Goal: Task Accomplishment & Management: Manage account settings

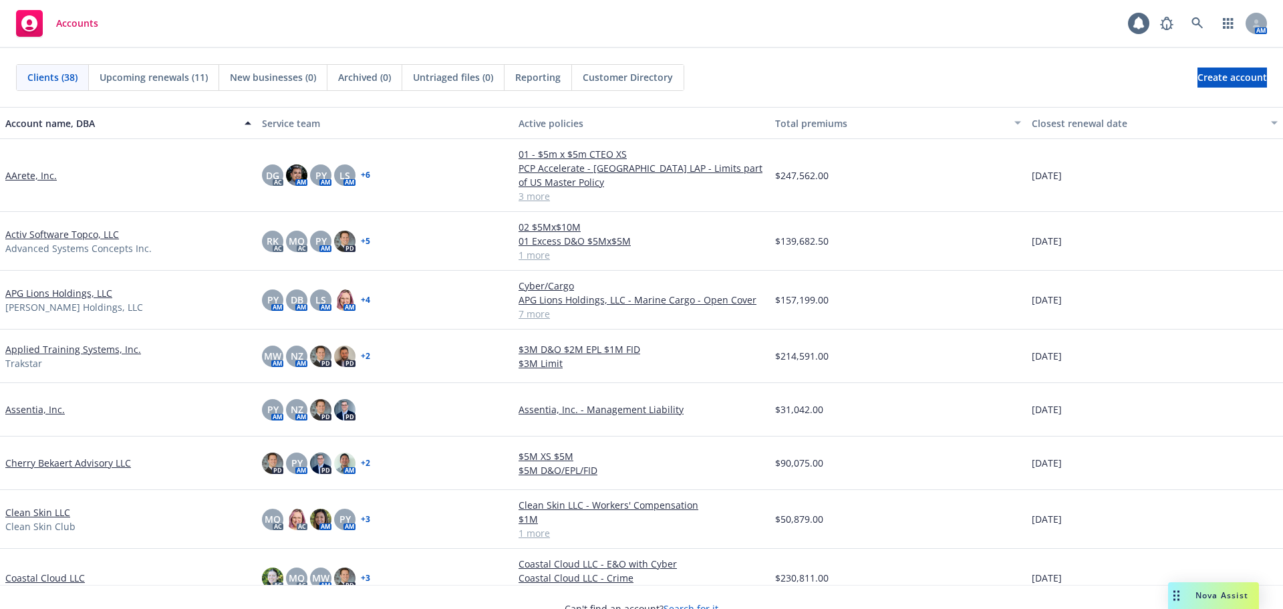
drag, startPoint x: 187, startPoint y: 52, endPoint x: 209, endPoint y: 49, distance: 21.6
click at [186, 51] on div "Clients (38) Upcoming renewals (11) New businesses (0) Archived (0) Untriaged f…" at bounding box center [641, 77] width 1283 height 59
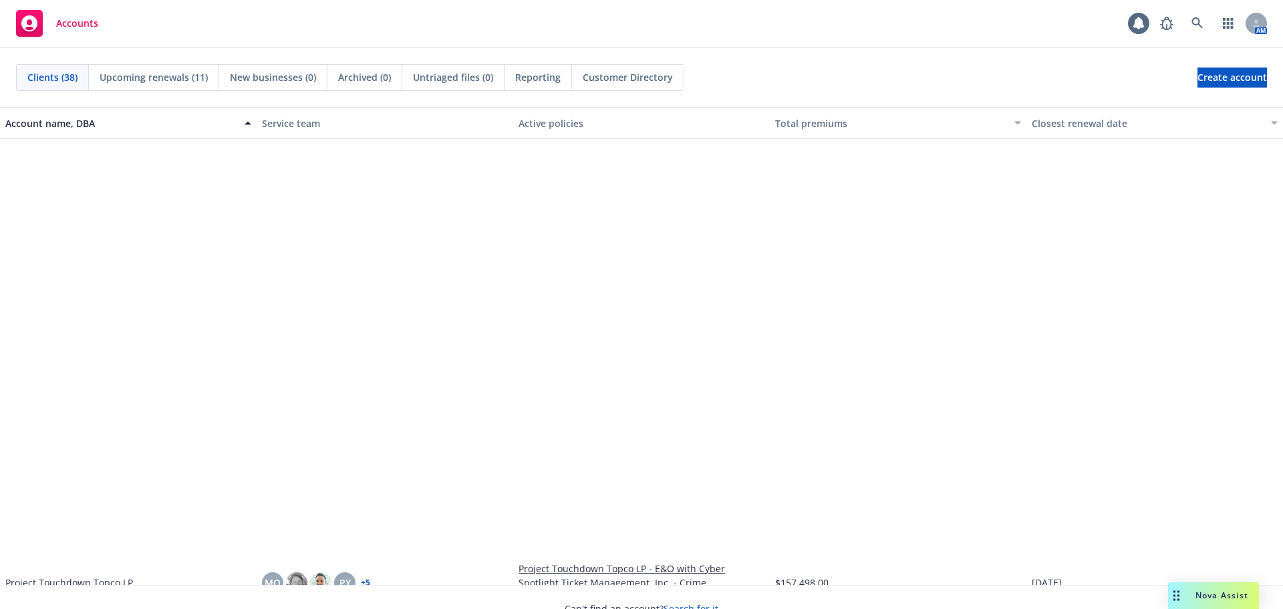
scroll to position [1337, 0]
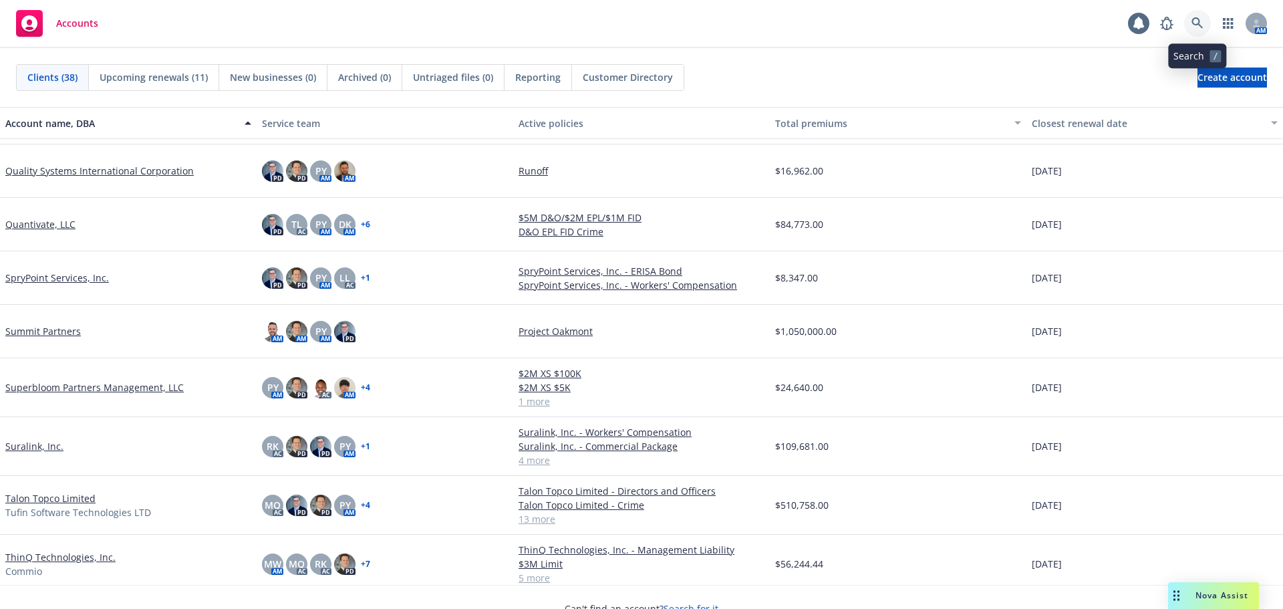
click at [1200, 25] on icon at bounding box center [1198, 23] width 12 height 12
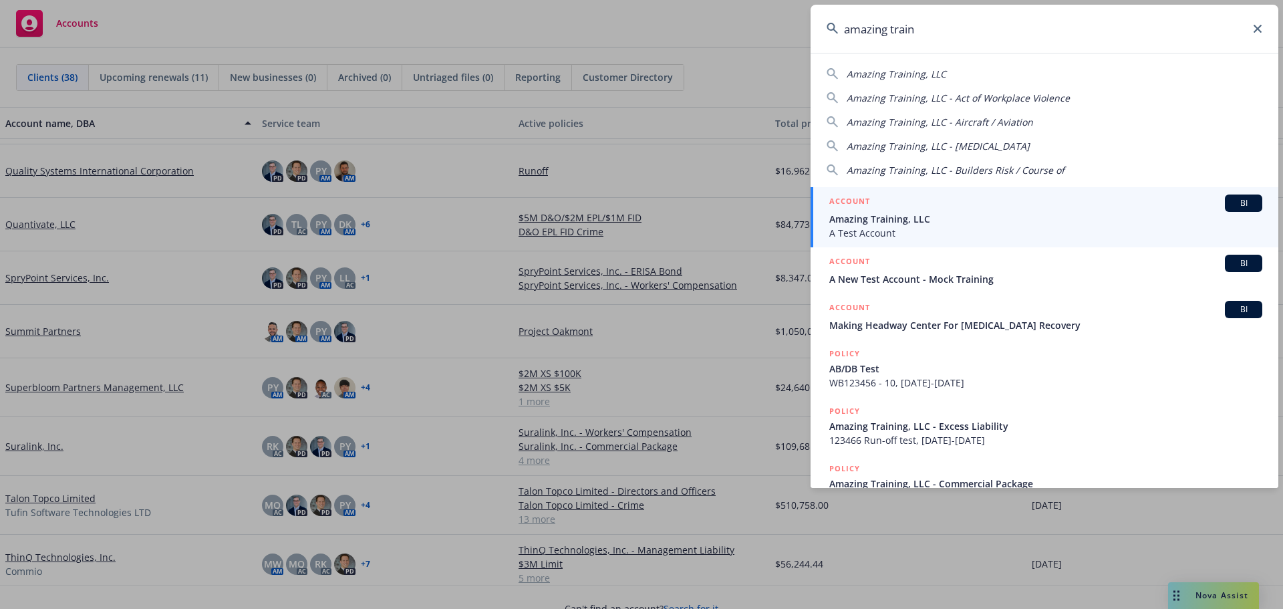
click at [948, 35] on input "amazing train" at bounding box center [1045, 29] width 468 height 48
click at [942, 75] on span "Amazing Training, LLC" at bounding box center [897, 74] width 100 height 13
type input "Amazing Training, LLC"
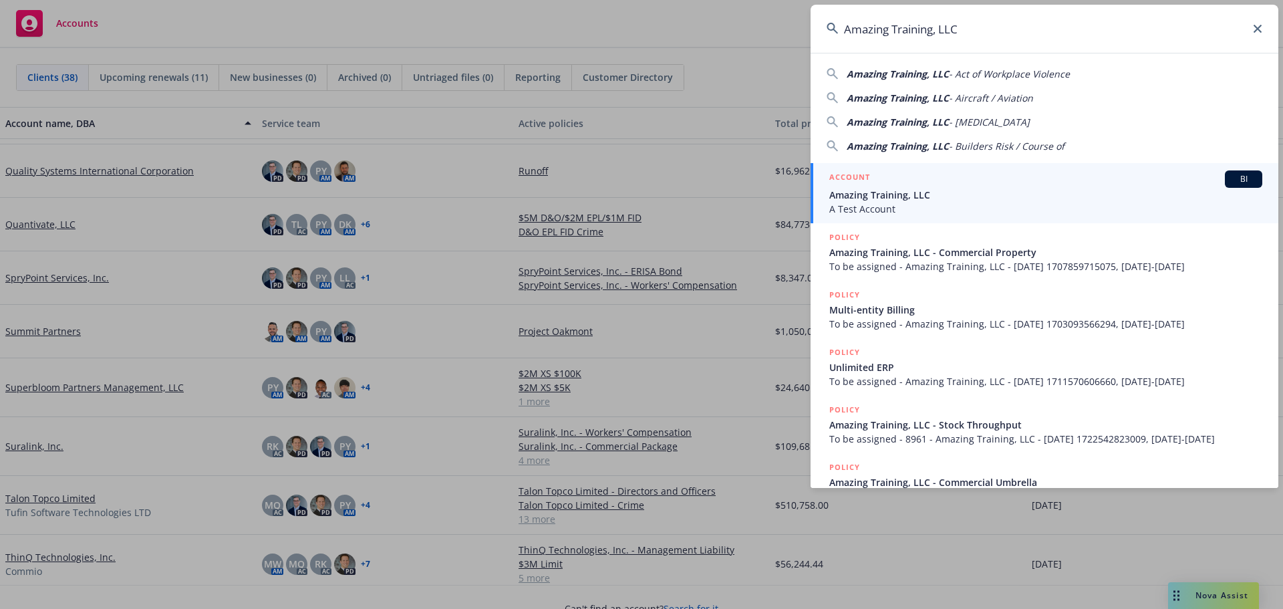
click at [1243, 181] on span "BI" at bounding box center [1243, 179] width 27 height 12
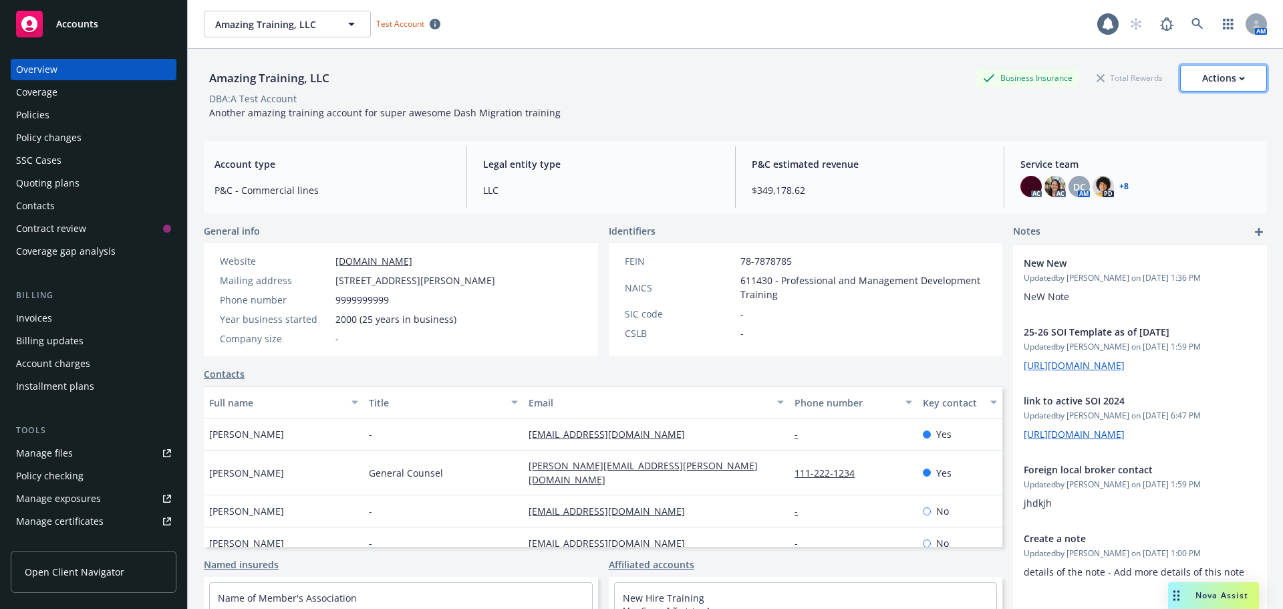
click at [1206, 82] on div "Actions" at bounding box center [1223, 78] width 43 height 25
click at [781, 96] on div "DBA: A Test Account" at bounding box center [735, 99] width 1063 height 14
click at [62, 118] on div "Policies" at bounding box center [93, 114] width 155 height 21
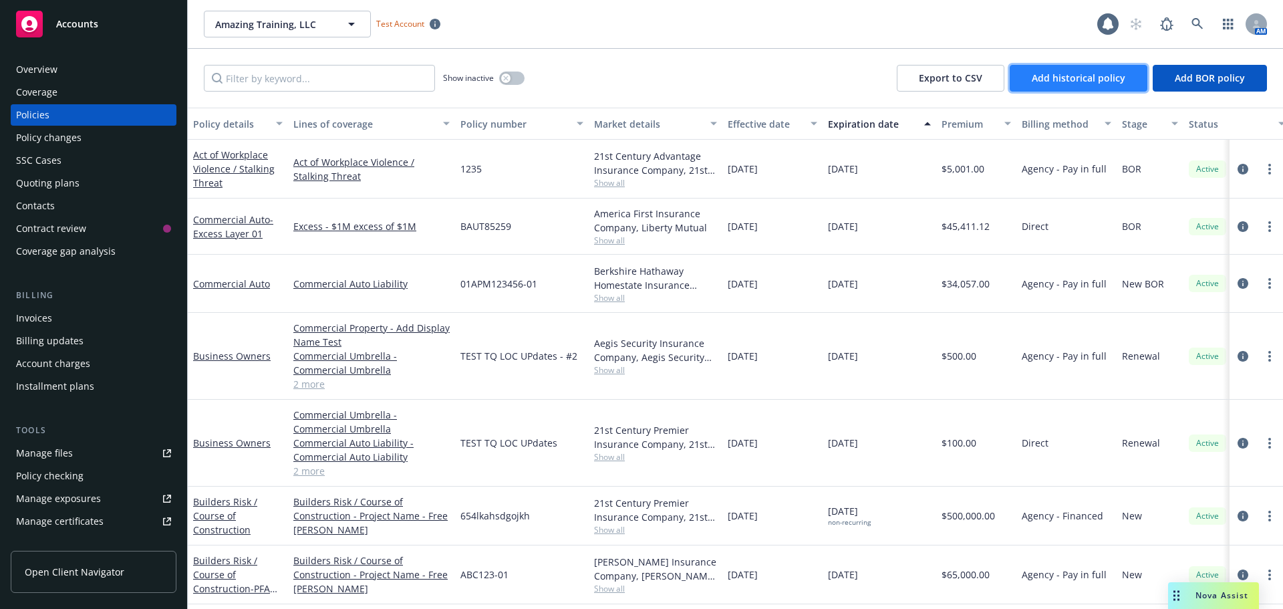
click at [1091, 76] on span "Add historical policy" at bounding box center [1079, 78] width 94 height 13
select select "other"
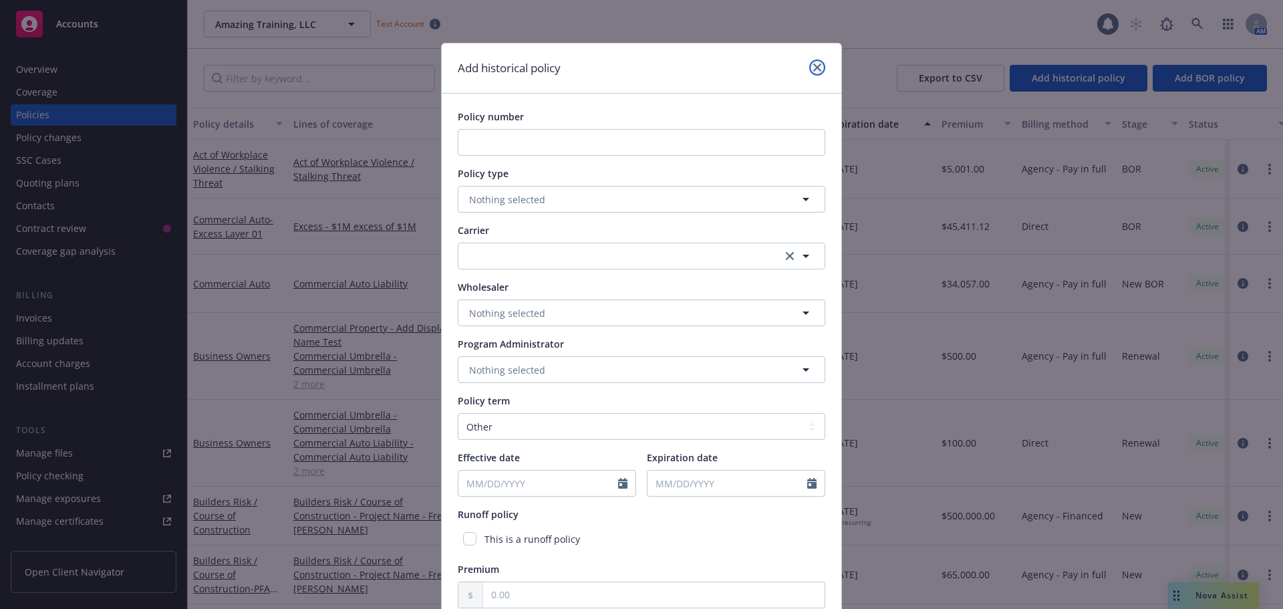
click at [817, 69] on link "close" at bounding box center [817, 67] width 16 height 16
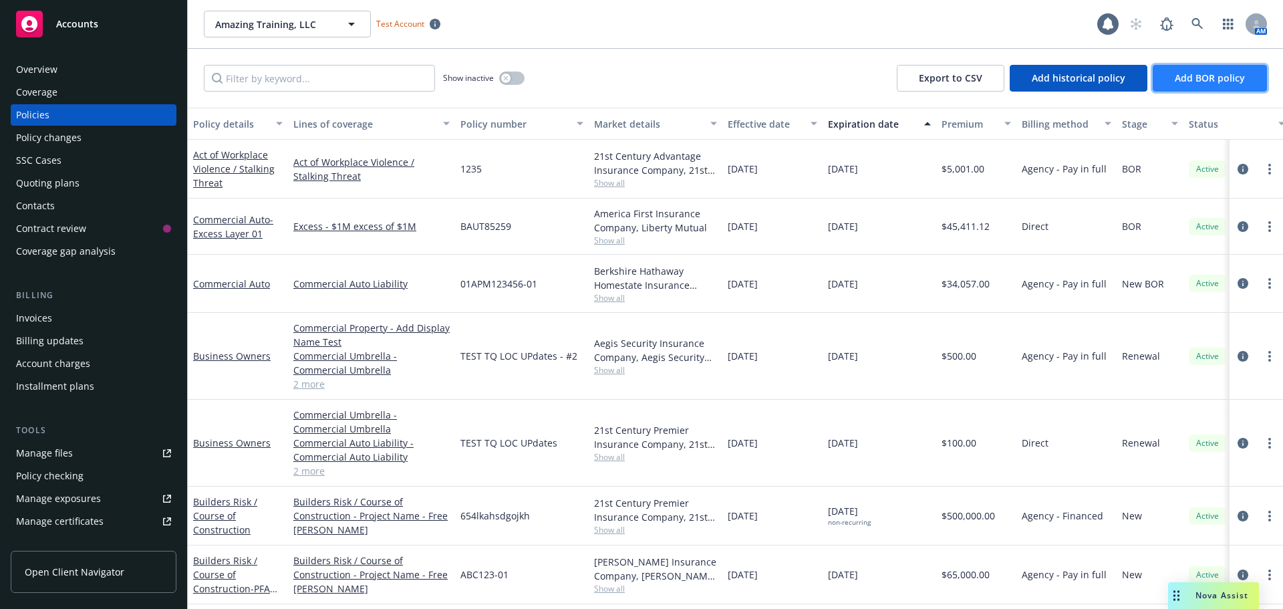
click at [1209, 71] on button "Add BOR policy" at bounding box center [1210, 78] width 114 height 27
select select "other"
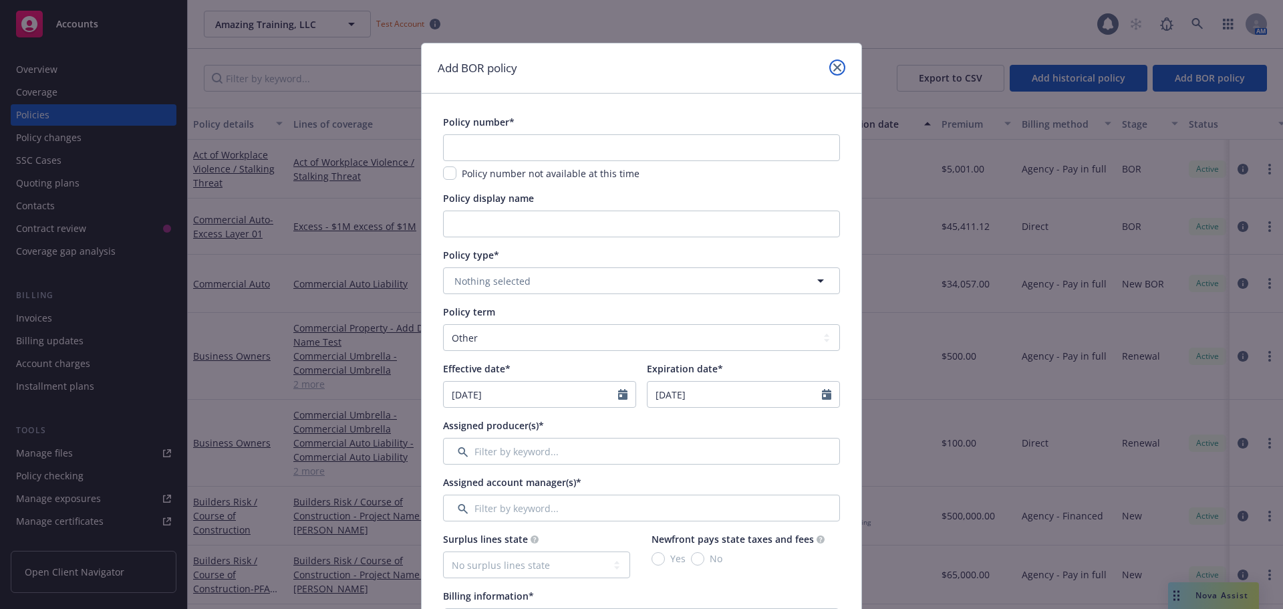
click at [835, 62] on link "close" at bounding box center [837, 67] width 16 height 16
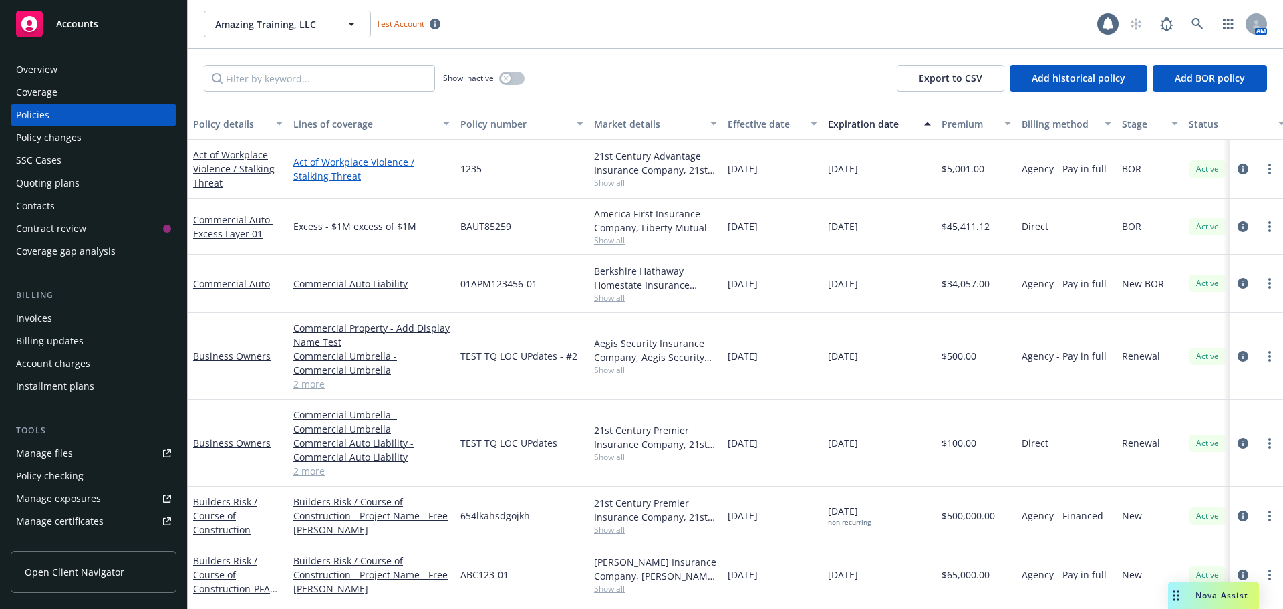
click at [366, 159] on link "Act of Workplace Violence / Stalking Threat" at bounding box center [371, 169] width 156 height 28
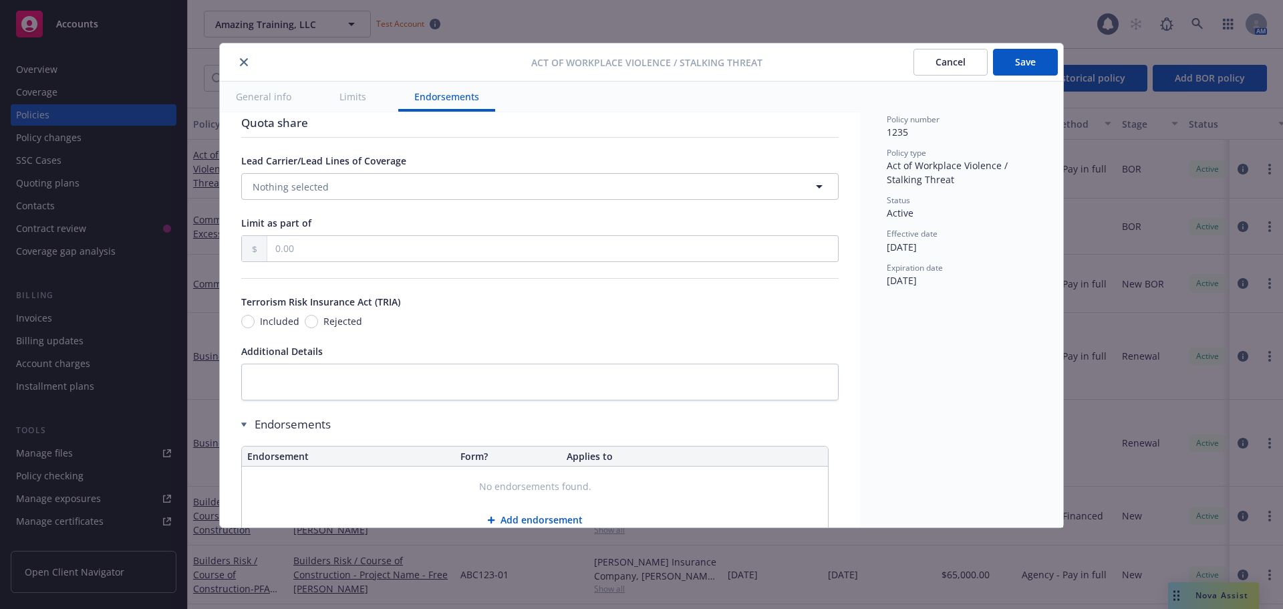
scroll to position [727, 0]
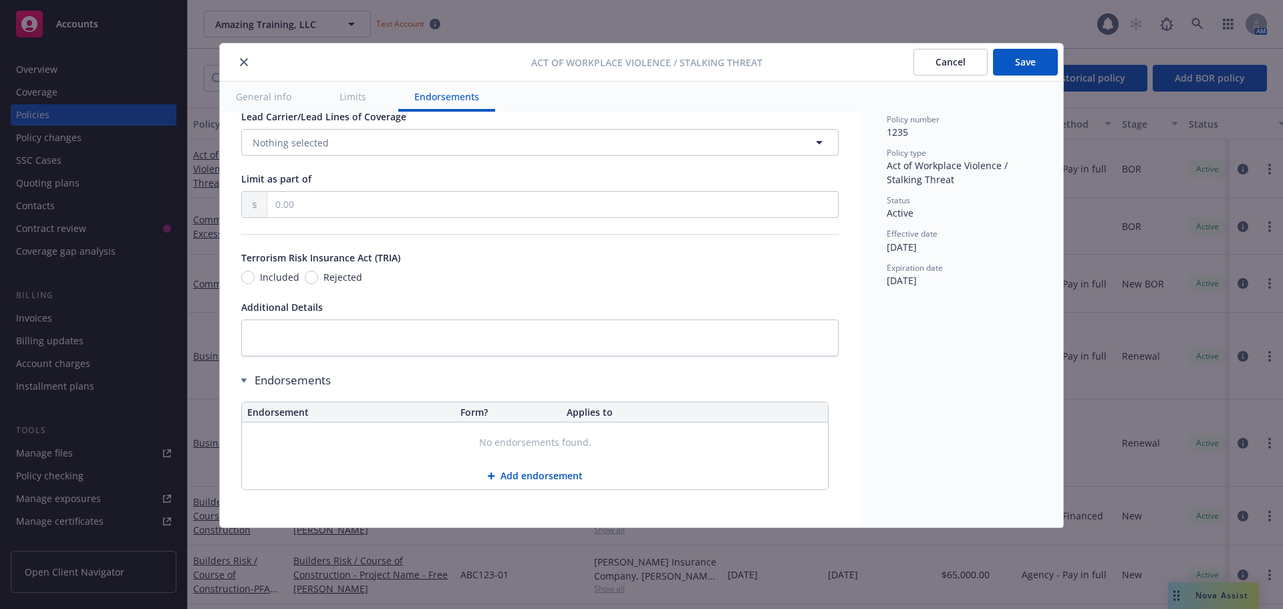
click at [243, 63] on icon "close" at bounding box center [244, 62] width 8 height 8
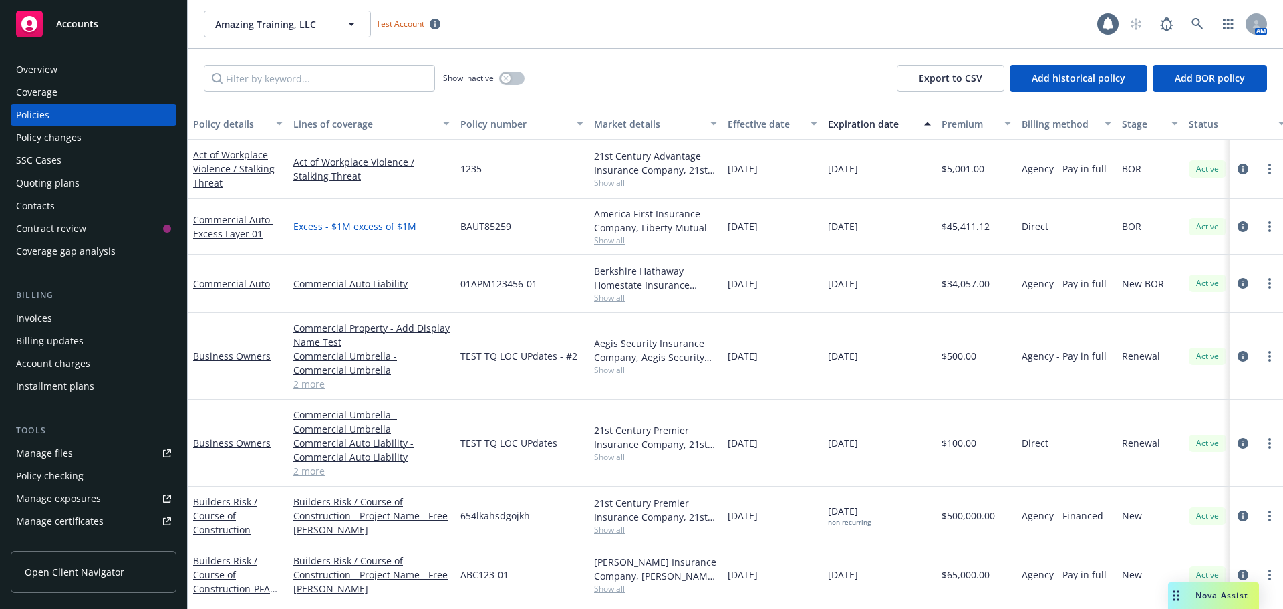
click at [346, 224] on link "Excess - $1M excess of $1M" at bounding box center [371, 226] width 156 height 14
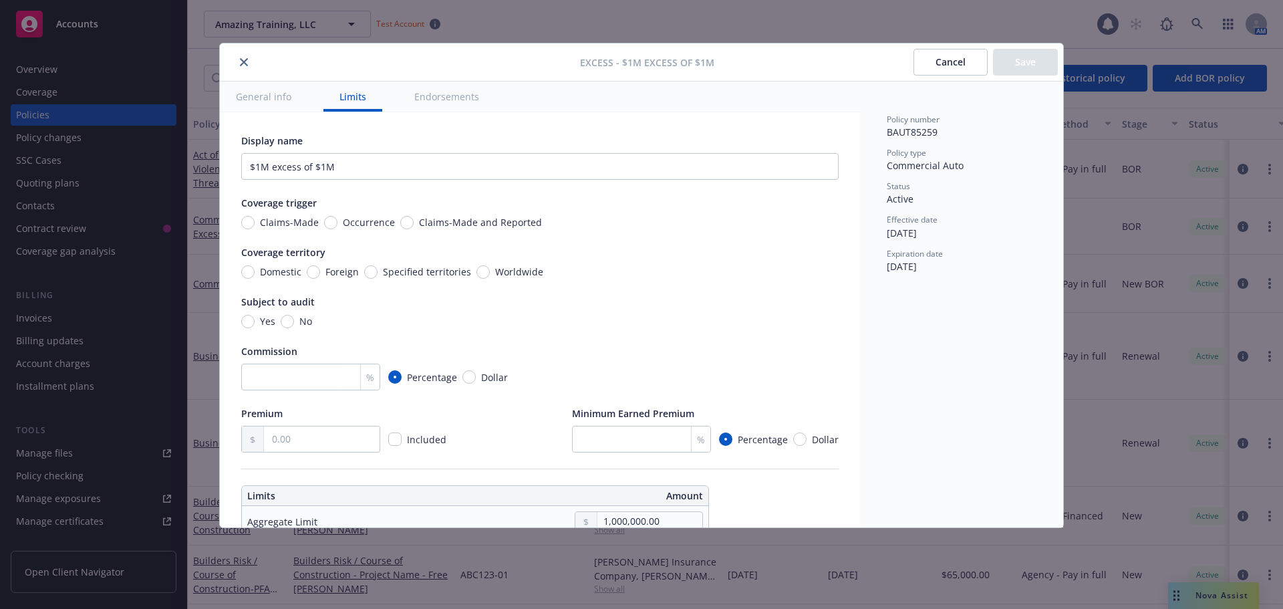
drag, startPoint x: 956, startPoint y: 68, endPoint x: 1002, endPoint y: 79, distance: 47.3
click at [955, 68] on button "Cancel" at bounding box center [951, 62] width 74 height 27
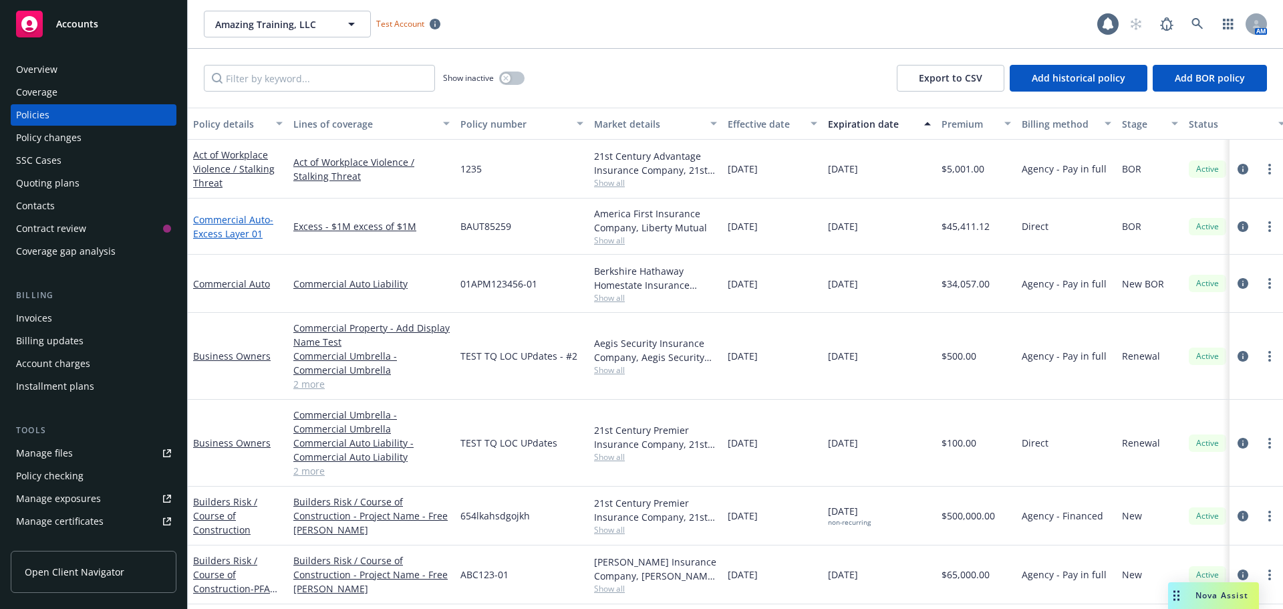
click at [227, 227] on span "- Excess Layer 01" at bounding box center [233, 226] width 80 height 27
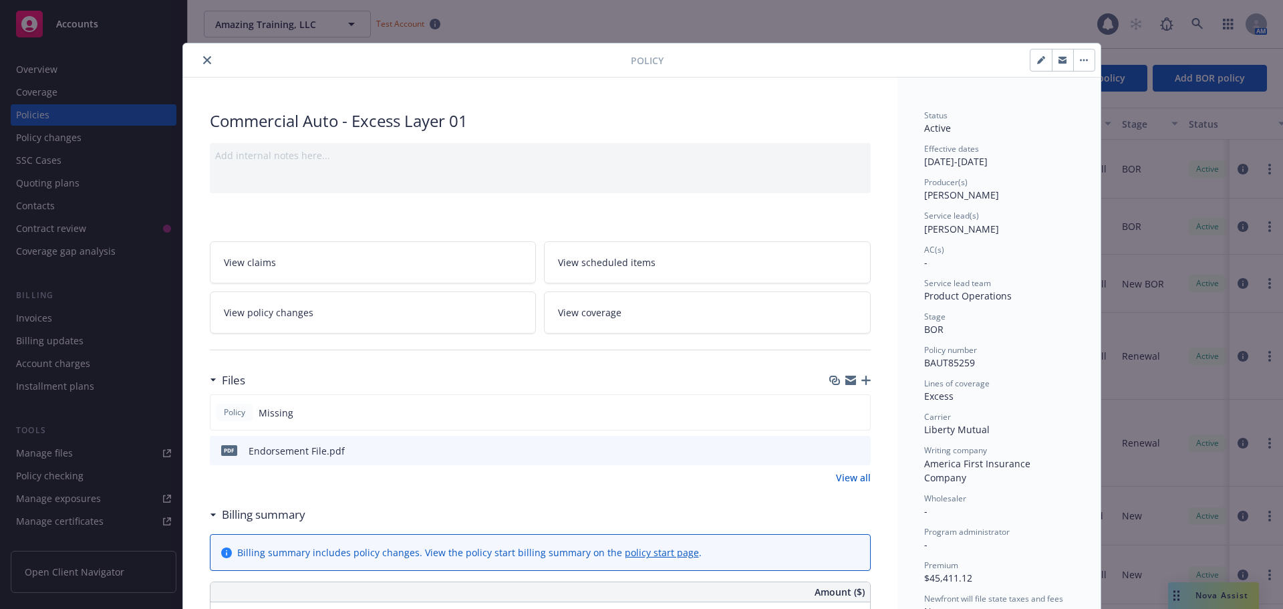
click at [1053, 61] on button "button" at bounding box center [1062, 59] width 21 height 21
click at [203, 59] on icon "close" at bounding box center [207, 60] width 8 height 8
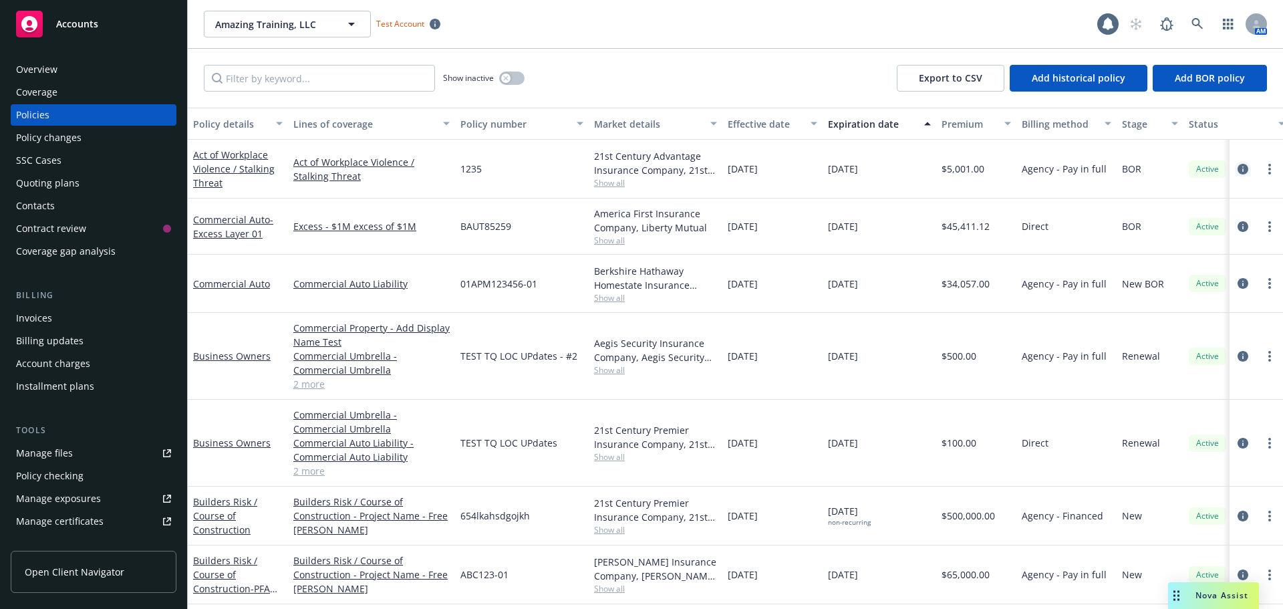
click at [1235, 167] on link "circleInformation" at bounding box center [1243, 169] width 16 height 16
click at [1238, 168] on icon "circleInformation" at bounding box center [1243, 169] width 11 height 11
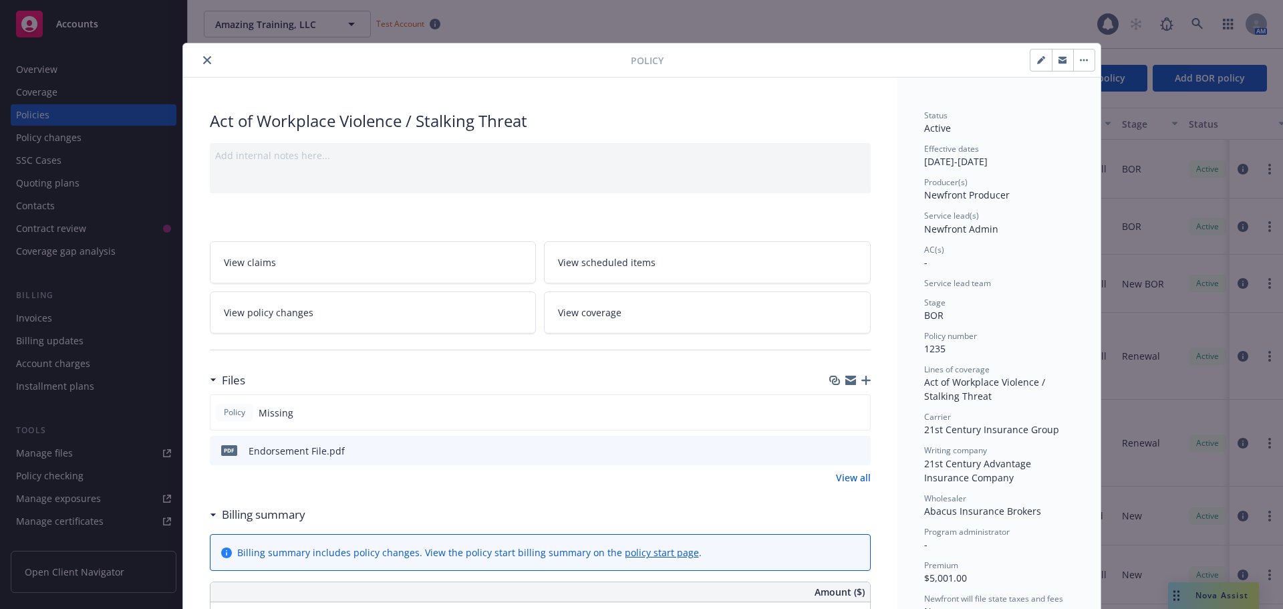
click at [203, 59] on icon "close" at bounding box center [207, 60] width 8 height 8
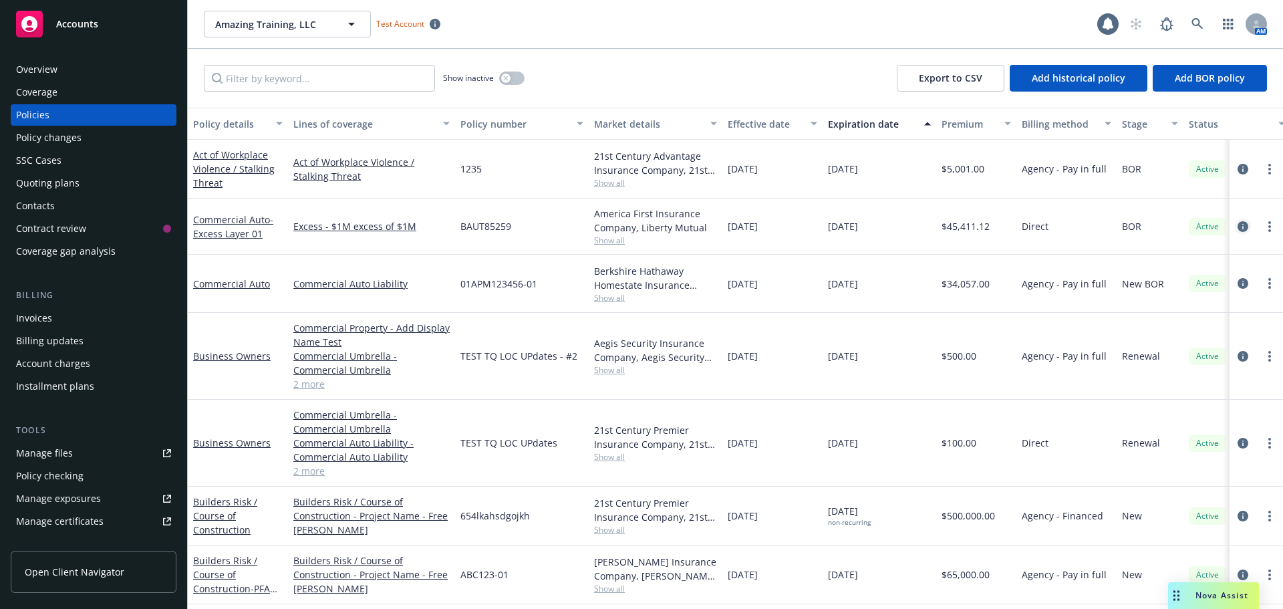
click at [1238, 227] on link "circleInformation" at bounding box center [1243, 227] width 16 height 16
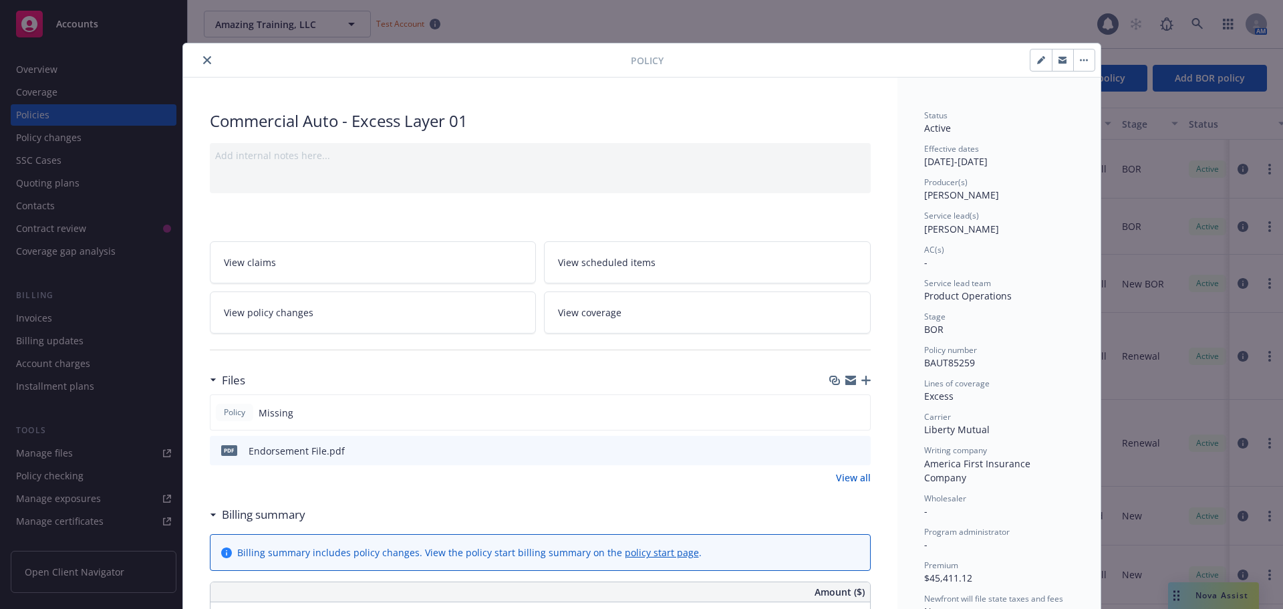
scroll to position [40, 0]
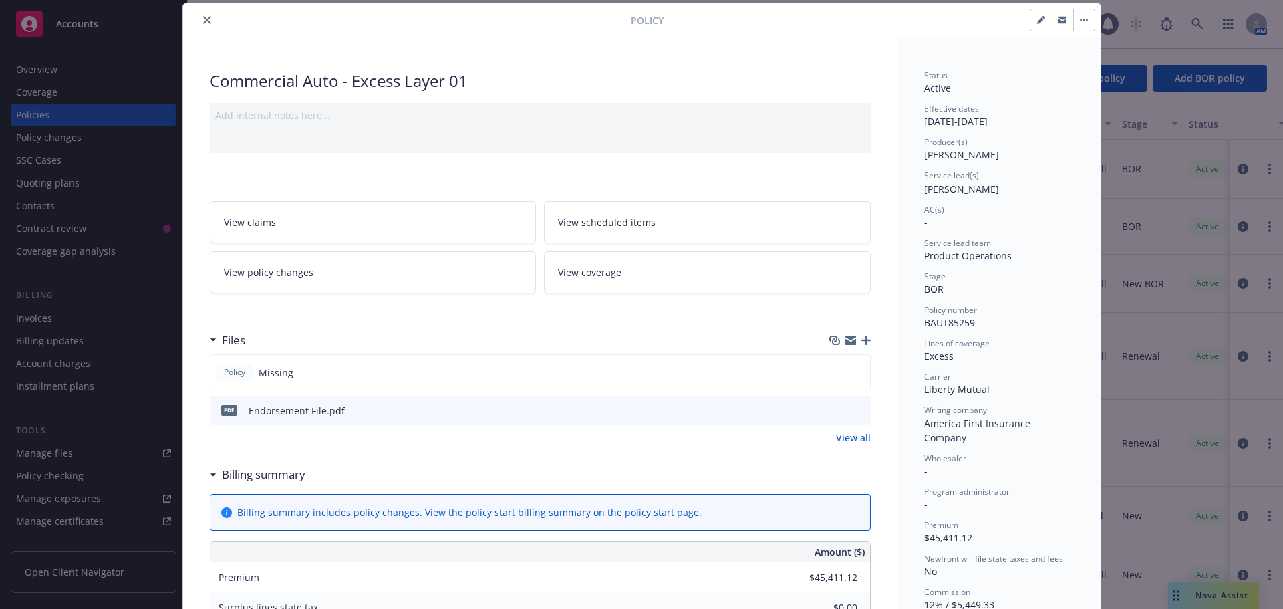
click at [656, 268] on link "View coverage" at bounding box center [707, 272] width 327 height 42
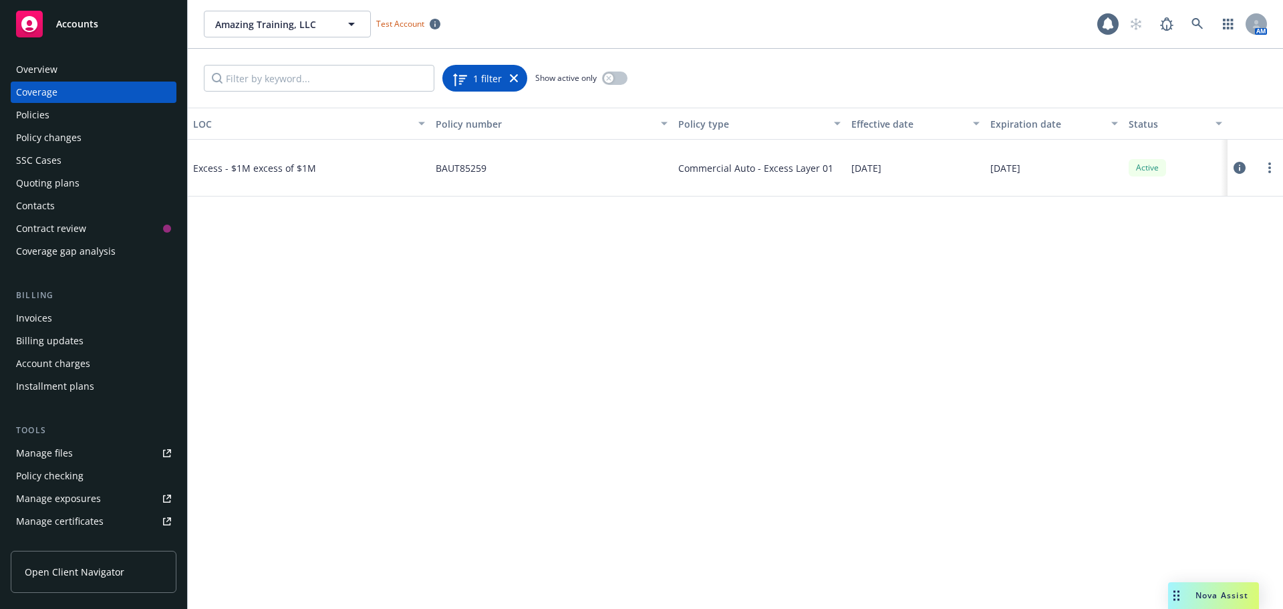
click at [513, 83] on div "1 filter" at bounding box center [485, 78] width 66 height 19
click at [517, 78] on div "1 filter" at bounding box center [484, 78] width 85 height 27
click at [503, 77] on div "1 filter" at bounding box center [485, 78] width 66 height 19
click at [505, 74] on div "1 filter" at bounding box center [485, 78] width 66 height 19
click at [513, 76] on icon at bounding box center [514, 78] width 8 height 8
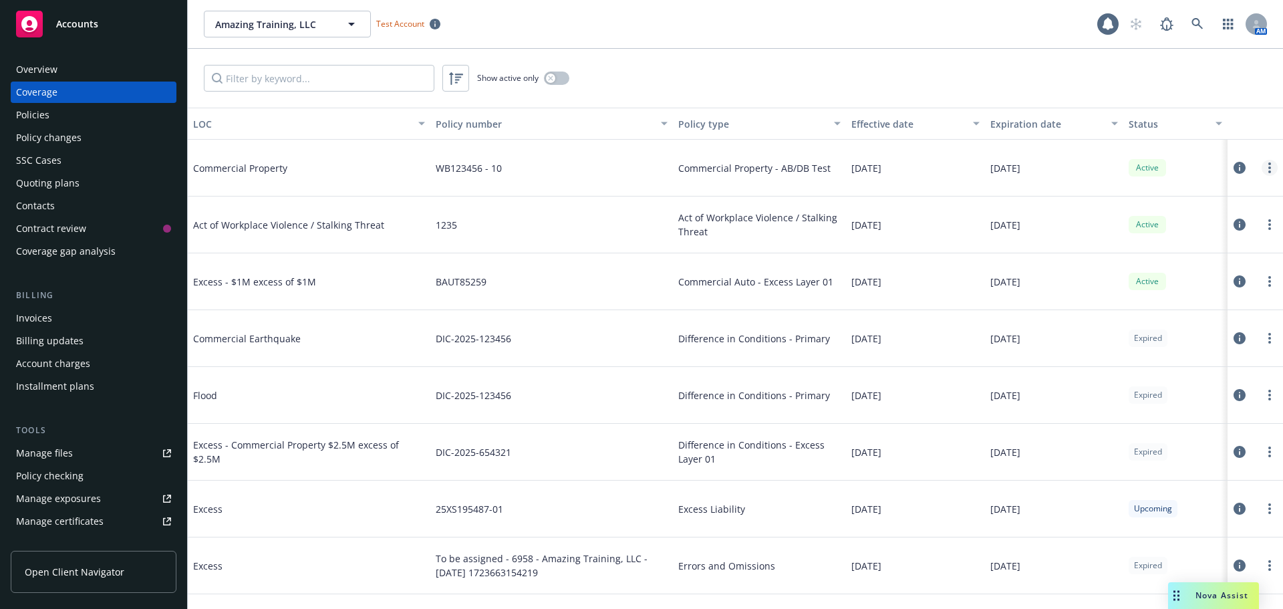
click at [1262, 170] on link "more" at bounding box center [1270, 168] width 16 height 16
click at [1195, 205] on link "Edit coverage" at bounding box center [1179, 195] width 176 height 27
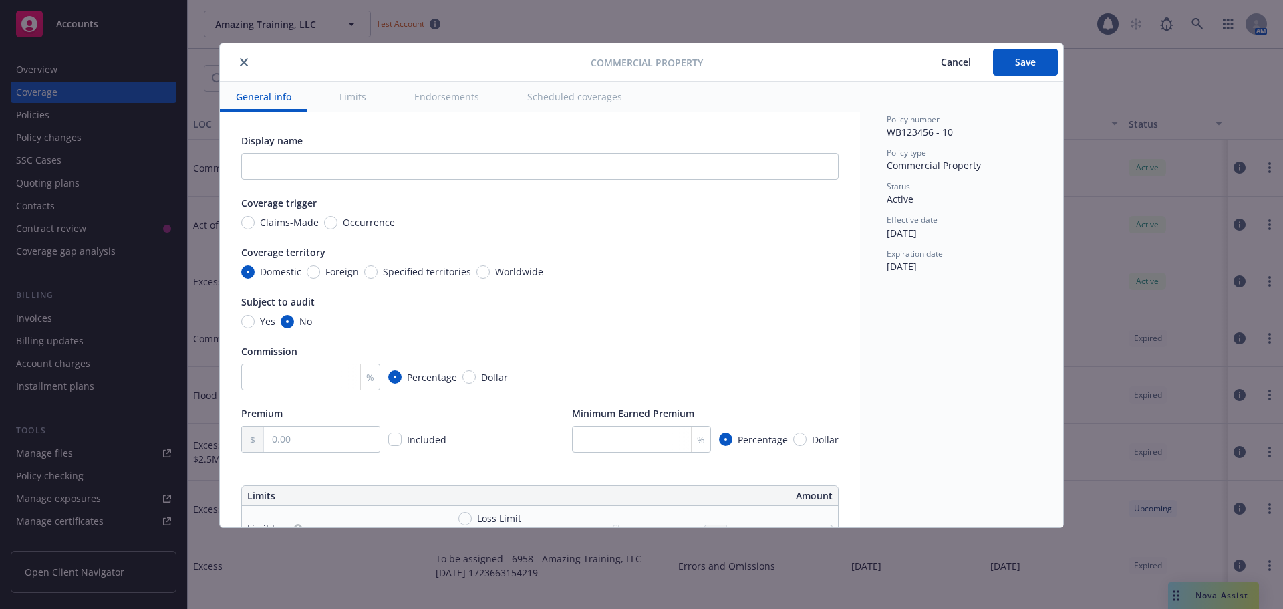
type textarea "x"
click at [242, 59] on icon "close" at bounding box center [244, 62] width 8 height 8
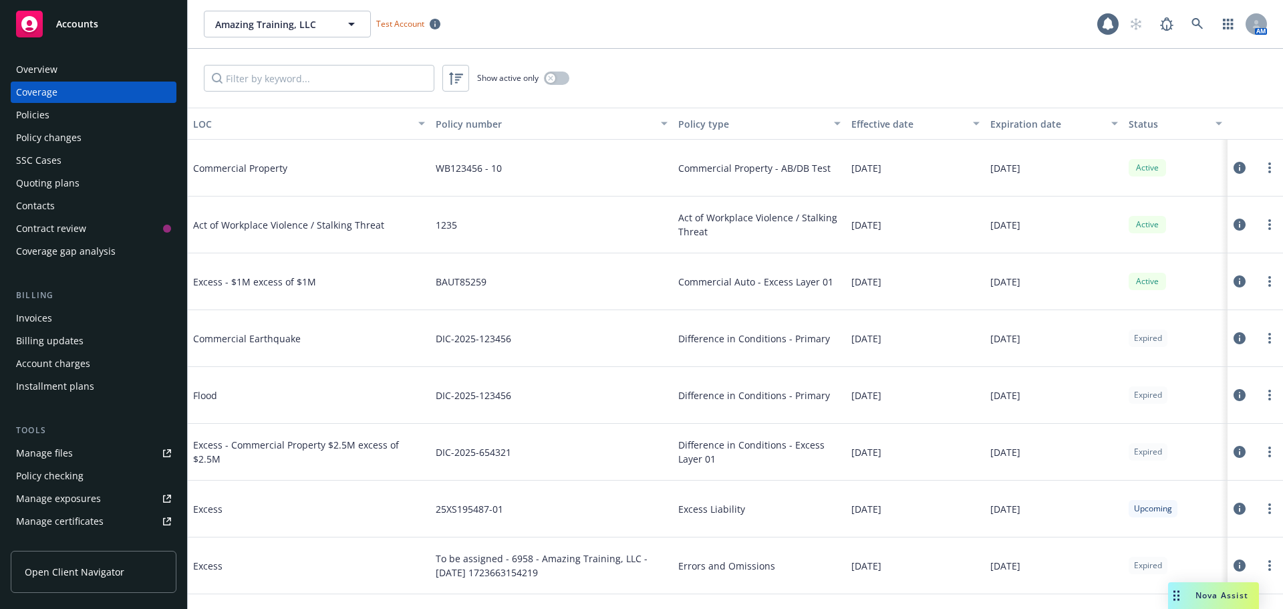
click at [70, 119] on div "Policies" at bounding box center [93, 114] width 155 height 21
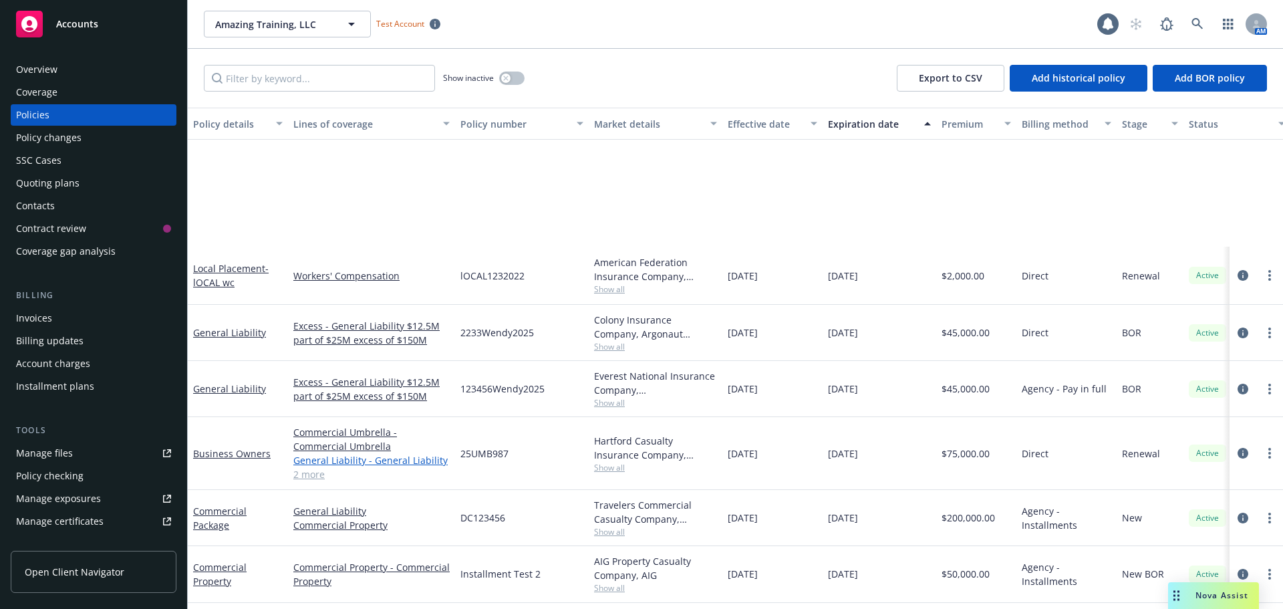
scroll to position [468, 0]
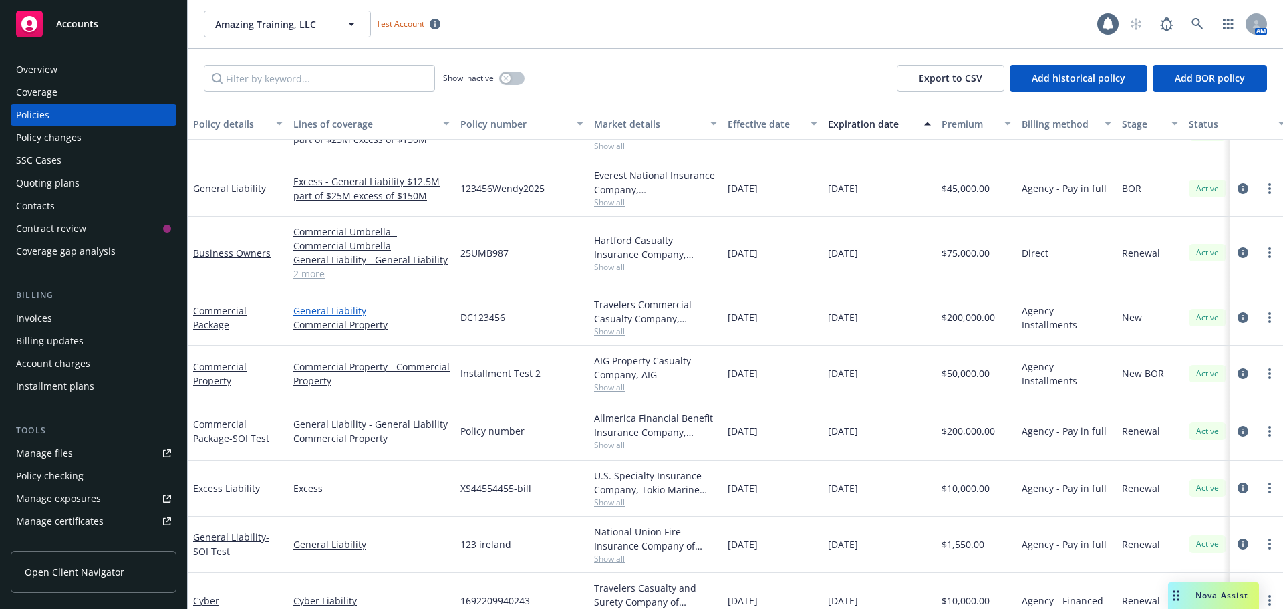
click at [344, 309] on link "General Liability" at bounding box center [371, 310] width 156 height 14
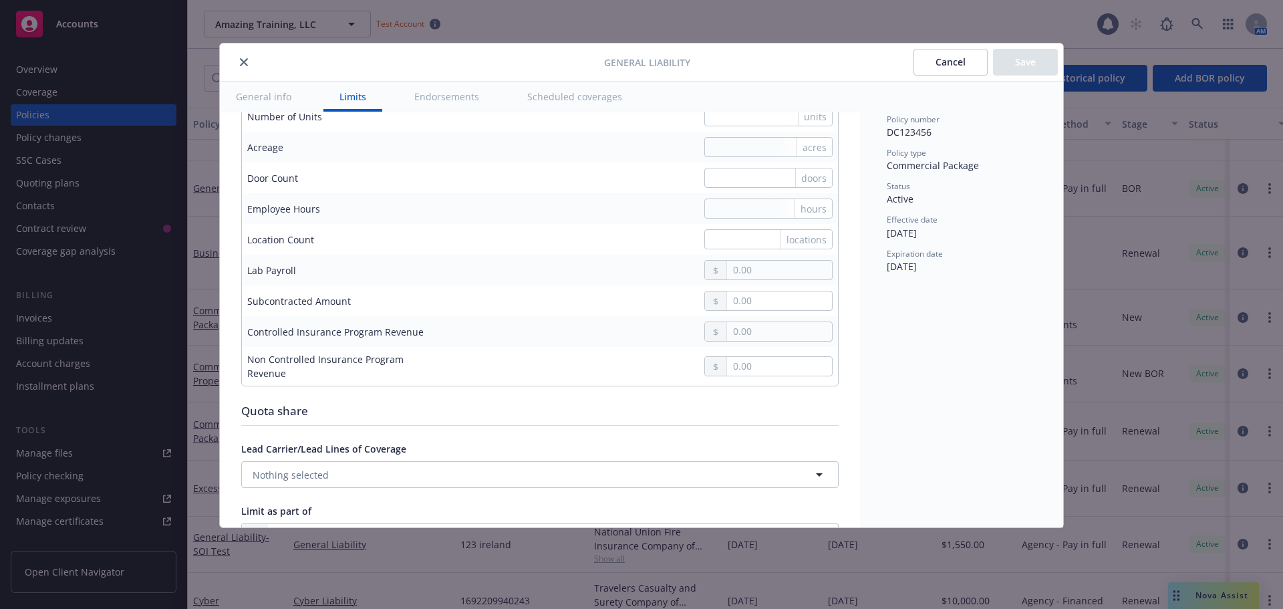
click at [446, 87] on button "Endorsements" at bounding box center [446, 97] width 97 height 30
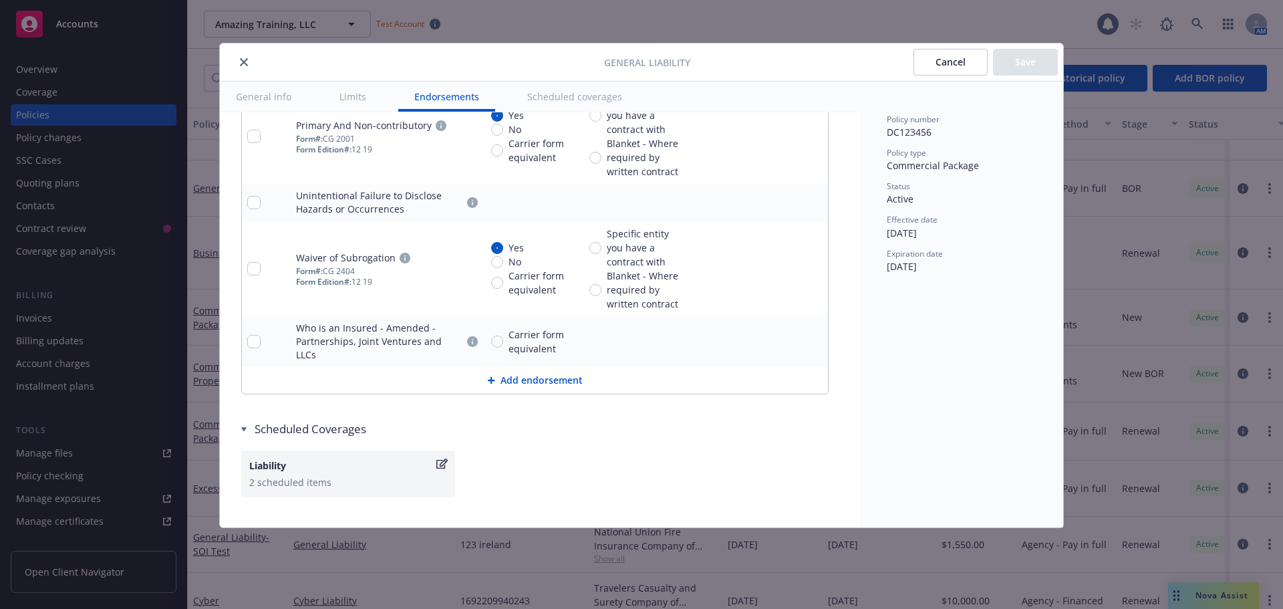
scroll to position [2750, 0]
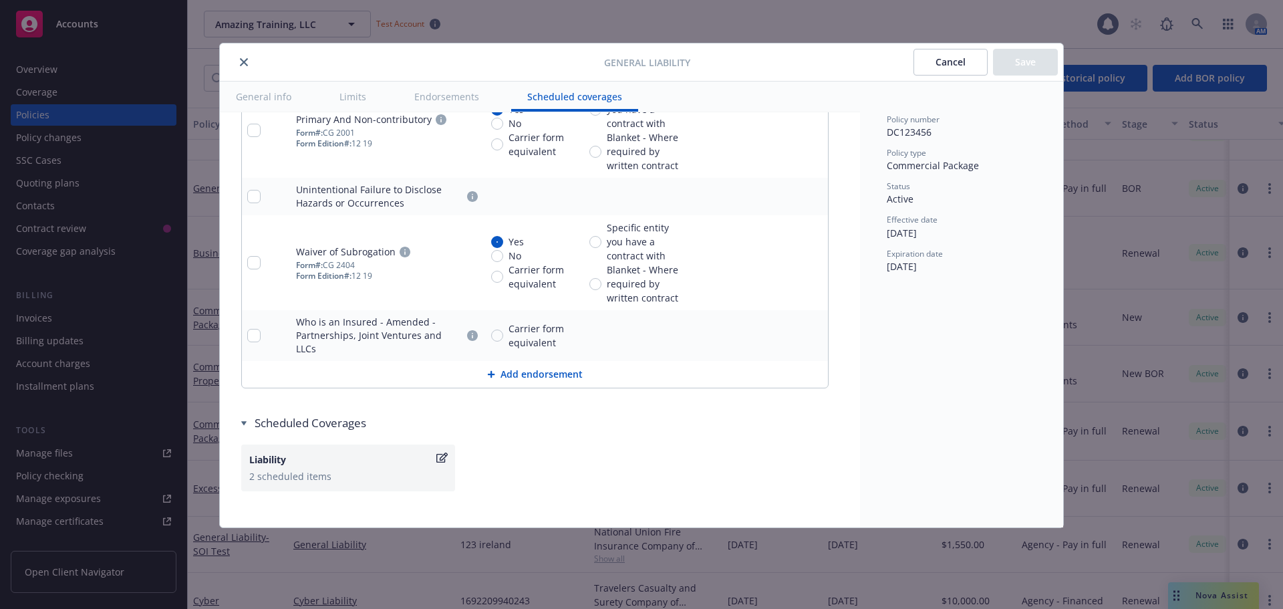
click at [243, 62] on icon "close" at bounding box center [244, 62] width 8 height 8
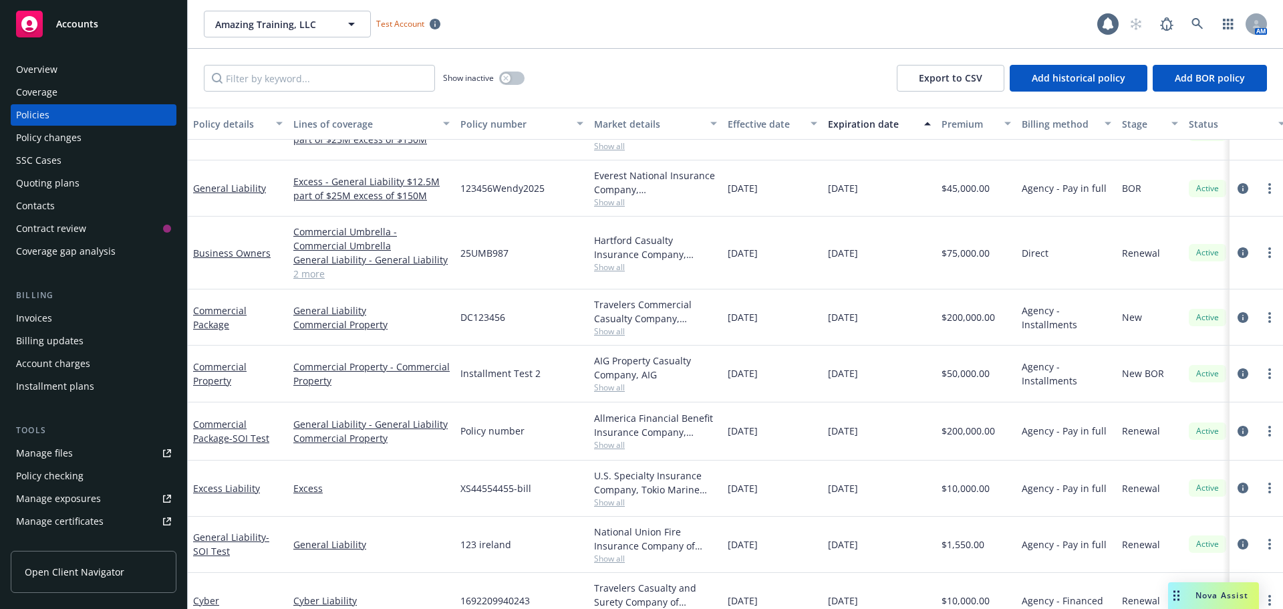
click at [98, 140] on div "Policy changes" at bounding box center [93, 137] width 155 height 21
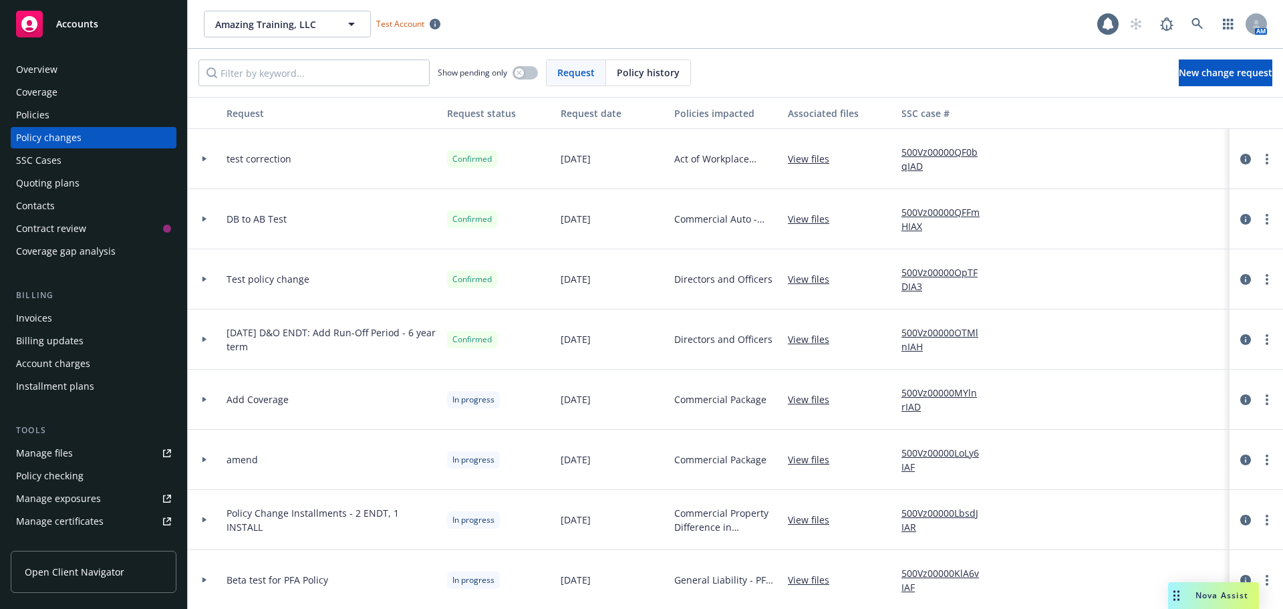
click at [79, 170] on div "SSC Cases" at bounding box center [93, 160] width 155 height 21
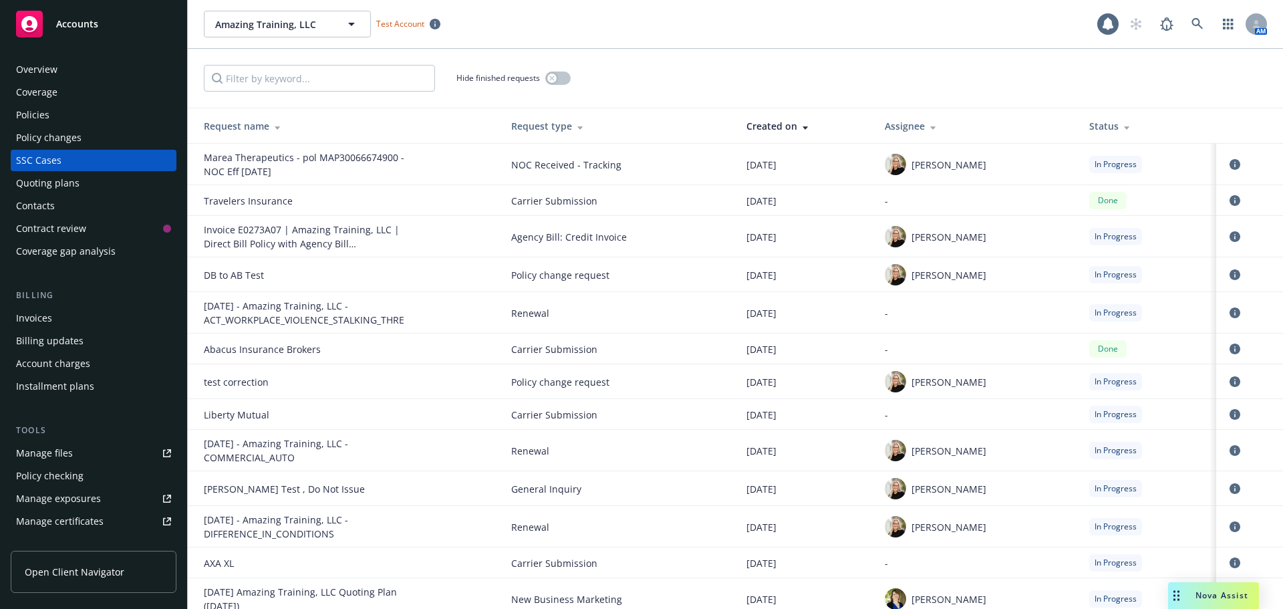
click at [82, 188] on div "Quoting plans" at bounding box center [93, 182] width 155 height 21
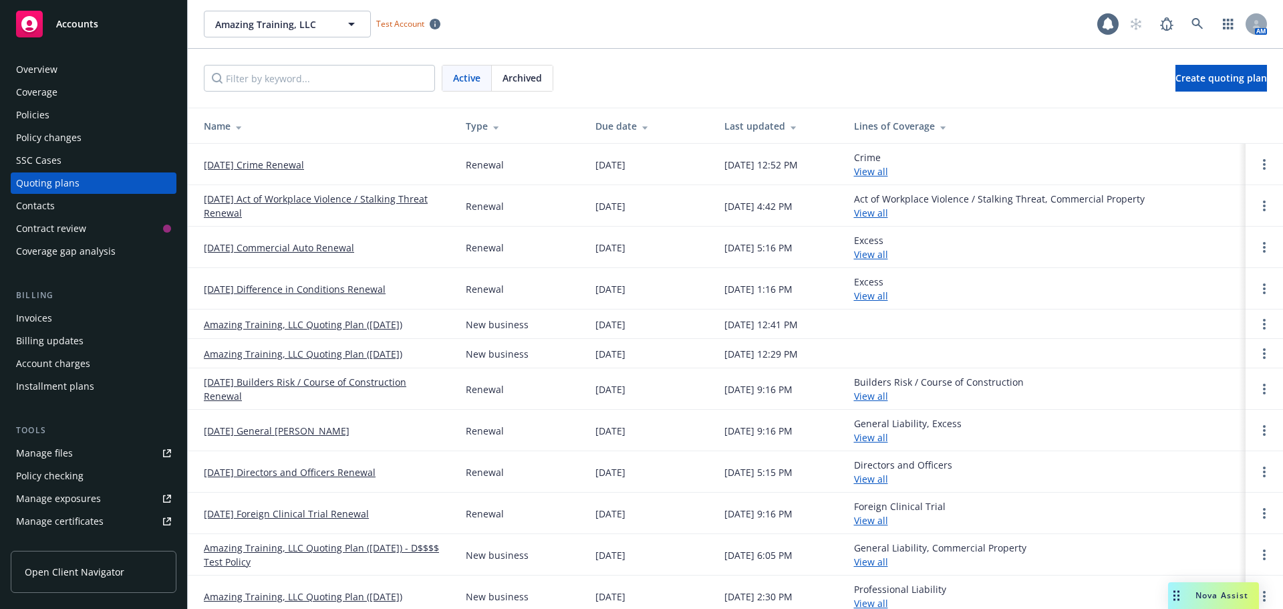
click at [110, 234] on div "Contract review" at bounding box center [89, 228] width 147 height 21
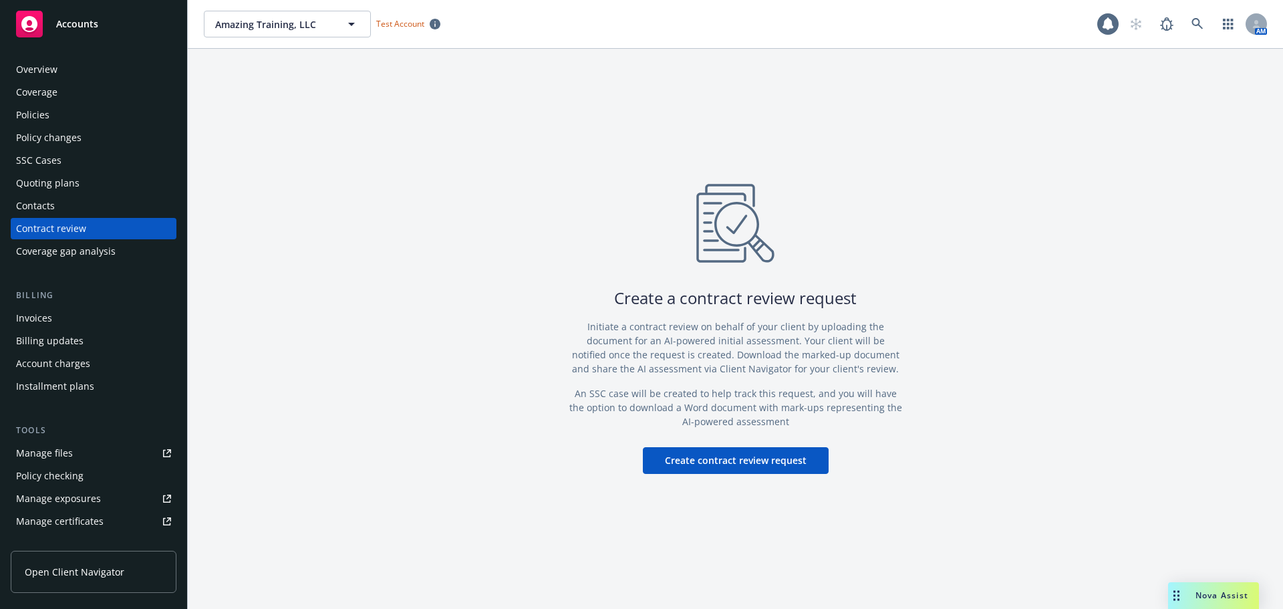
click at [110, 328] on div "Invoices" at bounding box center [93, 317] width 155 height 21
click at [106, 337] on div "Billing updates" at bounding box center [93, 340] width 155 height 21
click at [72, 338] on div "Billing updates" at bounding box center [50, 340] width 68 height 21
click at [78, 340] on div "Billing updates" at bounding box center [50, 340] width 68 height 21
click at [79, 336] on div "Billing updates" at bounding box center [50, 340] width 68 height 21
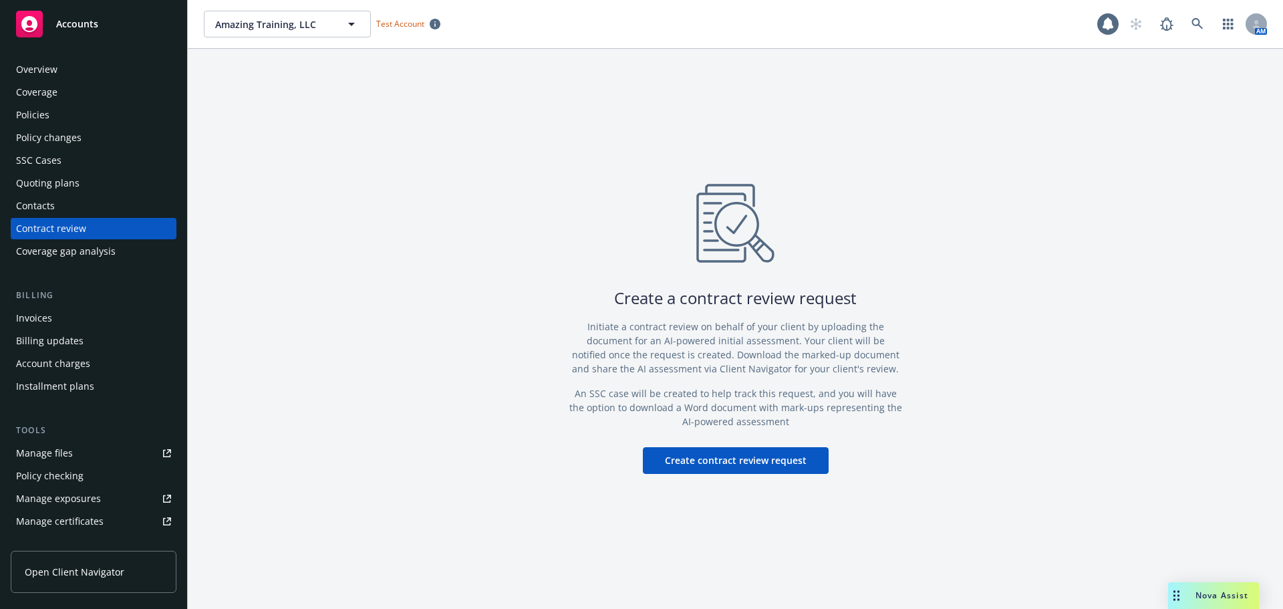
click at [68, 341] on div "Billing updates" at bounding box center [50, 340] width 68 height 21
click at [75, 342] on div "Billing updates" at bounding box center [50, 340] width 68 height 21
click at [75, 341] on div "Billing updates" at bounding box center [50, 340] width 68 height 21
click at [61, 339] on div "Billing updates" at bounding box center [50, 340] width 68 height 21
click at [81, 365] on div "Account charges" at bounding box center [53, 363] width 74 height 21
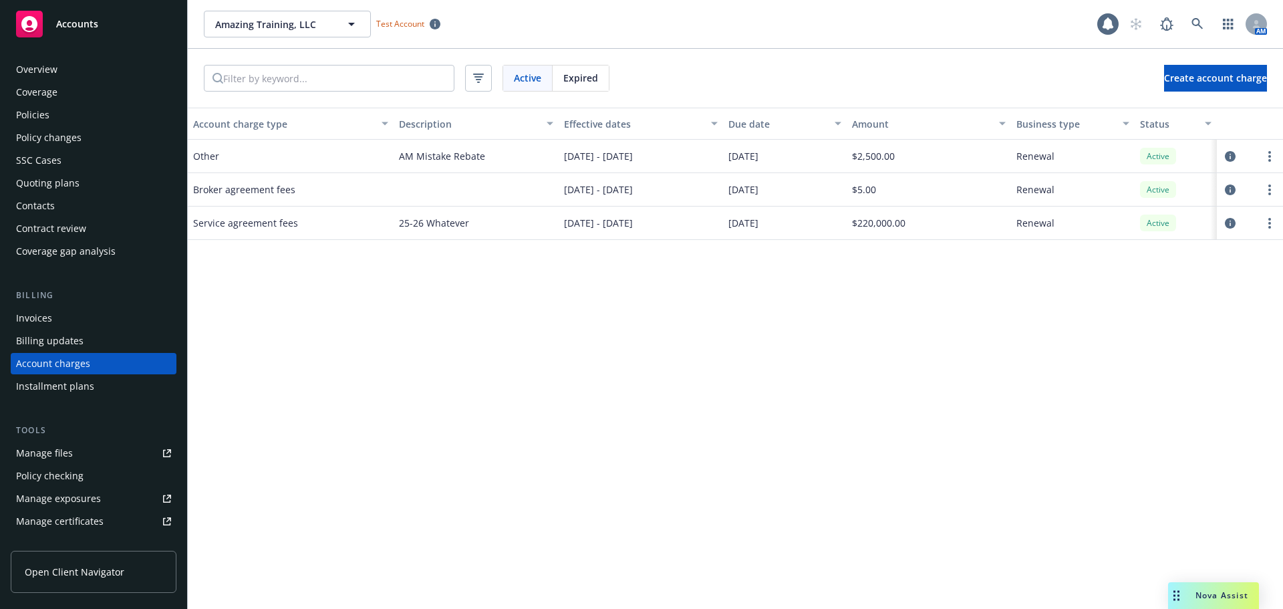
scroll to position [38, 0]
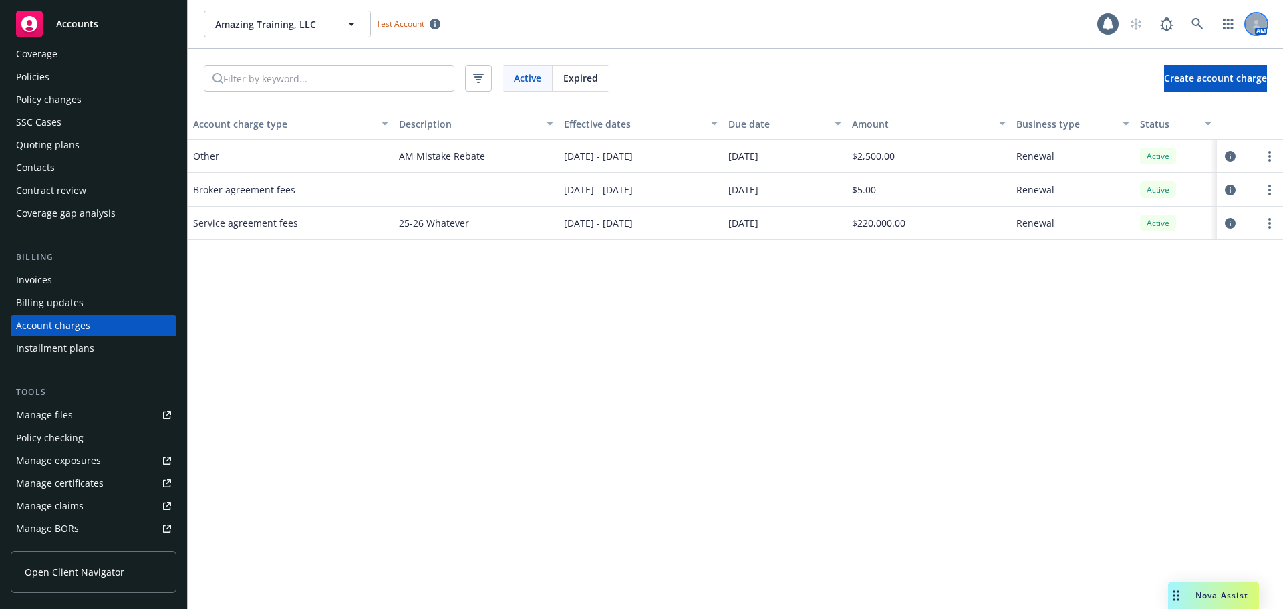
click at [1253, 24] on icon at bounding box center [1257, 24] width 8 height 8
click at [74, 25] on span "Accounts" at bounding box center [77, 24] width 42 height 11
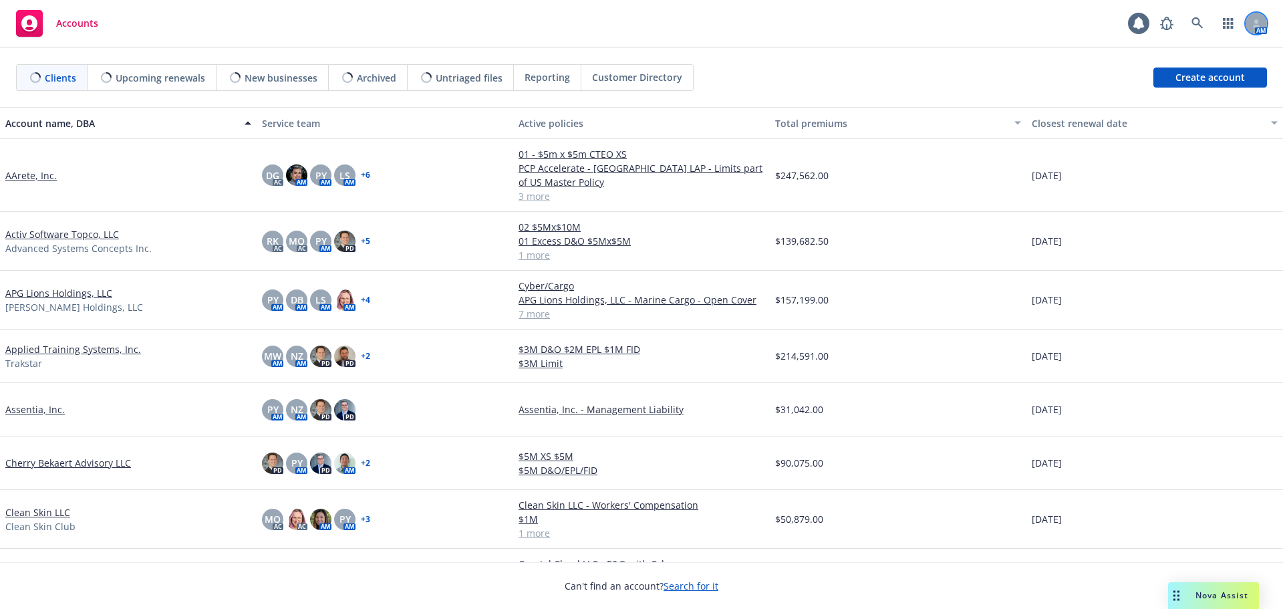
click at [1263, 27] on div at bounding box center [1256, 23] width 21 height 21
click at [1233, 21] on icon "button" at bounding box center [1228, 23] width 11 height 11
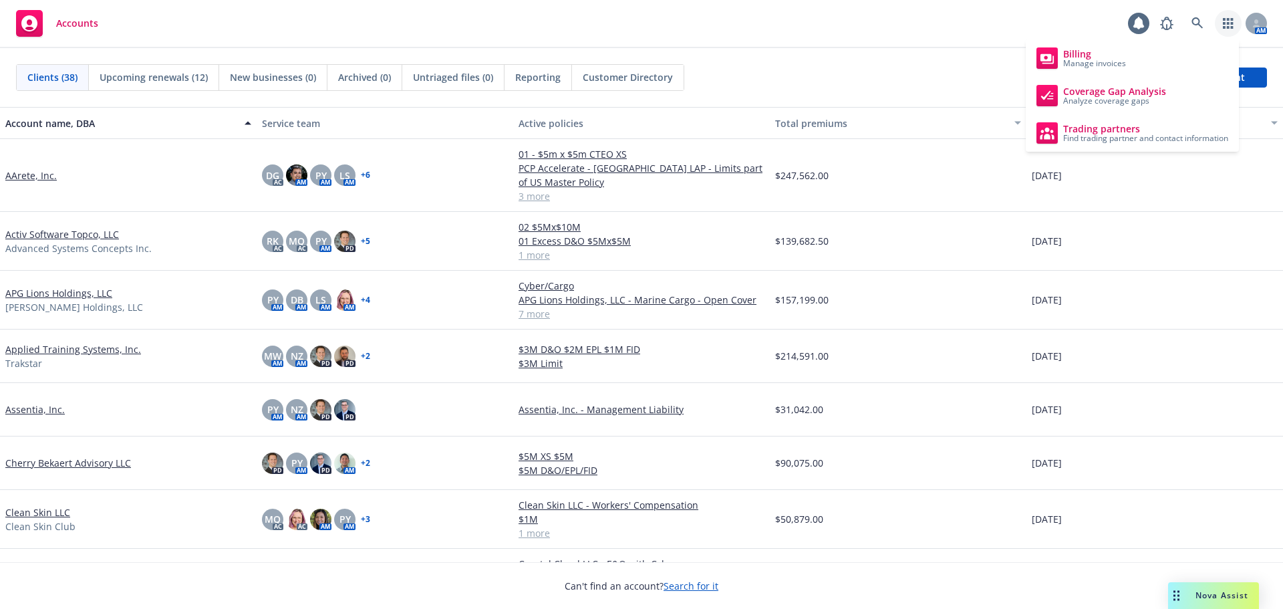
click at [777, 54] on div "Clients (38) Upcoming renewals (12) New businesses (0) Archived (0) Untriaged f…" at bounding box center [641, 77] width 1283 height 59
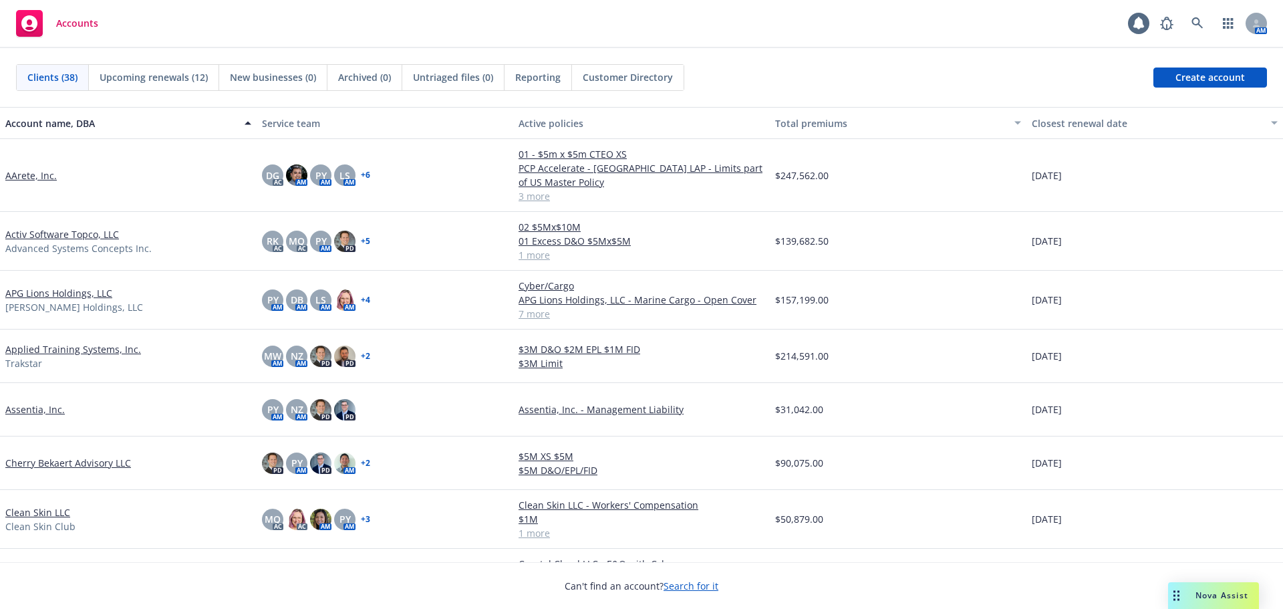
click at [25, 19] on icon at bounding box center [29, 23] width 16 height 16
click at [592, 79] on span "Customer Directory" at bounding box center [628, 77] width 90 height 14
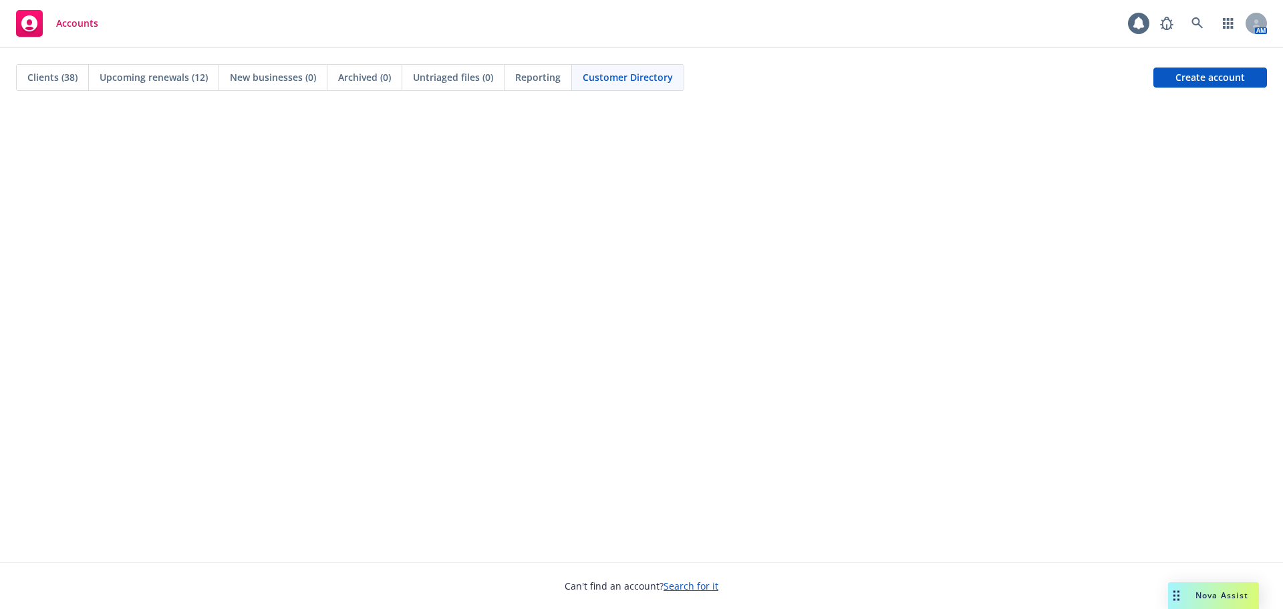
click at [46, 84] on span "Clients (38)" at bounding box center [52, 77] width 50 height 14
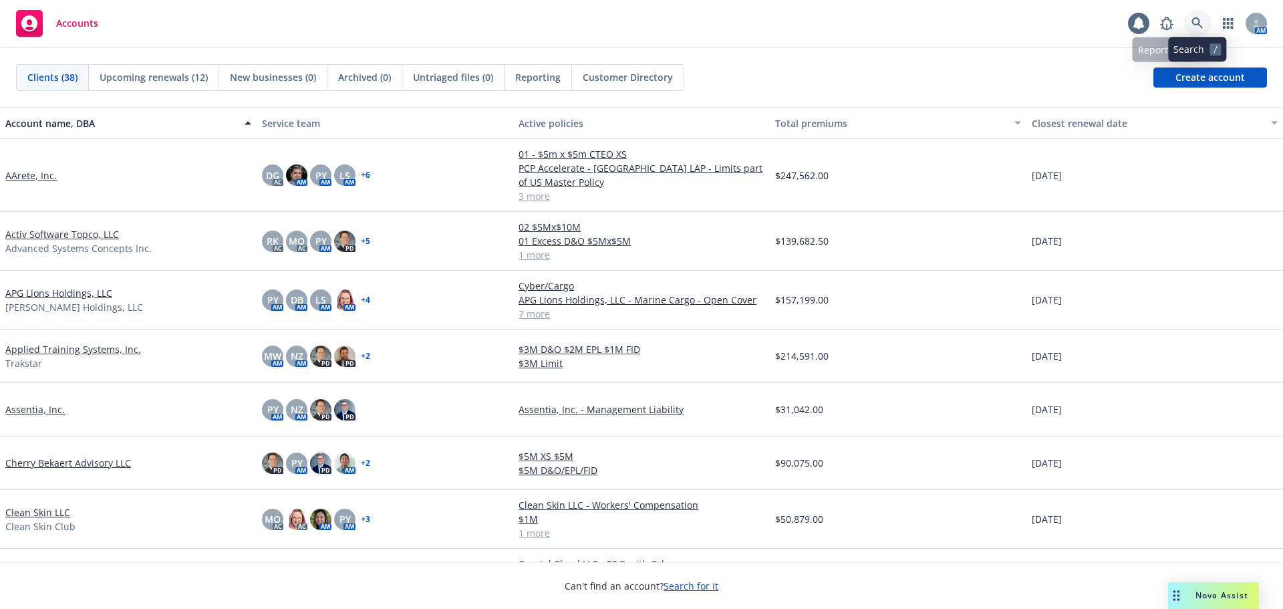
click at [1202, 23] on icon at bounding box center [1198, 23] width 12 height 12
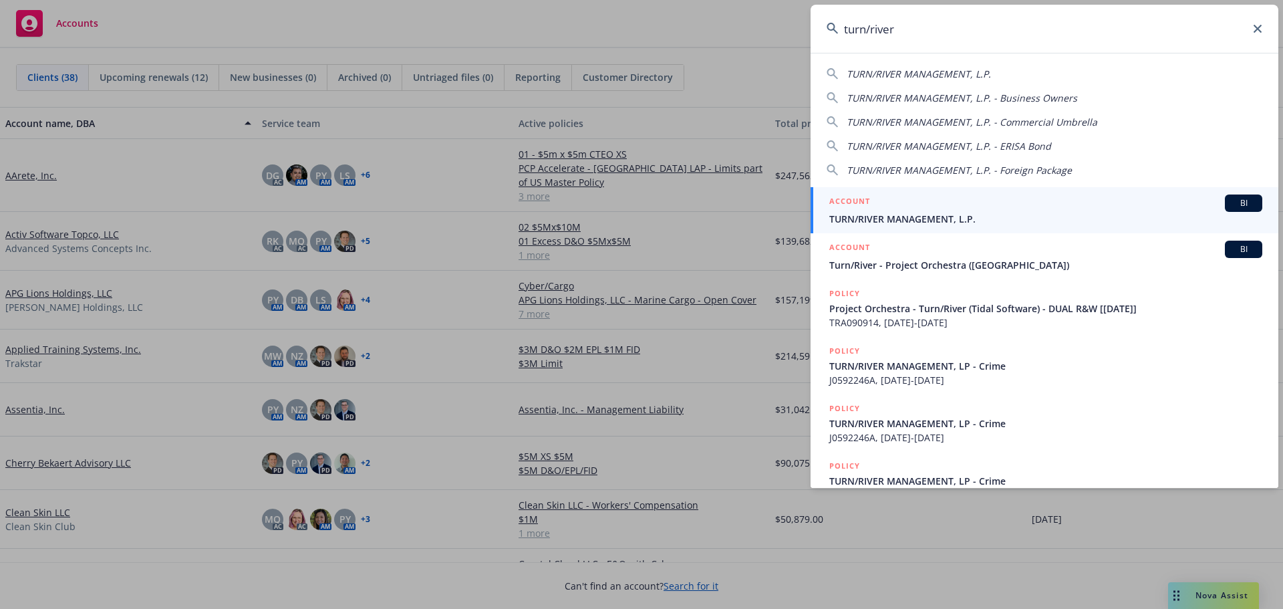
click at [908, 69] on span "TURN/RIVER MANAGEMENT, L.P." at bounding box center [919, 74] width 144 height 13
type input "TURN/RIVER MANAGEMENT, L.P."
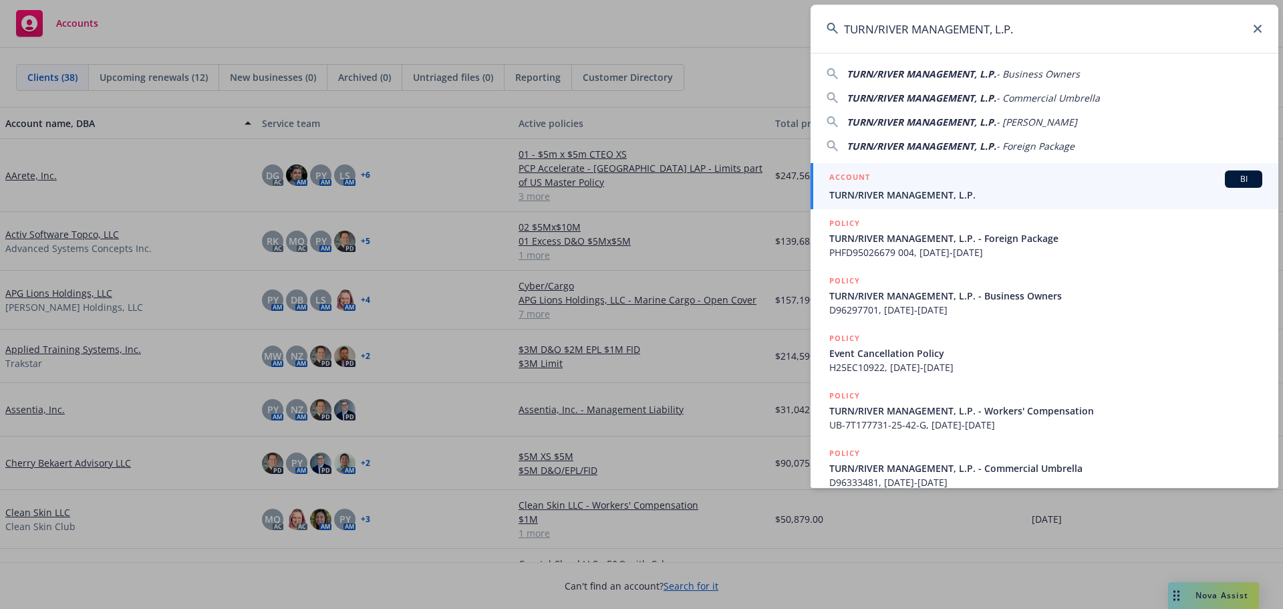
click at [1245, 184] on span "BI" at bounding box center [1243, 179] width 27 height 12
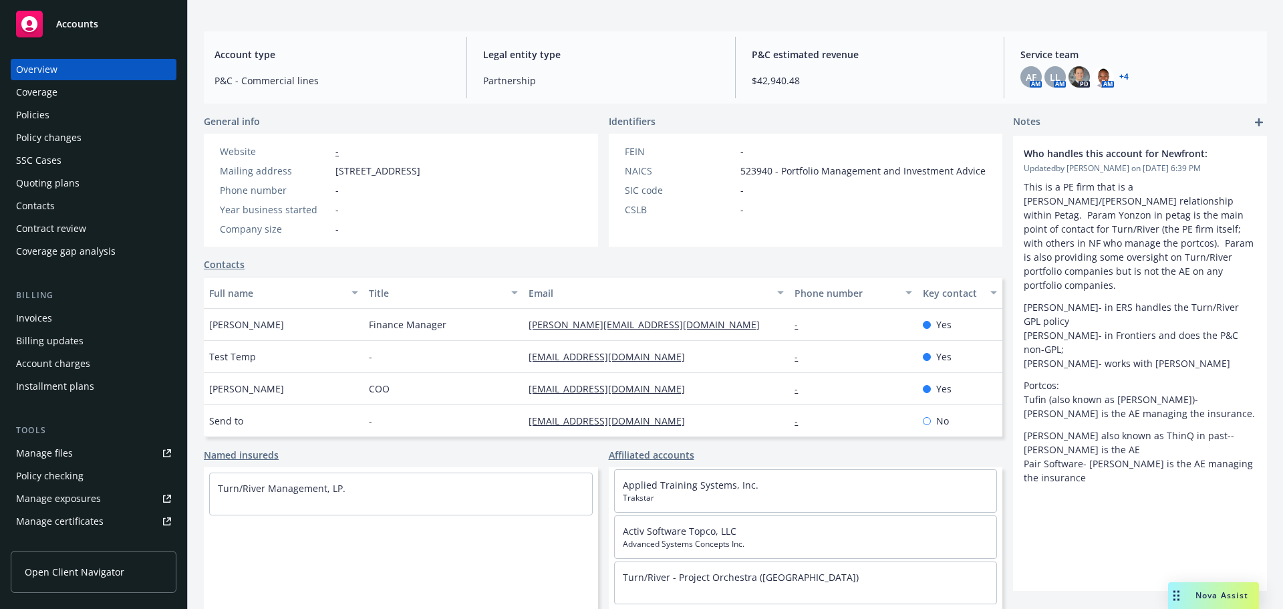
scroll to position [142, 0]
drag, startPoint x: 752, startPoint y: 535, endPoint x: 720, endPoint y: 535, distance: 32.1
click at [667, 516] on div "Activ Software Topco, LLC Advanced Systems Concepts Inc." at bounding box center [806, 536] width 382 height 42
click at [739, 543] on span "Advanced Systems Concepts Inc." at bounding box center [806, 543] width 366 height 12
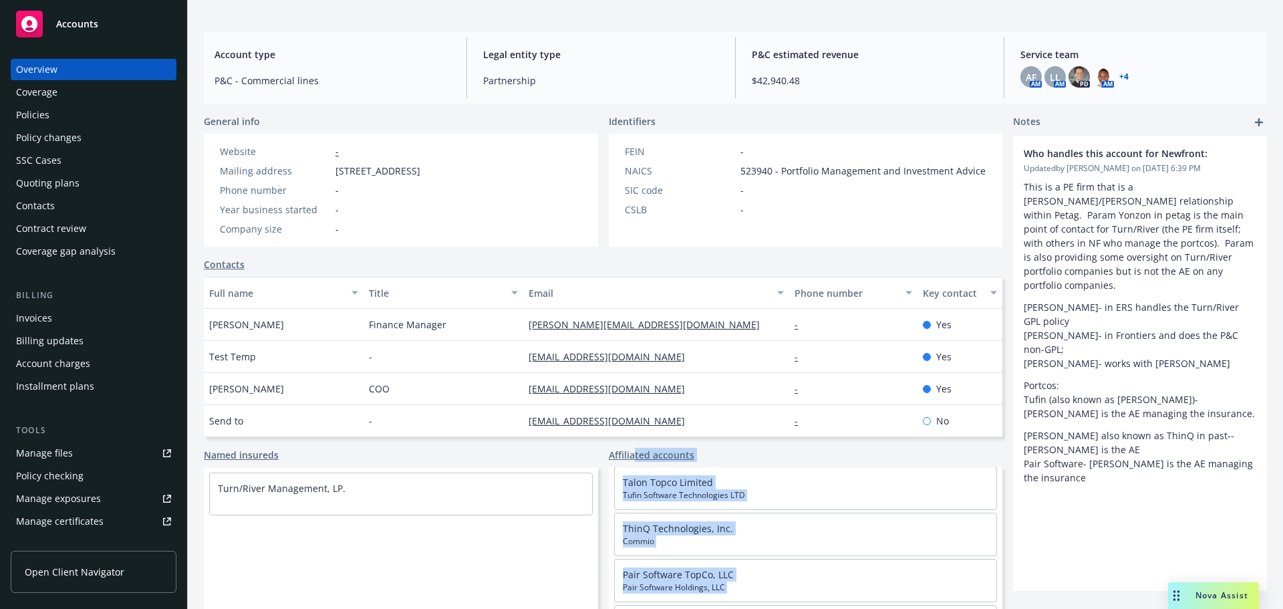
scroll to position [0, 0]
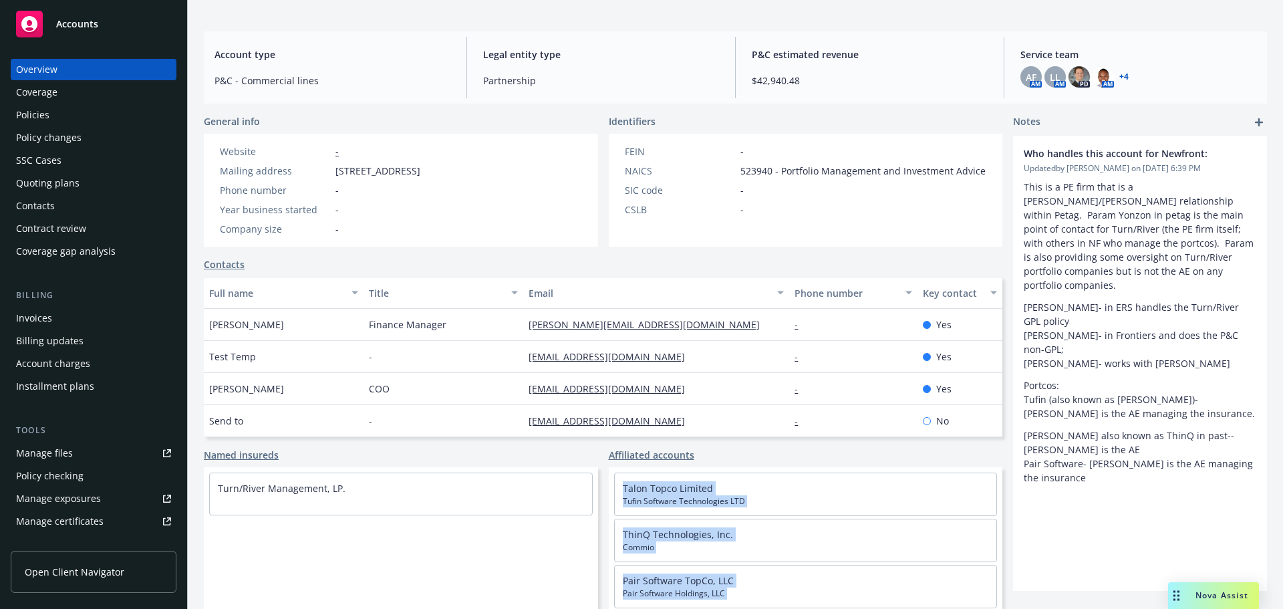
drag, startPoint x: 697, startPoint y: 533, endPoint x: 647, endPoint y: 495, distance: 63.0
click at [610, 490] on div "Talon Topco Limited Tufin Software Technologies LTD ThinQ Technologies, Inc. Co…" at bounding box center [806, 609] width 394 height 284
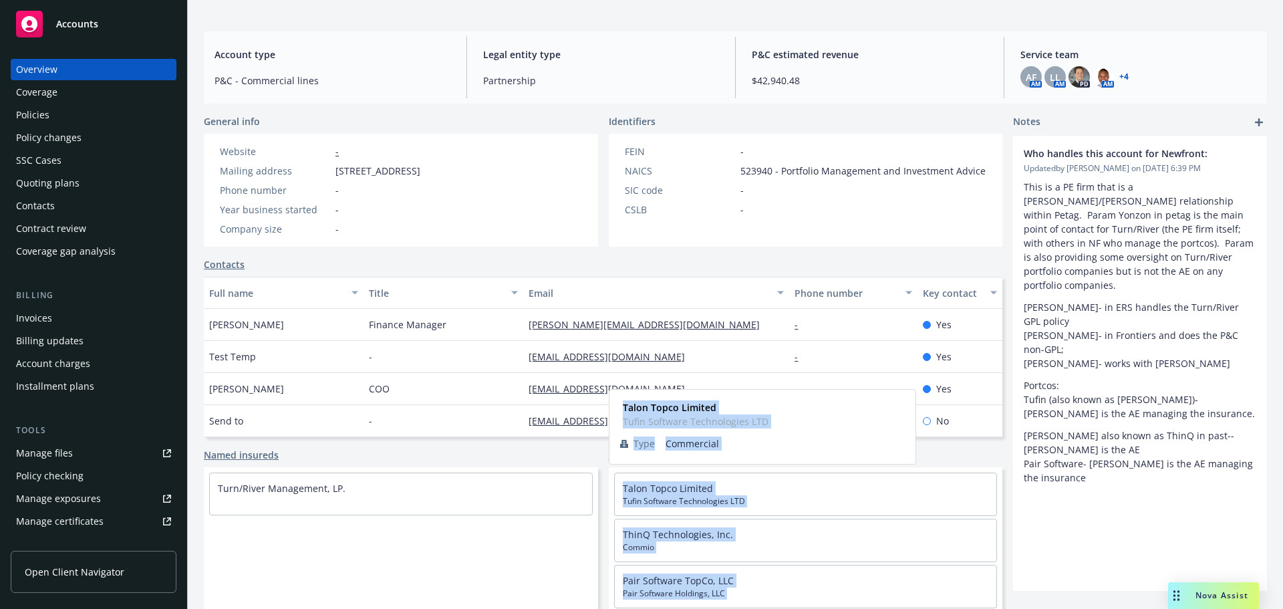
copy div "Talon Topco Limited Tufin Software Technologies LTD ThinQ Technologies, Inc. Co…"
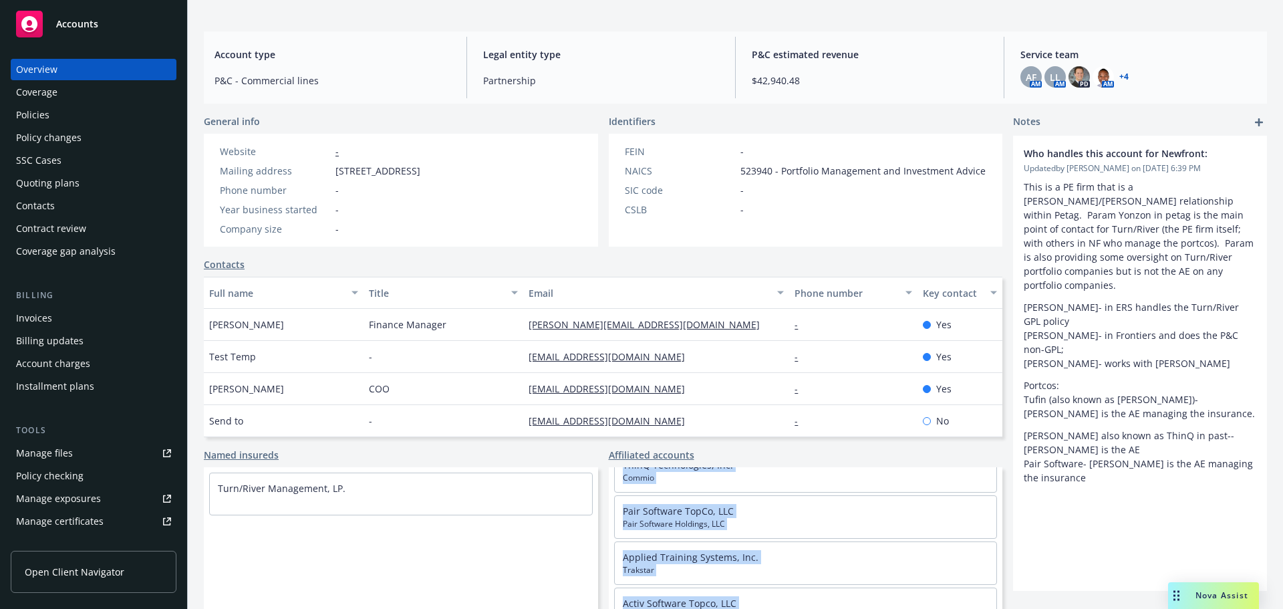
scroll to position [142, 0]
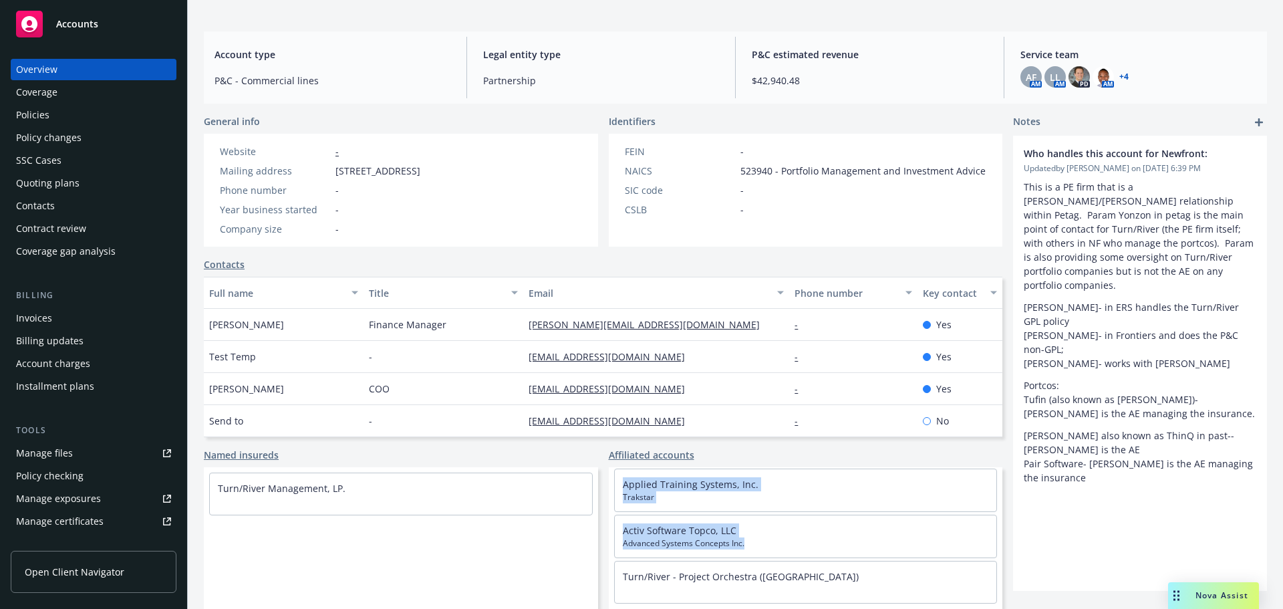
click at [76, 27] on span "Accounts" at bounding box center [77, 24] width 42 height 11
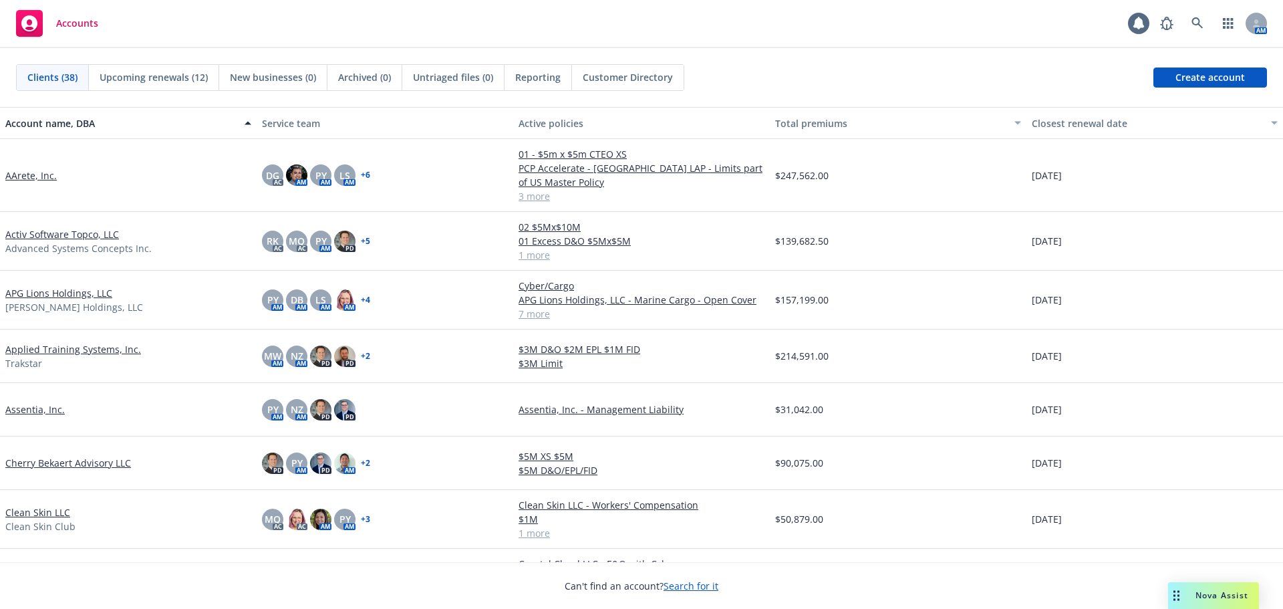
click at [259, 90] on div "New businesses (0)" at bounding box center [273, 77] width 108 height 25
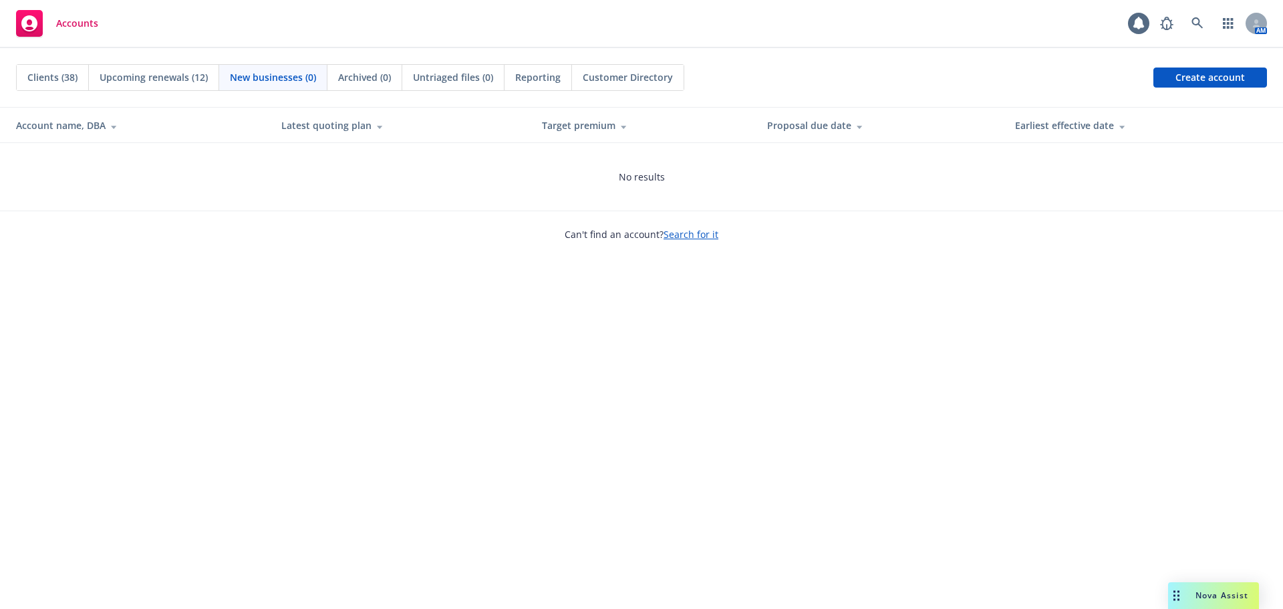
click at [69, 125] on div "Account name, DBA" at bounding box center [138, 125] width 244 height 14
click at [53, 77] on span "Clients (38)" at bounding box center [52, 77] width 50 height 14
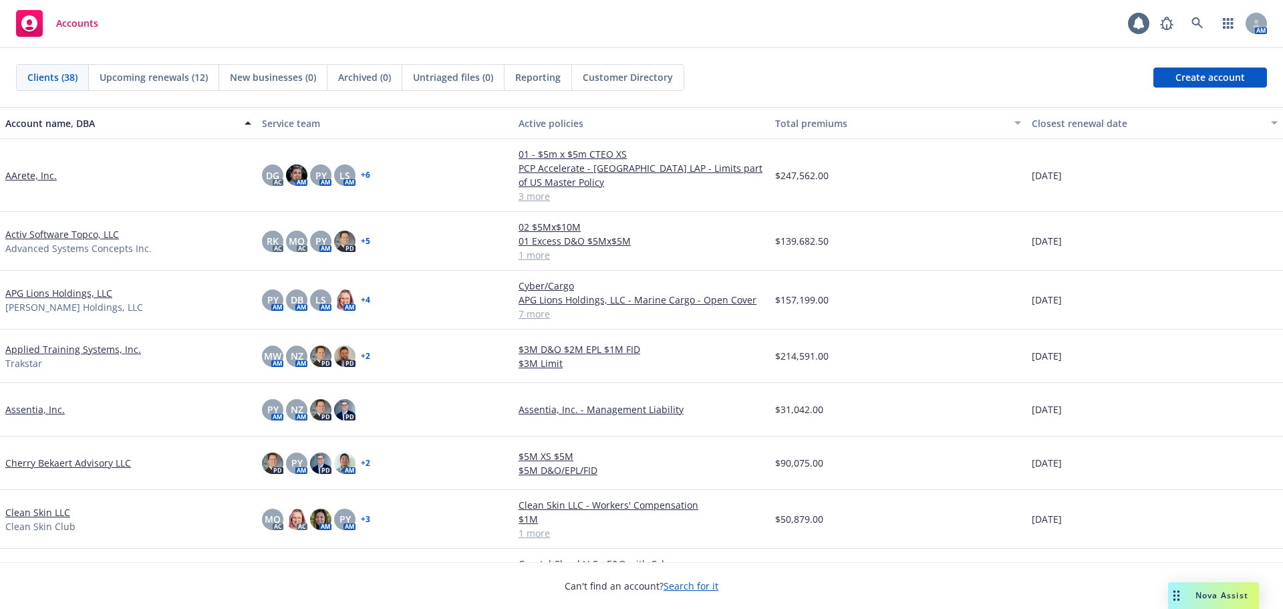
click at [27, 174] on link "AArete, Inc." at bounding box center [30, 175] width 51 height 14
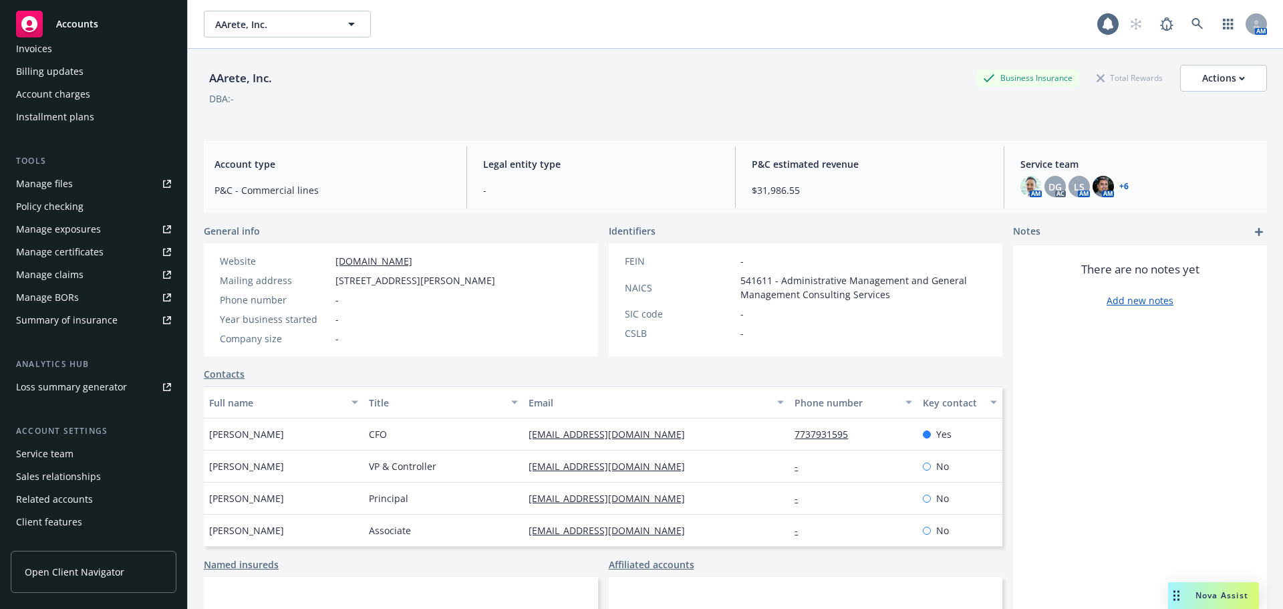
scroll to position [285, 0]
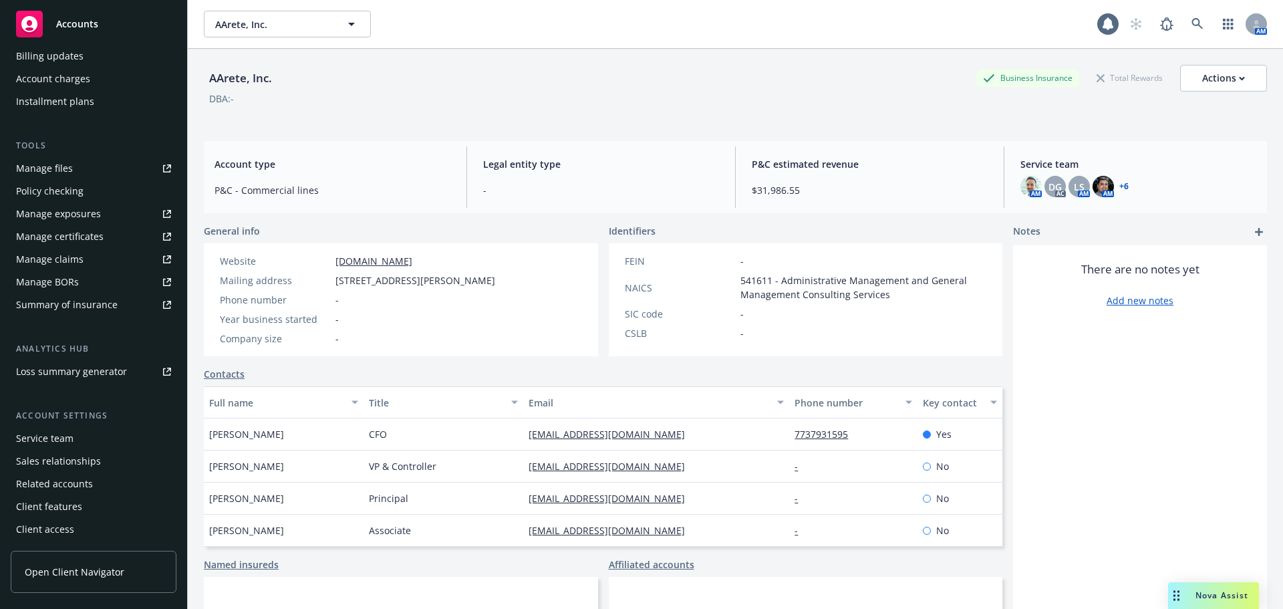
click at [82, 432] on div "Service team" at bounding box center [93, 438] width 155 height 21
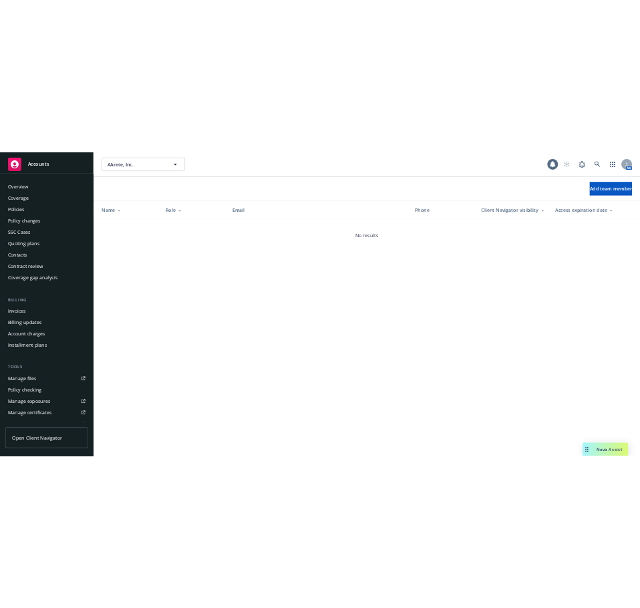
scroll to position [285, 0]
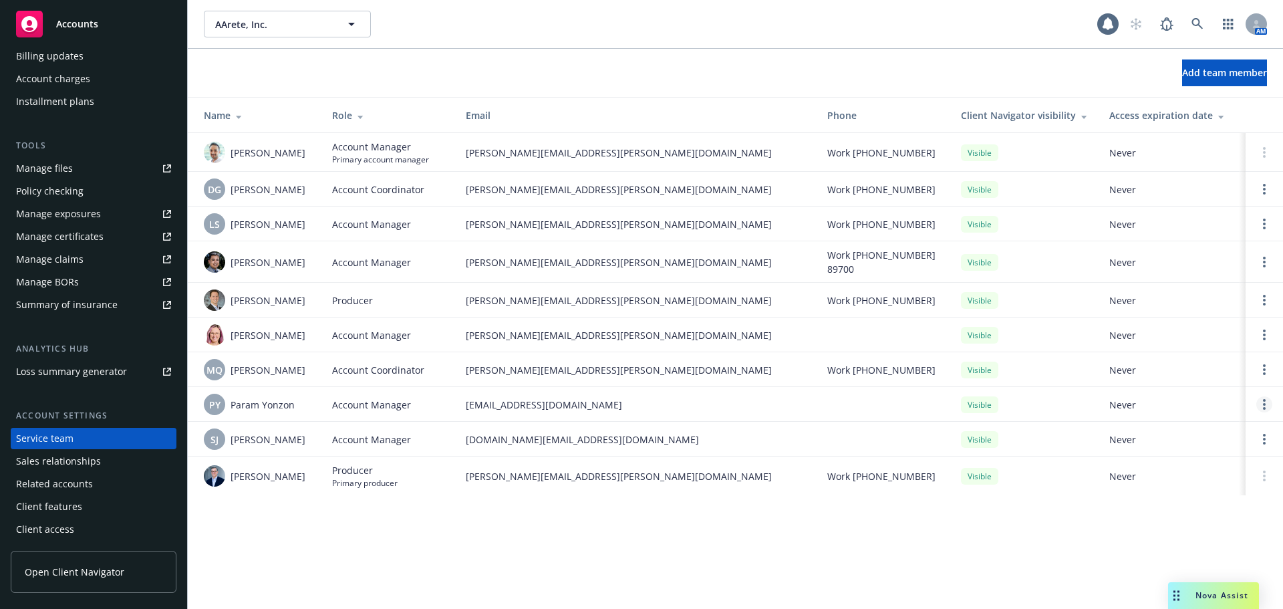
click at [1258, 408] on link "Open options" at bounding box center [1265, 404] width 16 height 16
click at [806, 409] on span "param.yonzon@newfront.com" at bounding box center [636, 405] width 340 height 14
click at [80, 23] on span "Accounts" at bounding box center [77, 24] width 42 height 11
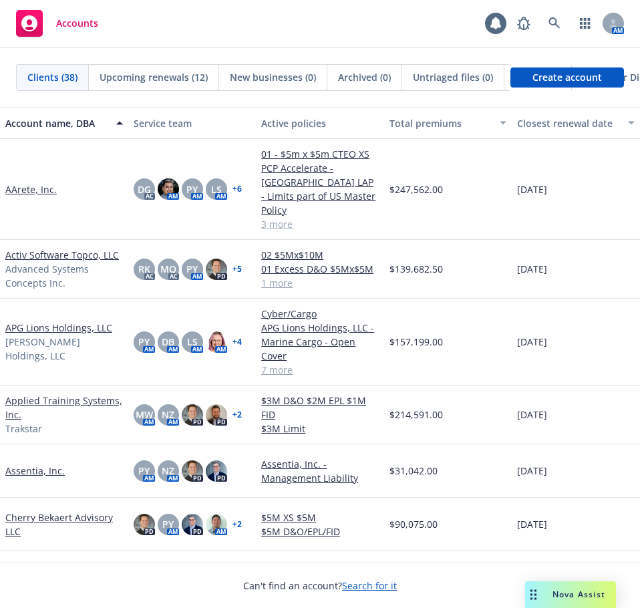
click at [51, 24] on div "Accounts" at bounding box center [57, 23] width 82 height 27
drag, startPoint x: 37, startPoint y: 190, endPoint x: 39, endPoint y: 182, distance: 7.5
click at [38, 189] on div "AArete, Inc." at bounding box center [64, 189] width 128 height 101
click at [39, 182] on link "AArete, Inc." at bounding box center [30, 189] width 51 height 14
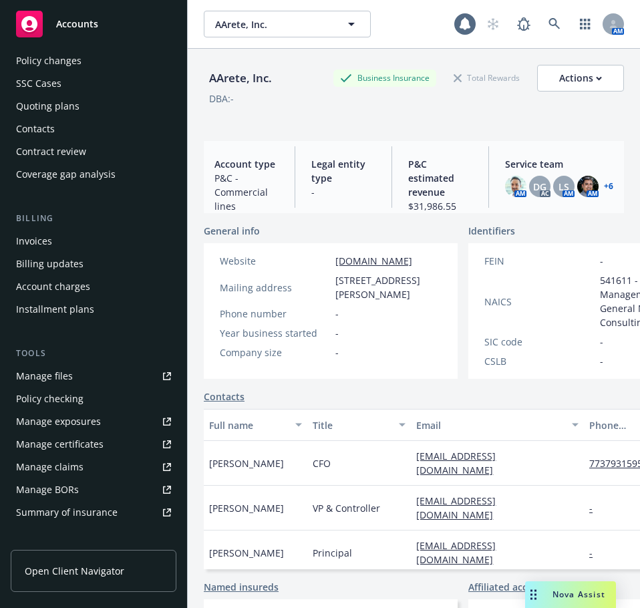
scroll to position [285, 0]
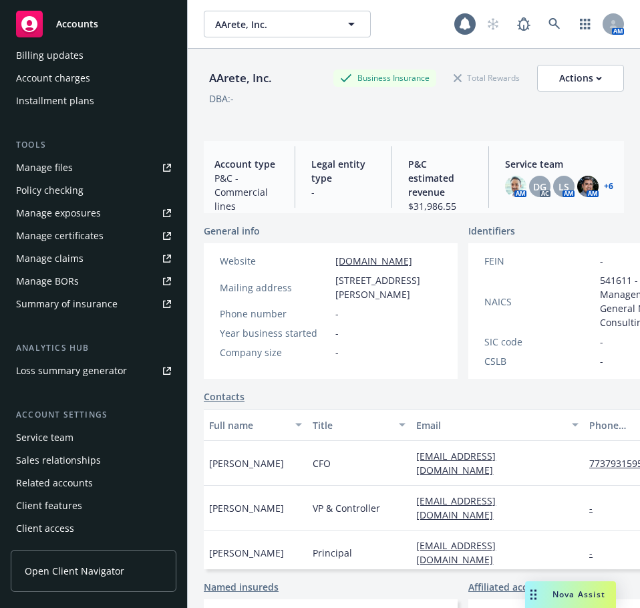
click at [75, 434] on div "Service team" at bounding box center [93, 437] width 155 height 21
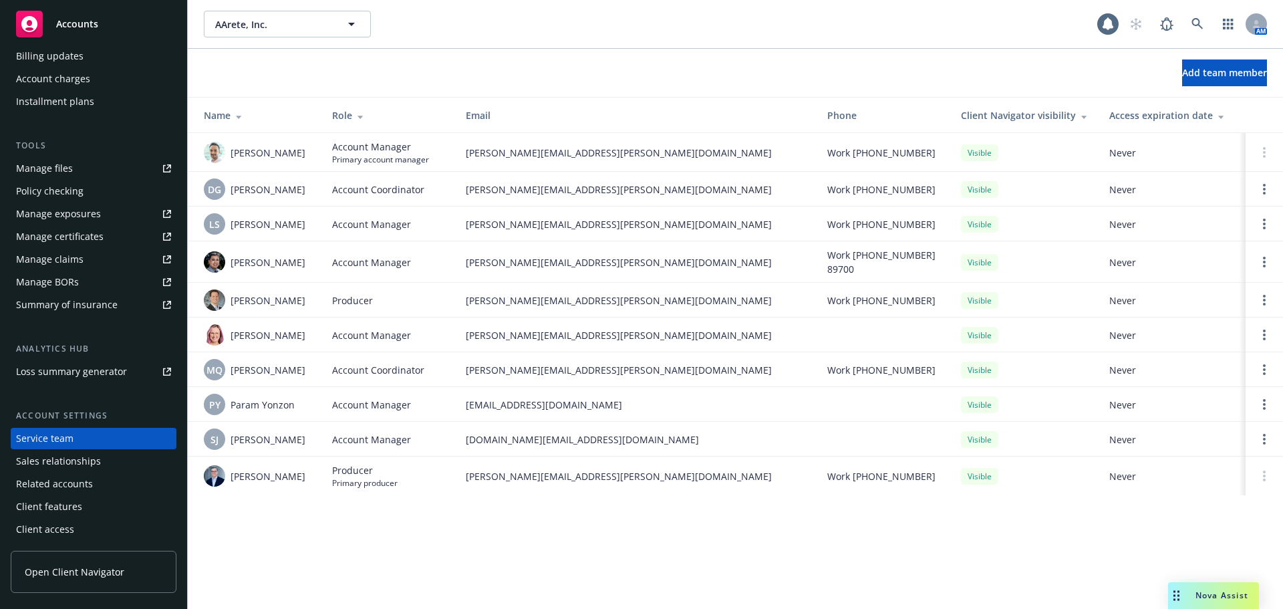
scroll to position [285, 0]
click at [77, 61] on div "Billing updates" at bounding box center [50, 55] width 68 height 21
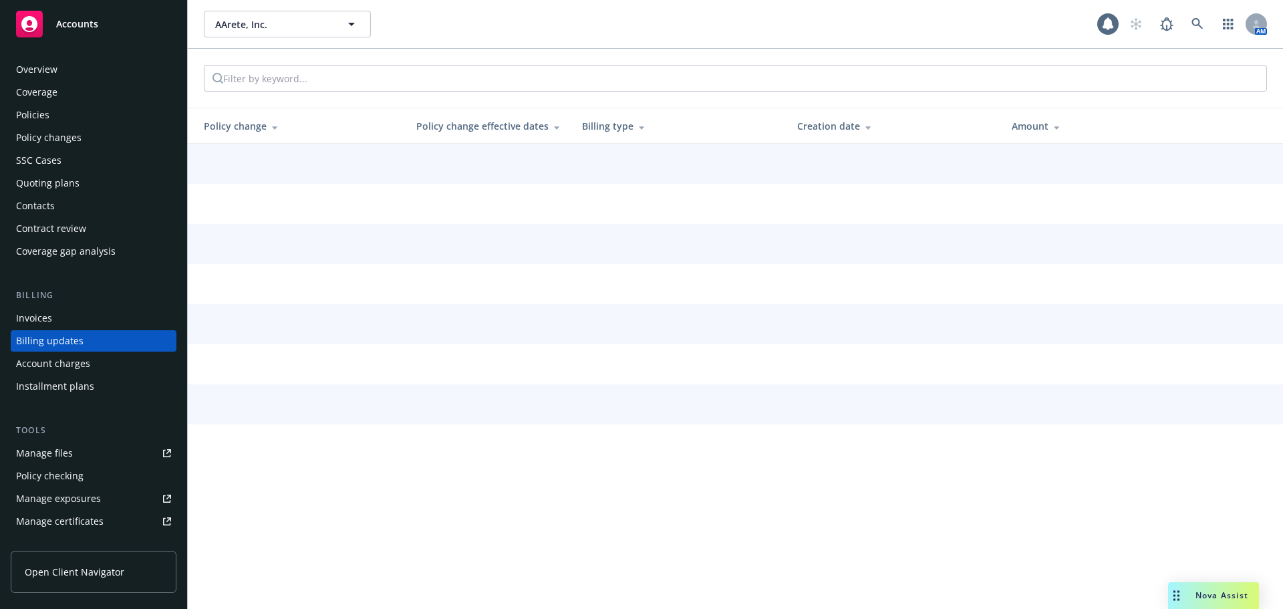
scroll to position [15, 0]
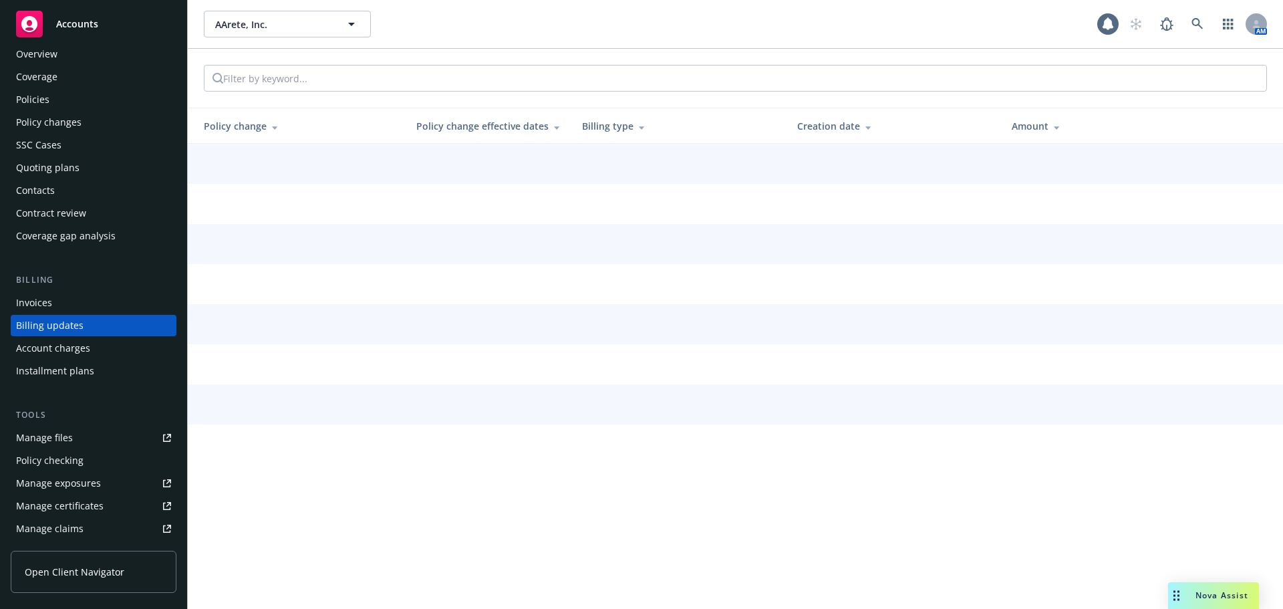
click at [70, 30] on div "Accounts" at bounding box center [93, 24] width 155 height 27
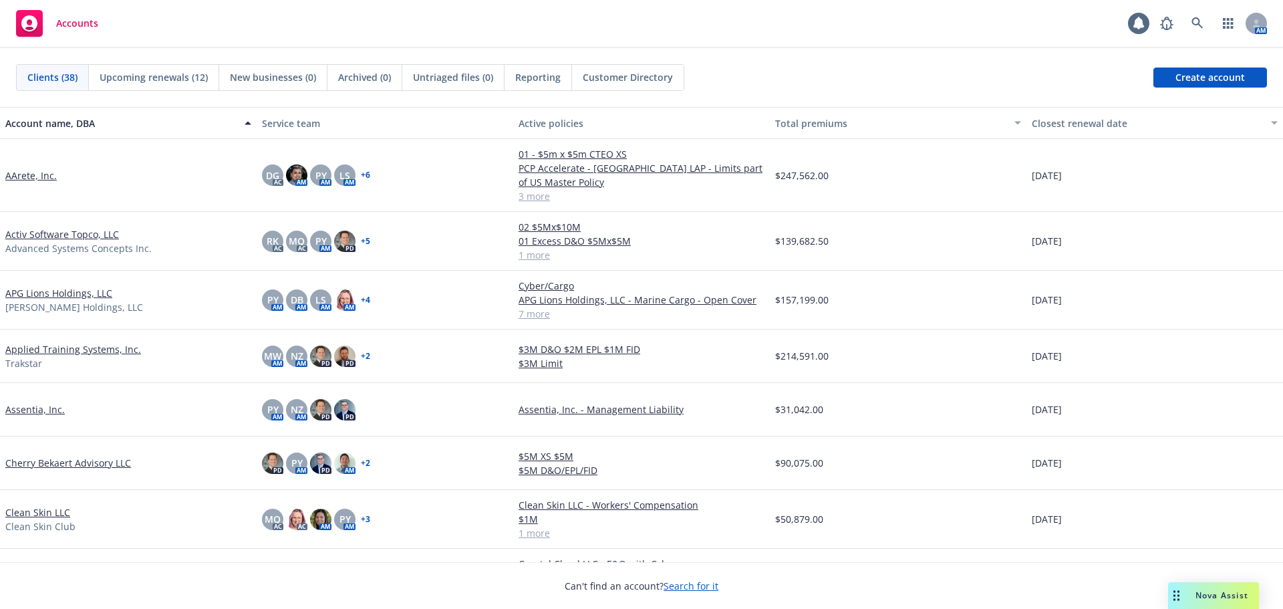
click at [41, 178] on link "AArete, Inc." at bounding box center [30, 175] width 51 height 14
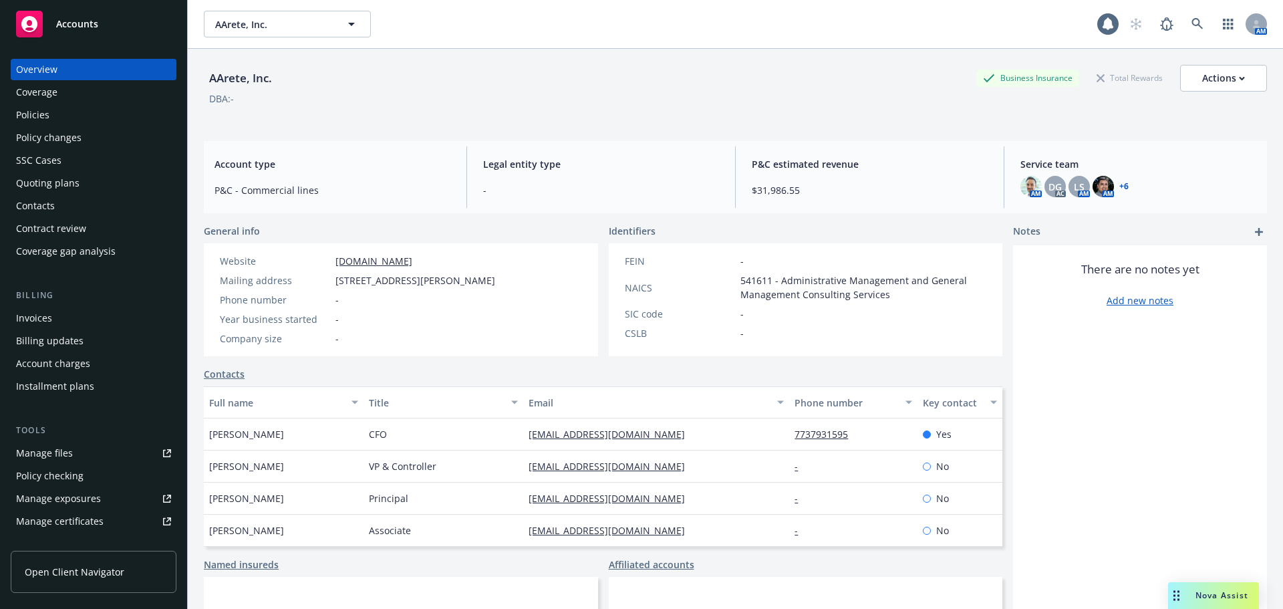
click at [70, 59] on div "Overview" at bounding box center [93, 69] width 155 height 21
click at [65, 67] on div "Overview" at bounding box center [93, 69] width 155 height 21
click at [53, 20] on div "Accounts" at bounding box center [93, 24] width 155 height 27
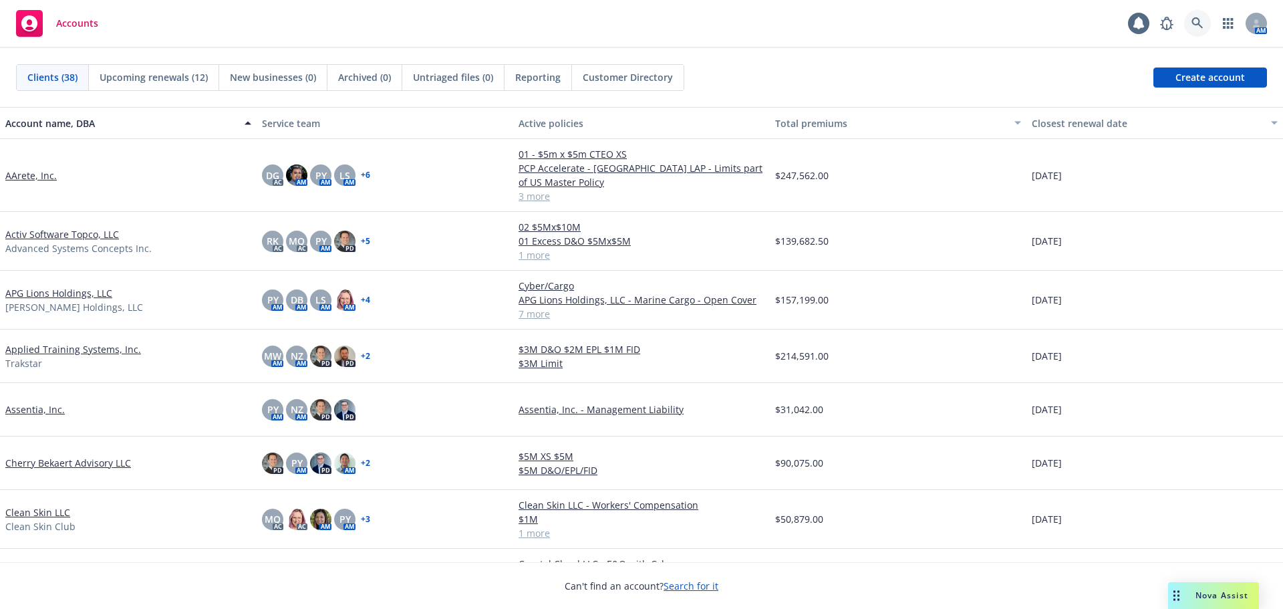
click at [1193, 26] on icon at bounding box center [1198, 23] width 12 height 12
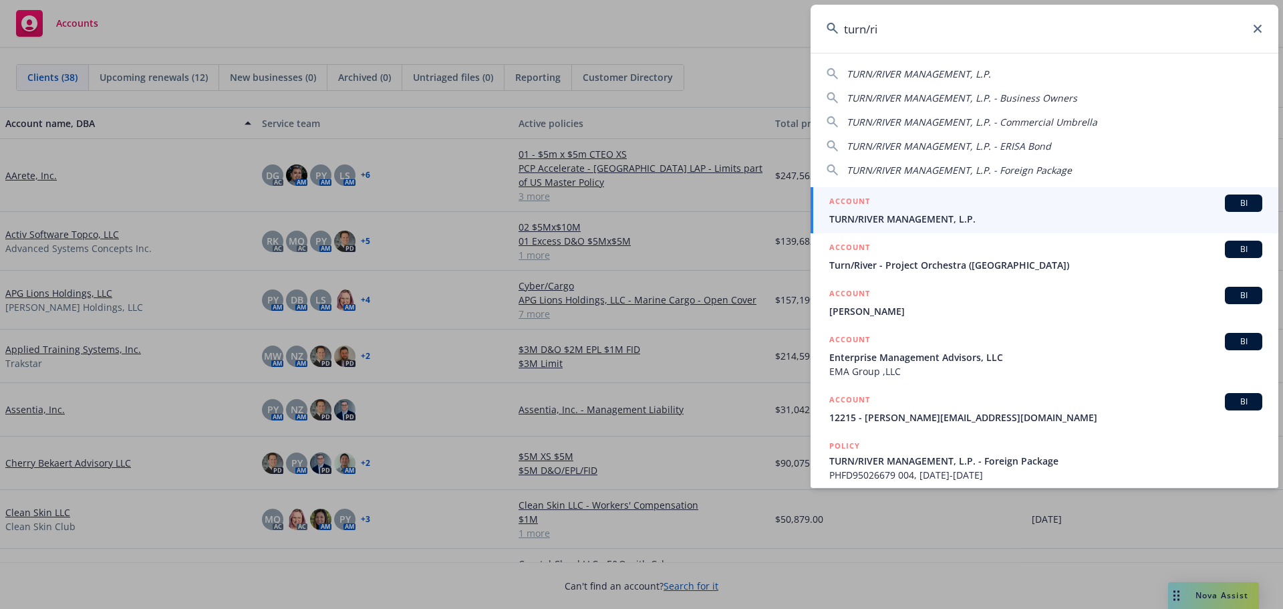
type input "turn/ri"
click at [1238, 203] on span "BI" at bounding box center [1243, 203] width 27 height 12
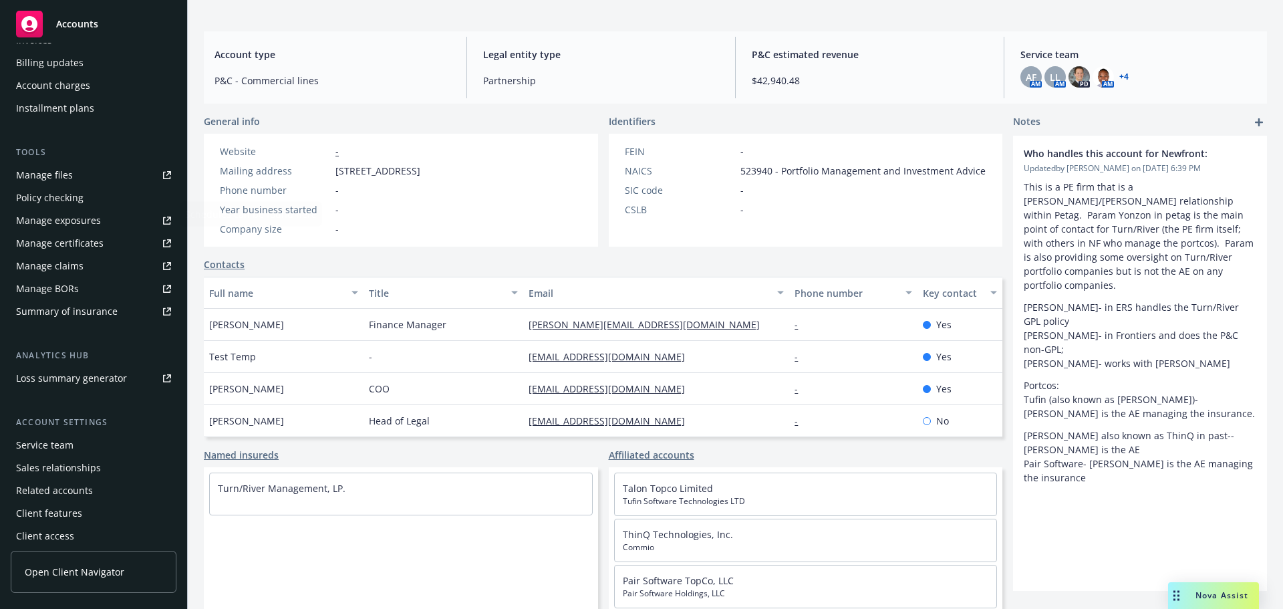
scroll to position [285, 0]
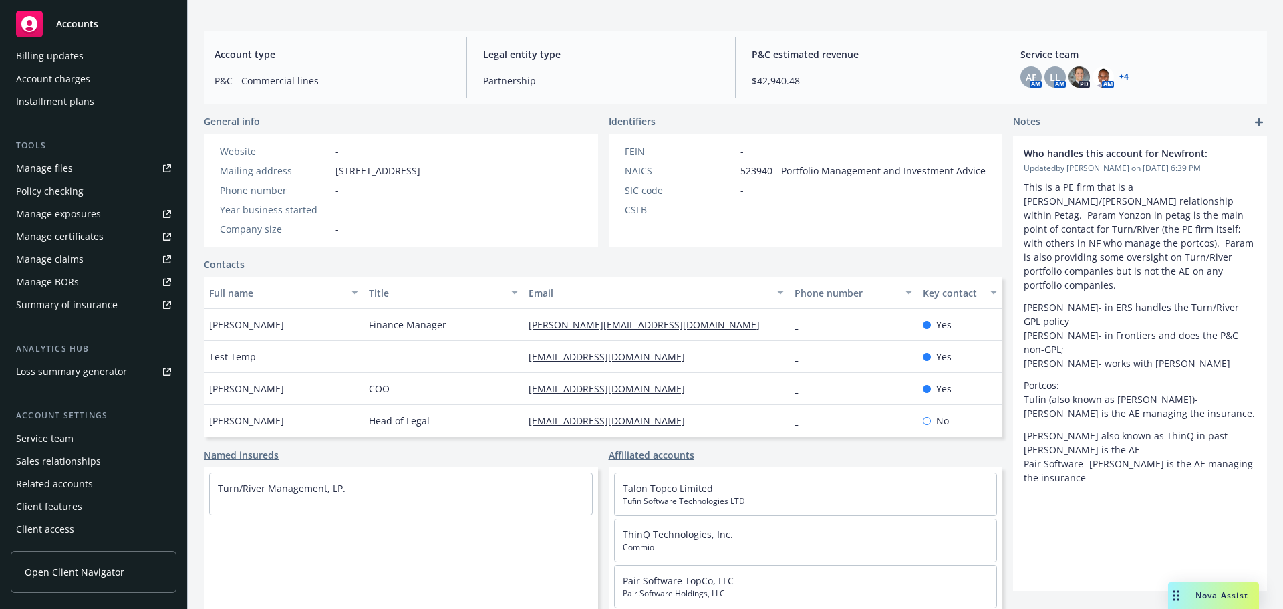
click at [88, 521] on div "Client access" at bounding box center [93, 529] width 155 height 21
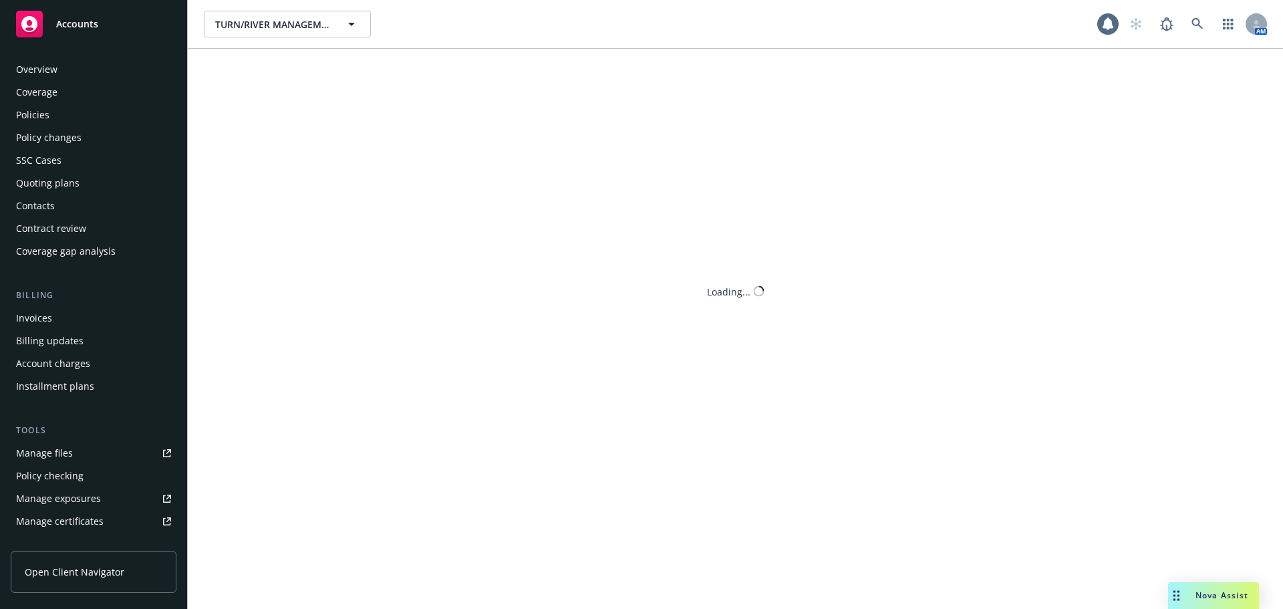
scroll to position [285, 0]
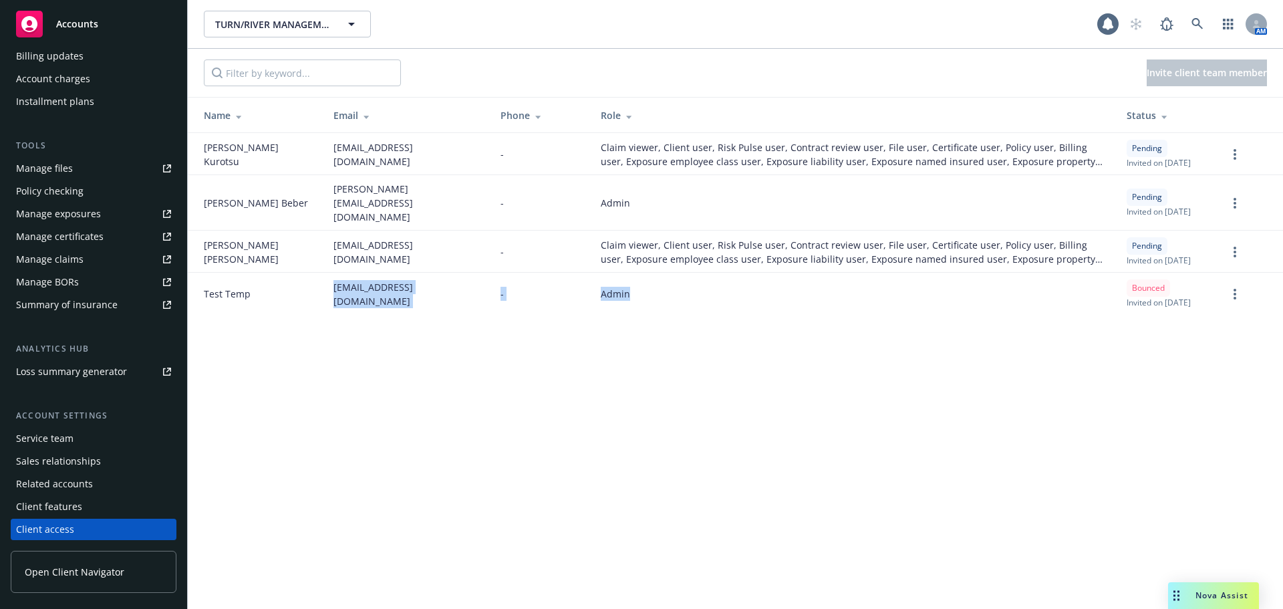
drag, startPoint x: 311, startPoint y: 316, endPoint x: 668, endPoint y: 323, distance: 357.0
click at [648, 315] on tr "Test Temp turnrivertemp@test.com - Admin Bounced Invited on March 19, 2025" at bounding box center [735, 294] width 1095 height 42
click at [677, 315] on td "Admin" at bounding box center [853, 294] width 526 height 42
click at [74, 59] on div "Billing updates" at bounding box center [50, 55] width 68 height 21
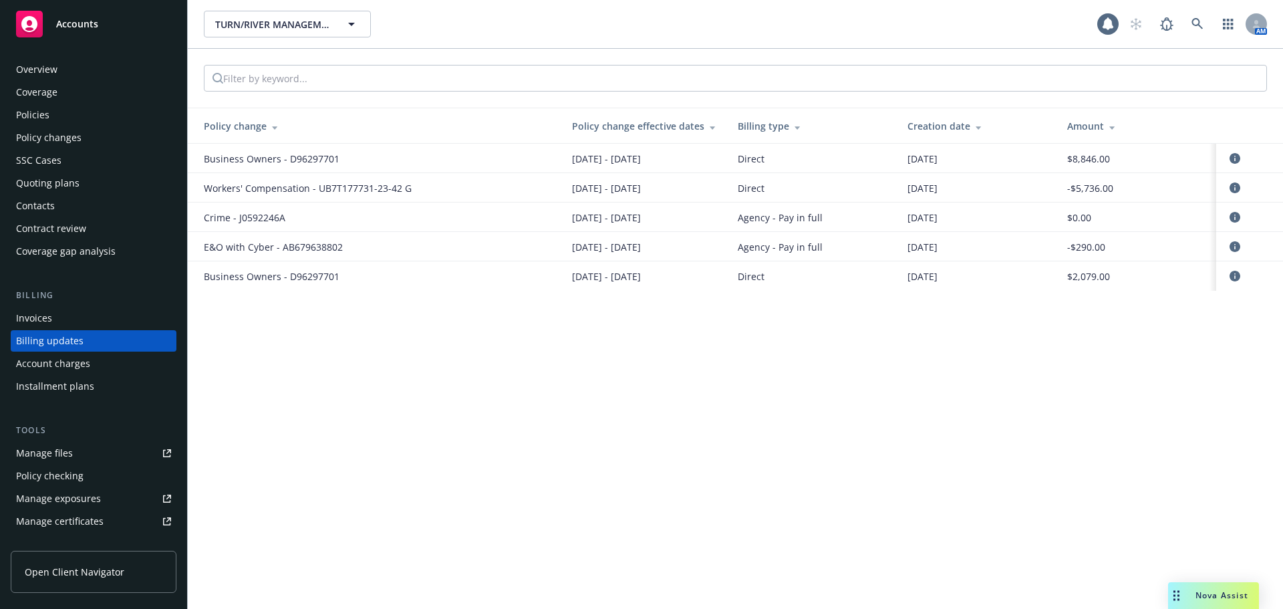
click at [84, 66] on div "Overview" at bounding box center [93, 69] width 155 height 21
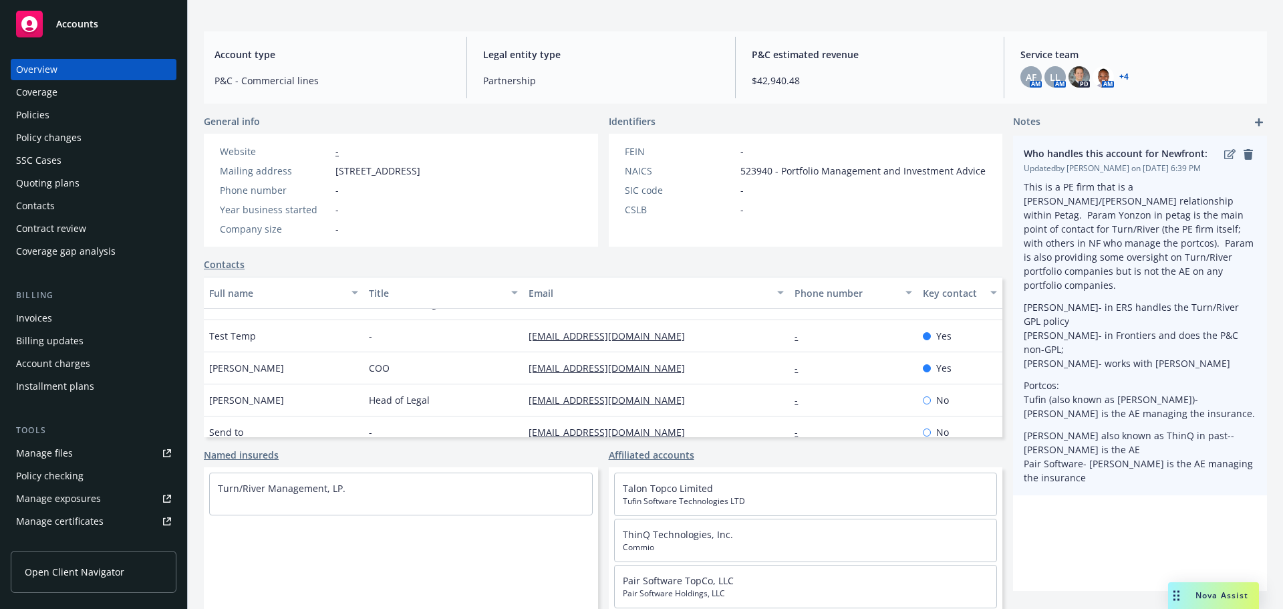
scroll to position [32, 0]
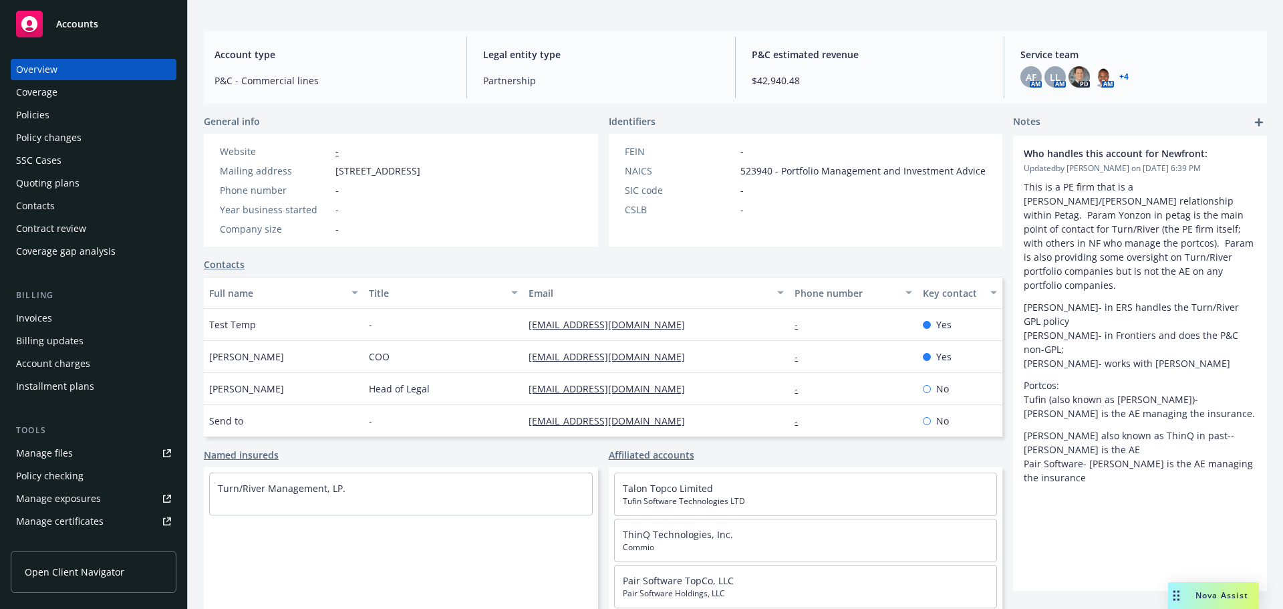
click at [72, 450] on link "Manage files" at bounding box center [94, 452] width 166 height 21
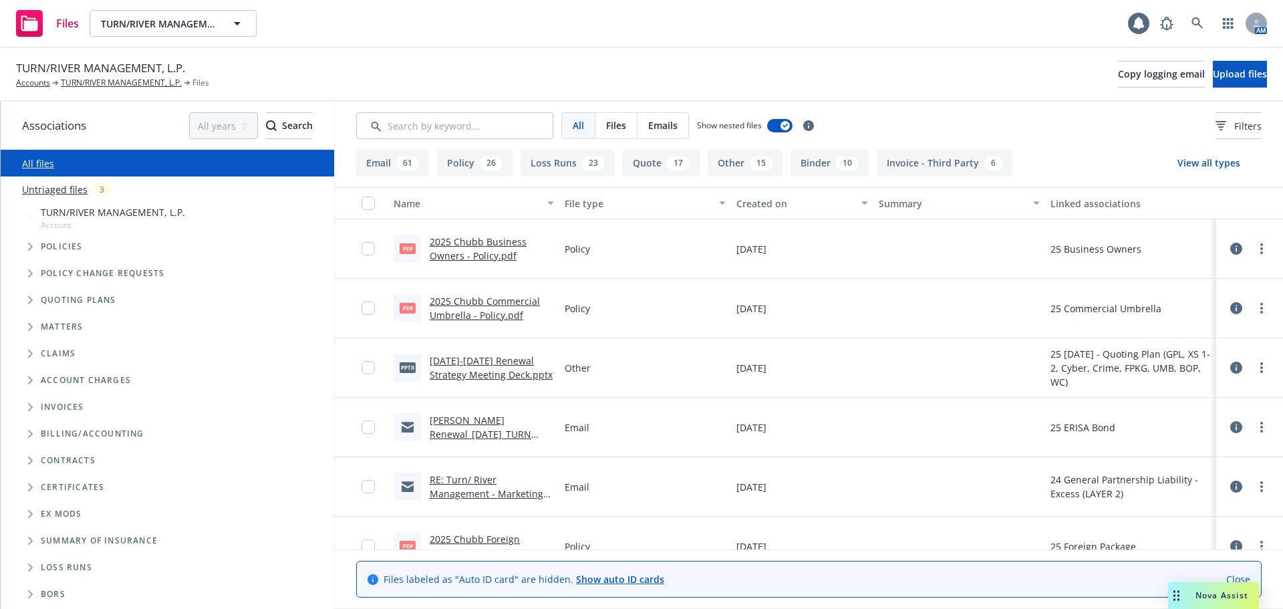
click at [29, 596] on icon "Folder Tree Example" at bounding box center [30, 594] width 5 height 8
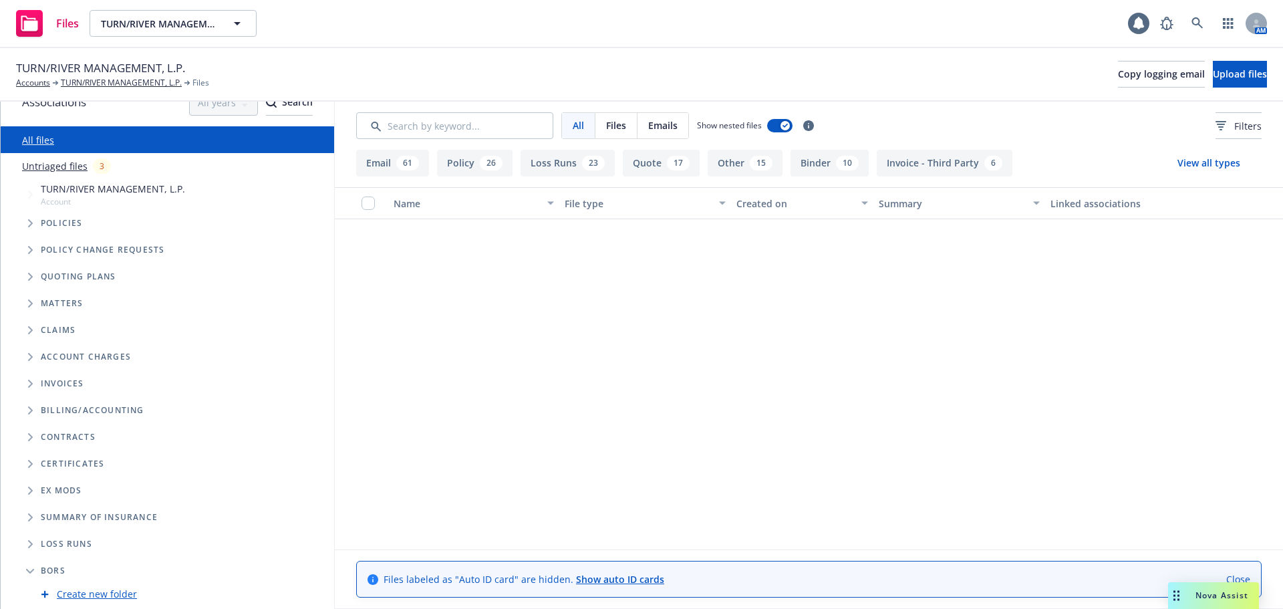
scroll to position [7753, 0]
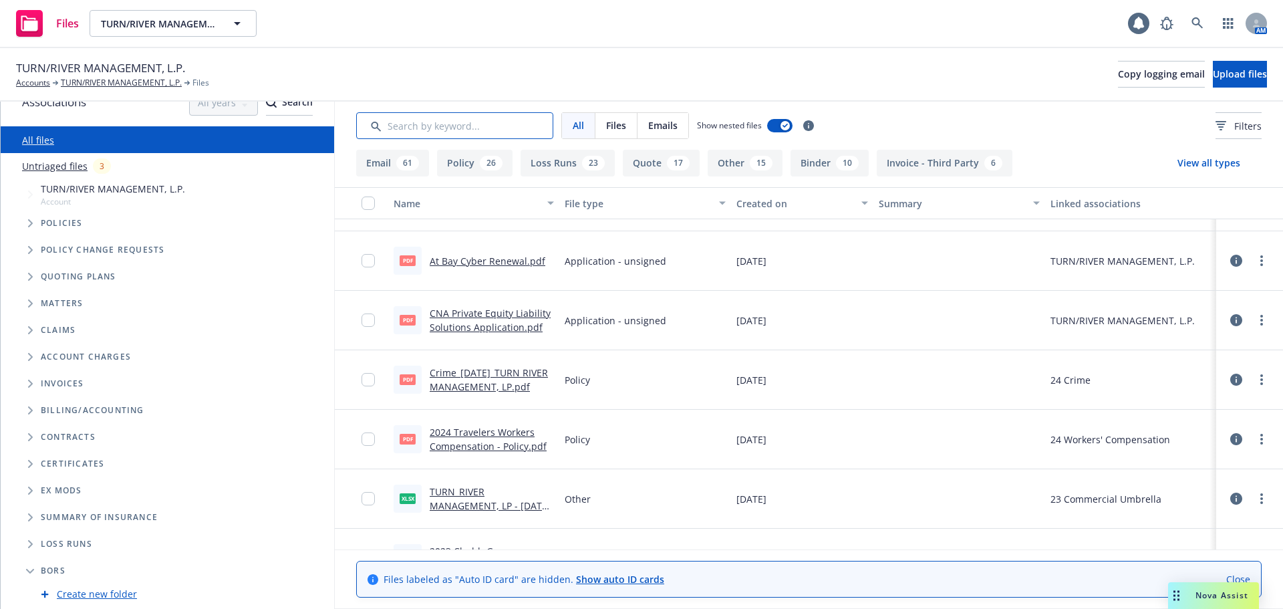
click at [447, 126] on input "Search by keyword..." at bounding box center [454, 125] width 197 height 27
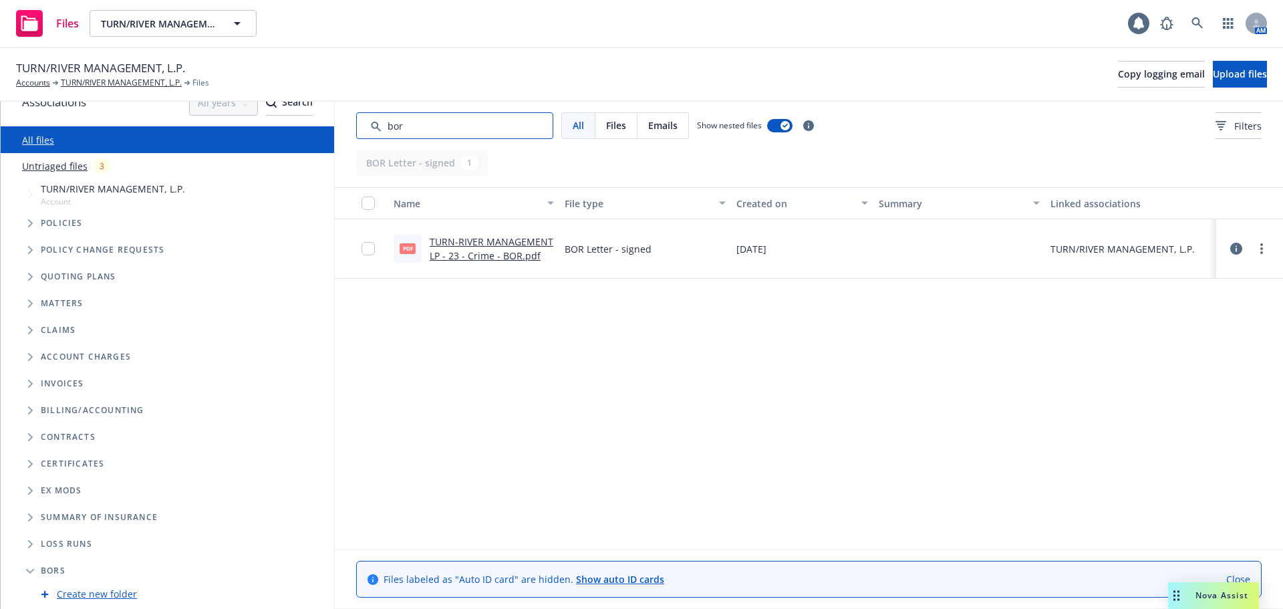
type input "bor"
click at [525, 239] on link "TURN-RIVER MANAGEMENT LP - 23 - Crime - BOR.pdf" at bounding box center [492, 248] width 124 height 27
drag, startPoint x: 703, startPoint y: 389, endPoint x: 1051, endPoint y: 311, distance: 356.2
click at [1259, 254] on link "more" at bounding box center [1262, 249] width 16 height 16
click at [621, 392] on div "Name File type Created on Summary Linked associations pdf TURN-RIVER MANAGEMENT…" at bounding box center [809, 368] width 948 height 362
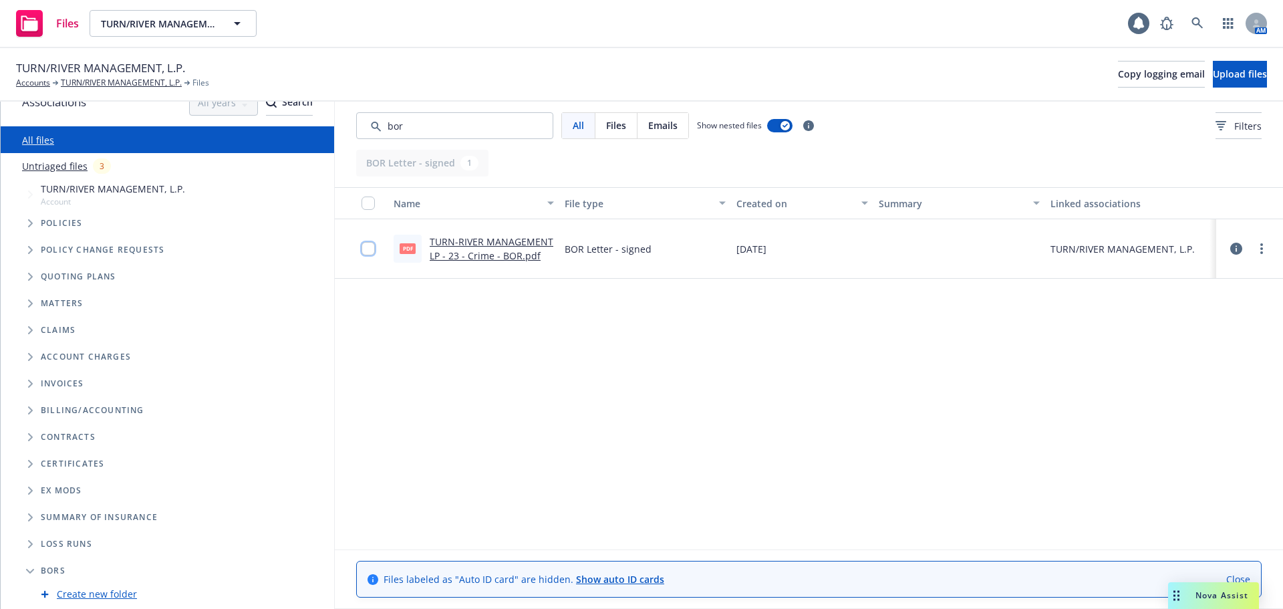
click at [374, 249] on input "checkbox" at bounding box center [368, 248] width 13 height 13
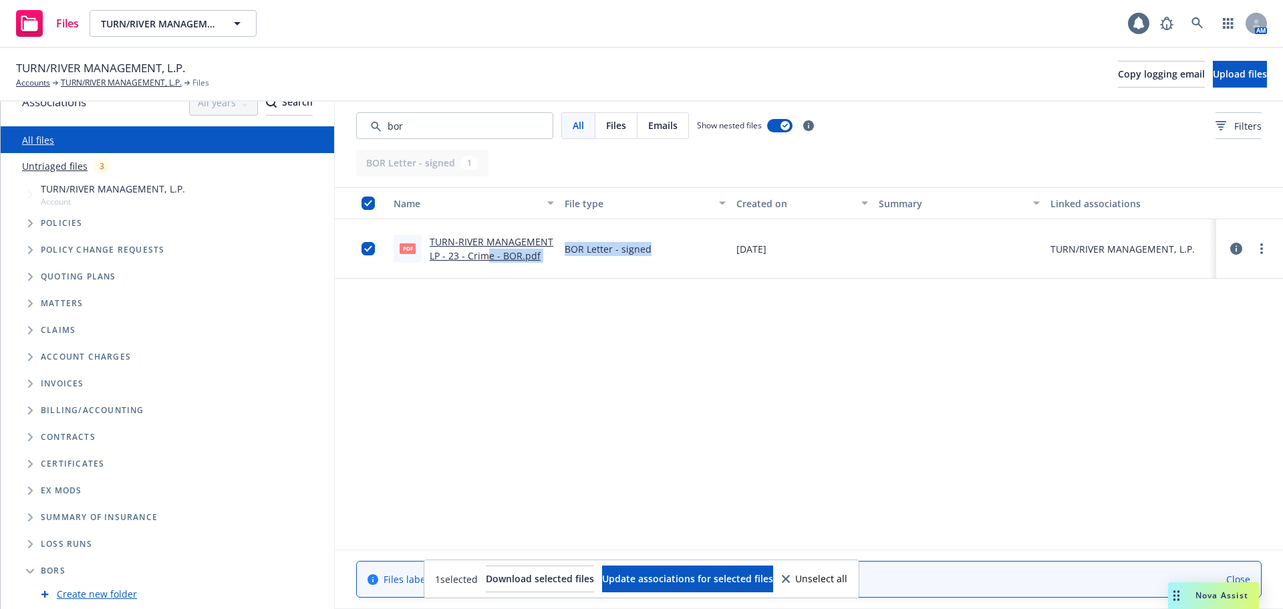
drag, startPoint x: 486, startPoint y: 255, endPoint x: 701, endPoint y: 393, distance: 255.5
click at [700, 399] on div "Name File type Created on Summary Linked associations pdf TURN-RIVER MANAGEMENT…" at bounding box center [809, 368] width 948 height 362
click at [701, 393] on div "Name File type Created on Summary Linked associations pdf TURN-RIVER MANAGEMENT…" at bounding box center [809, 368] width 948 height 362
click at [371, 248] on input "checkbox" at bounding box center [368, 248] width 13 height 13
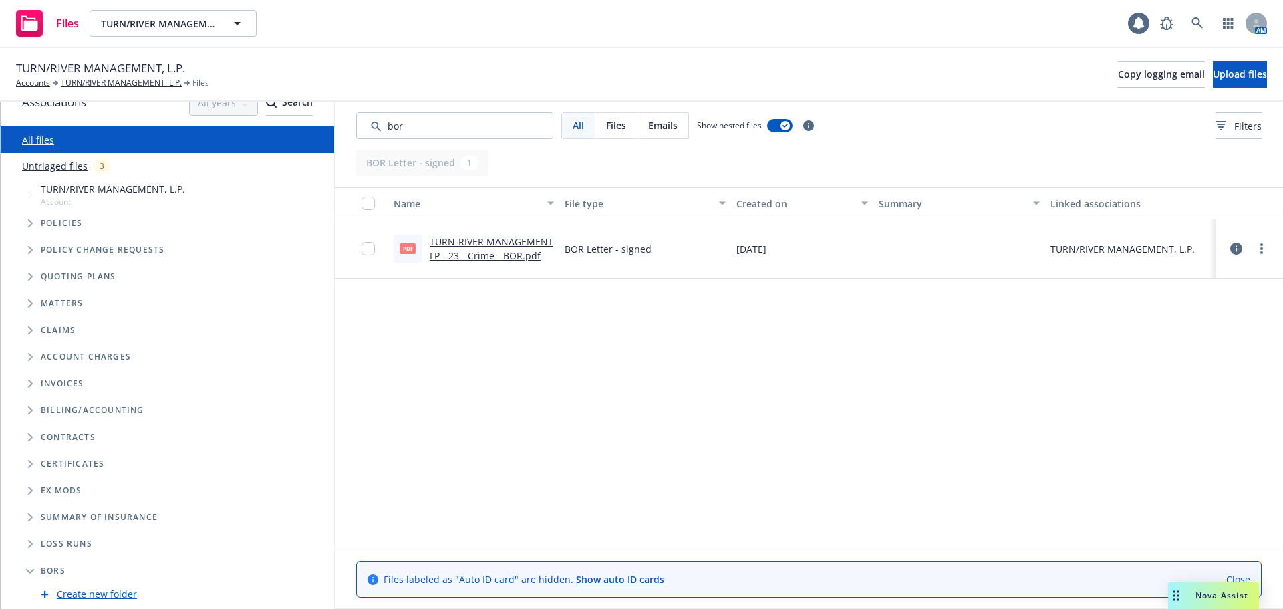
click at [1263, 257] on div at bounding box center [1250, 248] width 40 height 27
click at [1263, 255] on link "more" at bounding box center [1262, 249] width 16 height 16
click at [1182, 333] on link "Edit" at bounding box center [1202, 329] width 133 height 27
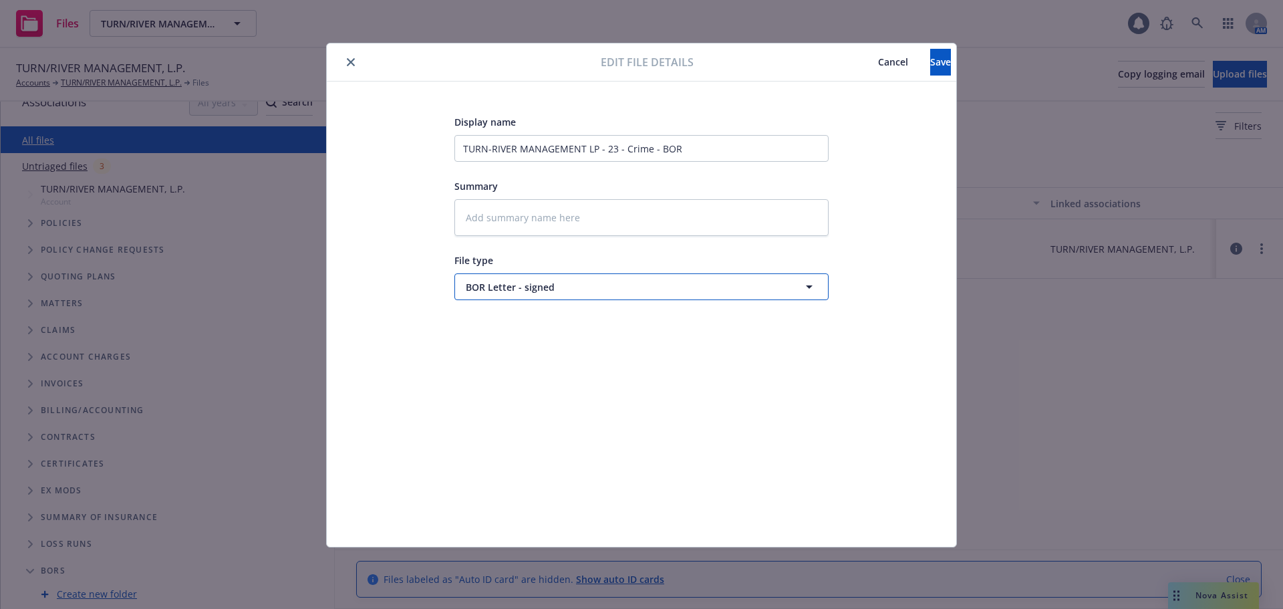
click at [513, 288] on span "BOR Letter - signed" at bounding box center [617, 287] width 302 height 14
click at [392, 275] on div "Display name TURN-RIVER MANAGEMENT LP - 23 - Crime - BOR Summary File type Agre…" at bounding box center [642, 314] width 576 height 401
click at [486, 283] on span "BOR Letter - signed" at bounding box center [617, 287] width 302 height 14
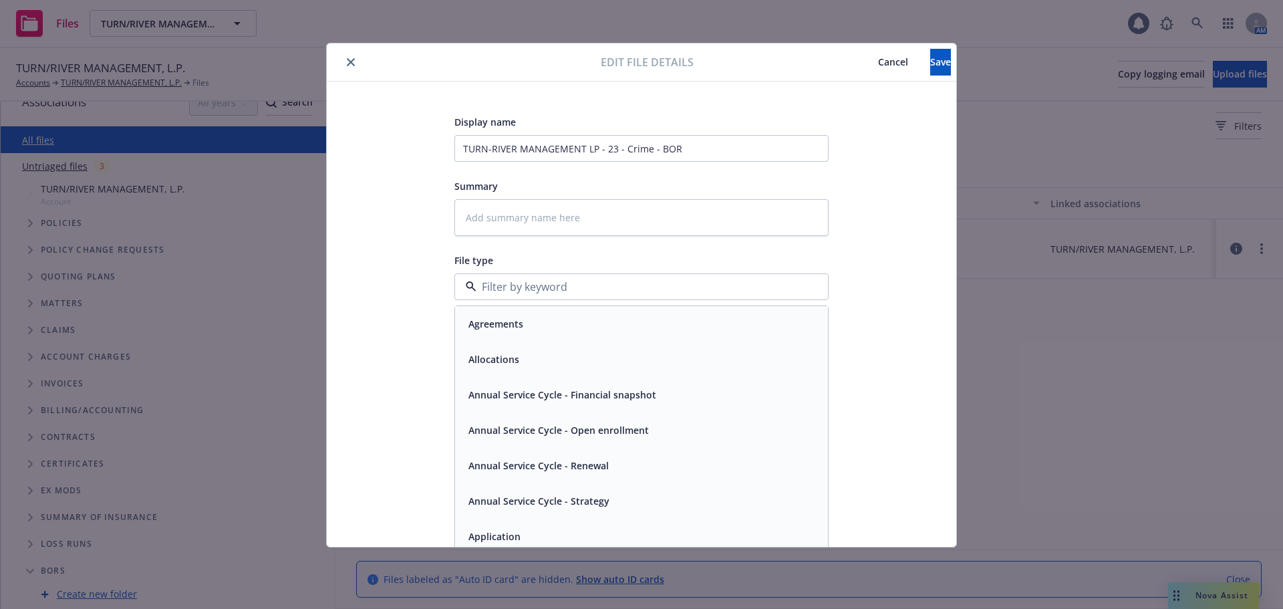
click at [346, 57] on button "close" at bounding box center [351, 62] width 16 height 16
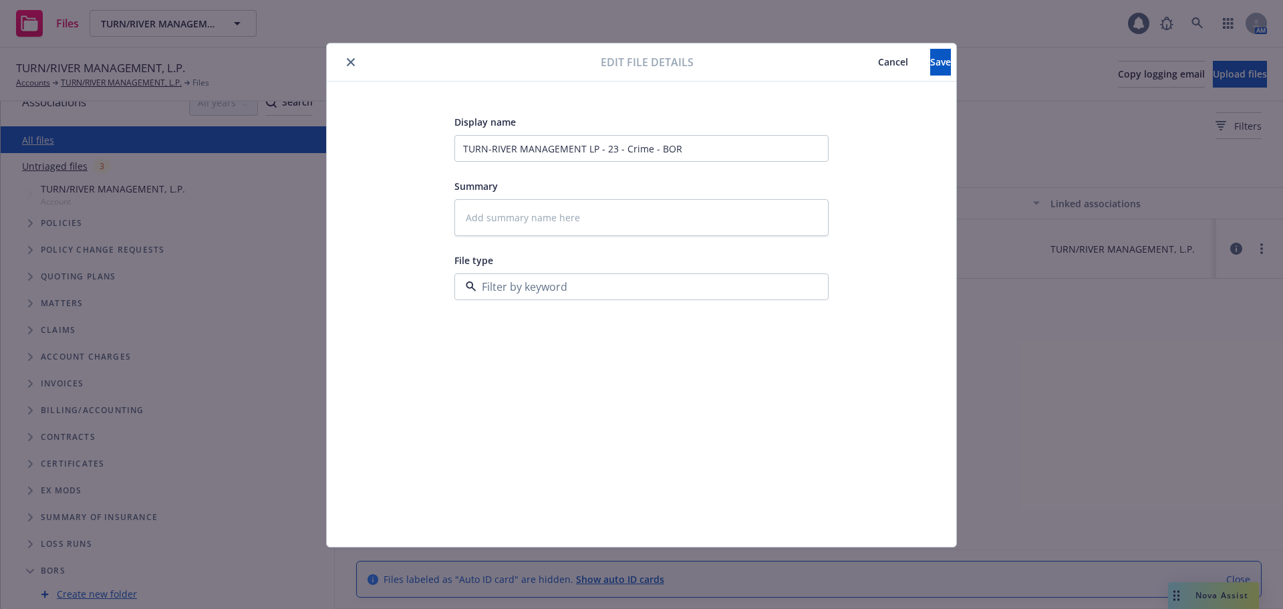
type textarea "x"
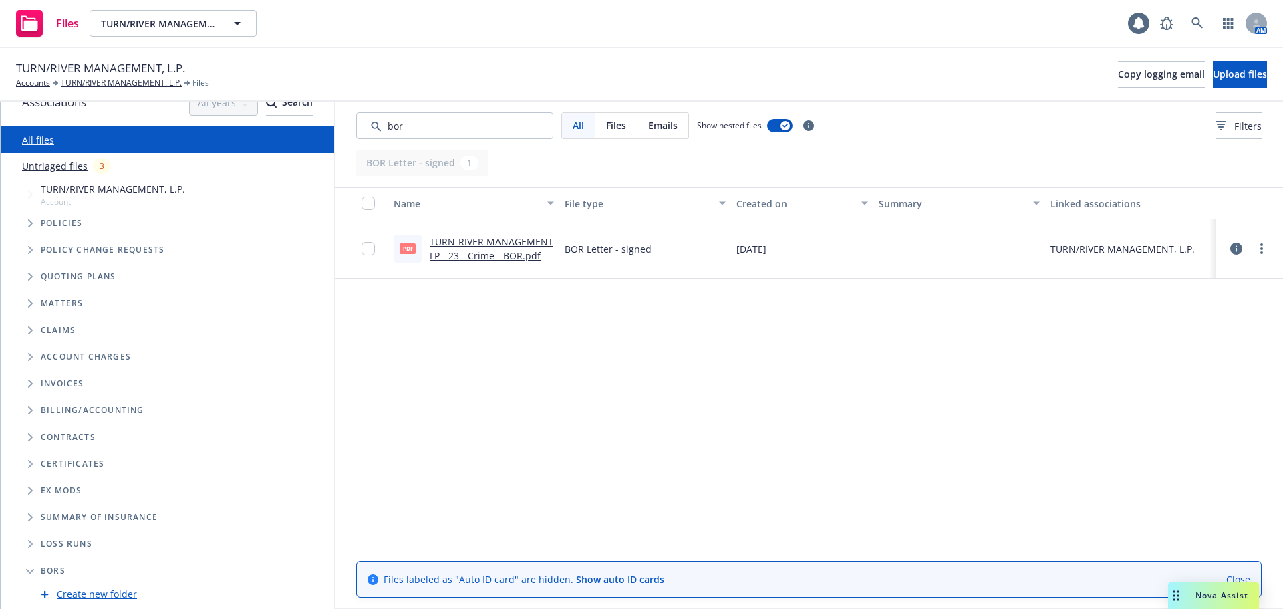
click at [31, 549] on span "Folder Tree Example" at bounding box center [29, 543] width 21 height 21
click at [31, 198] on icon "Tree Example" at bounding box center [30, 194] width 5 height 8
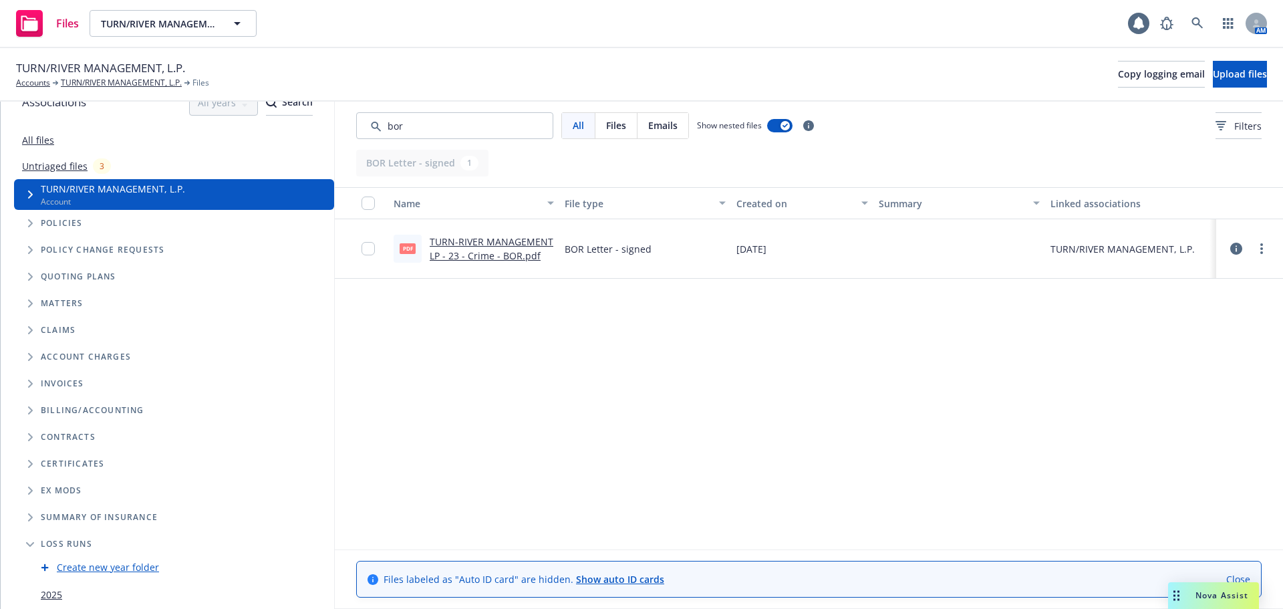
click at [34, 197] on span "Tree Example" at bounding box center [29, 194] width 21 height 21
click at [29, 194] on icon "Tree Example" at bounding box center [30, 194] width 5 height 8
click at [29, 193] on icon "Tree Example" at bounding box center [30, 194] width 5 height 8
click at [32, 227] on icon "Tree Example" at bounding box center [30, 223] width 5 height 8
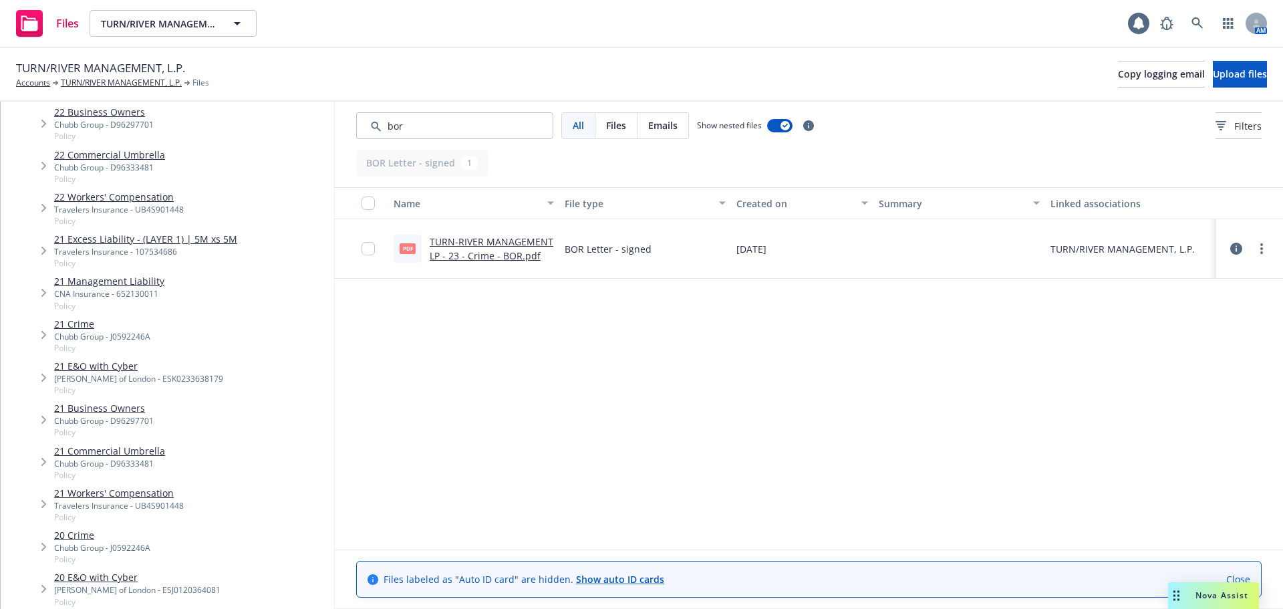
scroll to position [2095, 0]
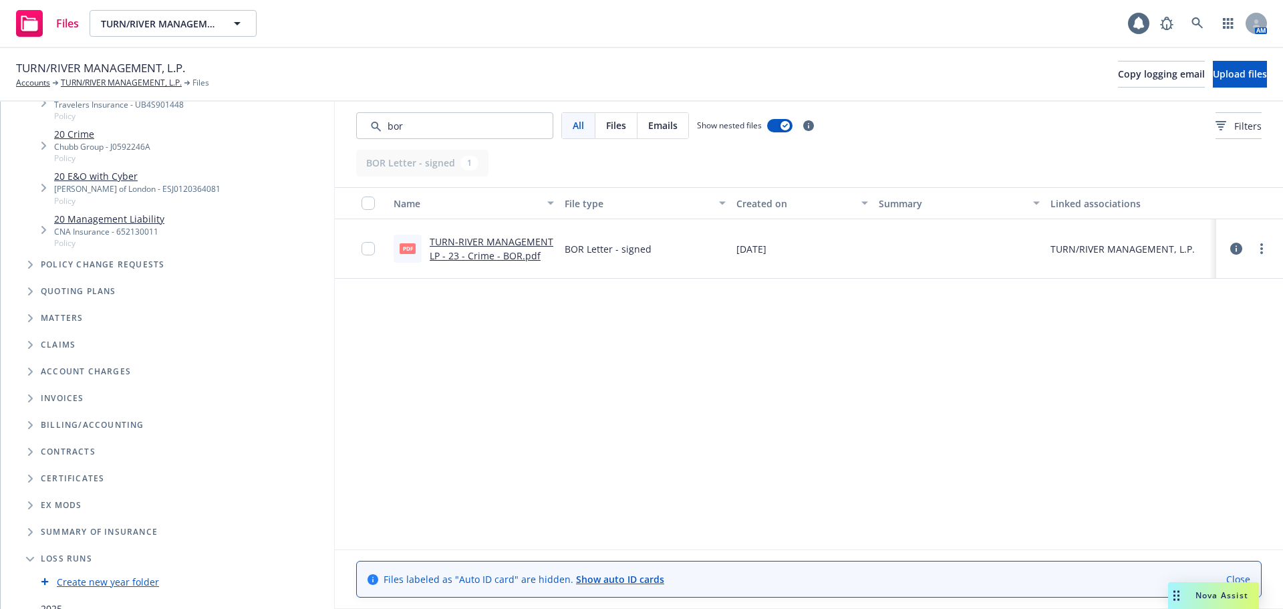
click at [35, 269] on span "Tree Example" at bounding box center [29, 264] width 21 height 21
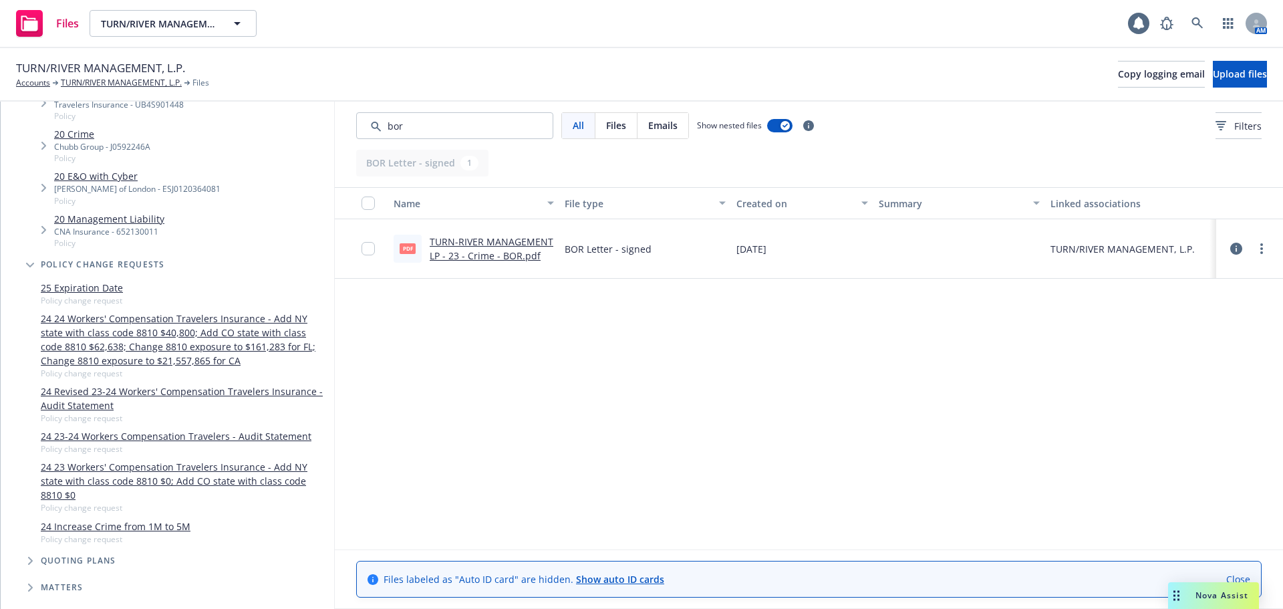
scroll to position [2229, 0]
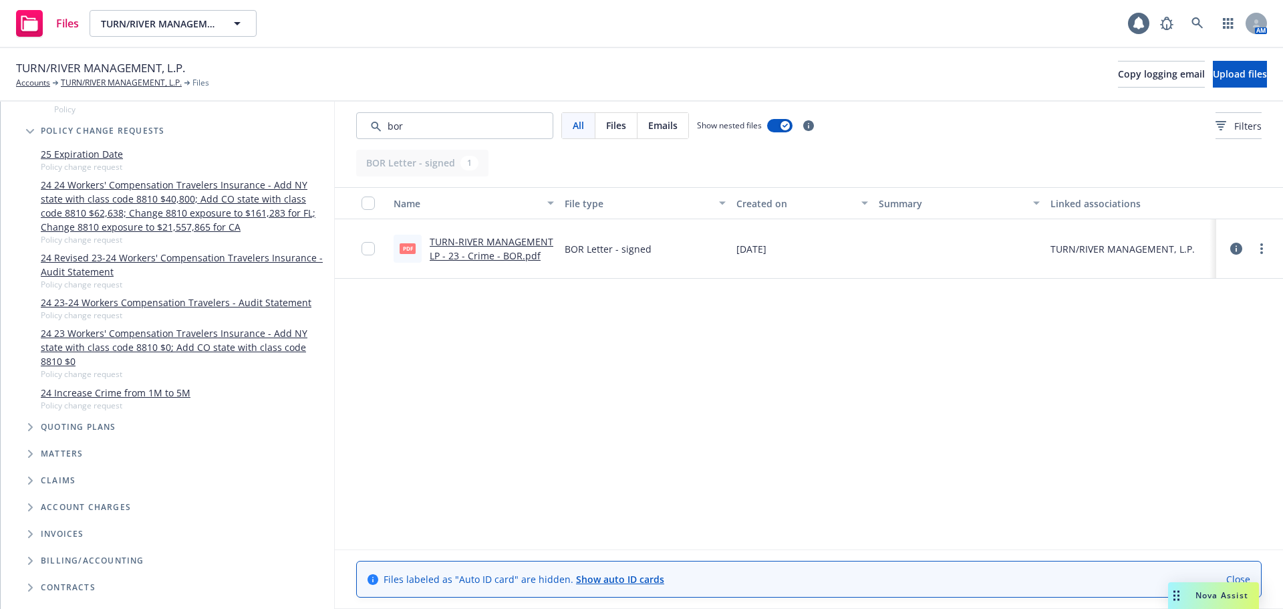
click at [28, 424] on icon "Tree Example" at bounding box center [30, 427] width 5 height 8
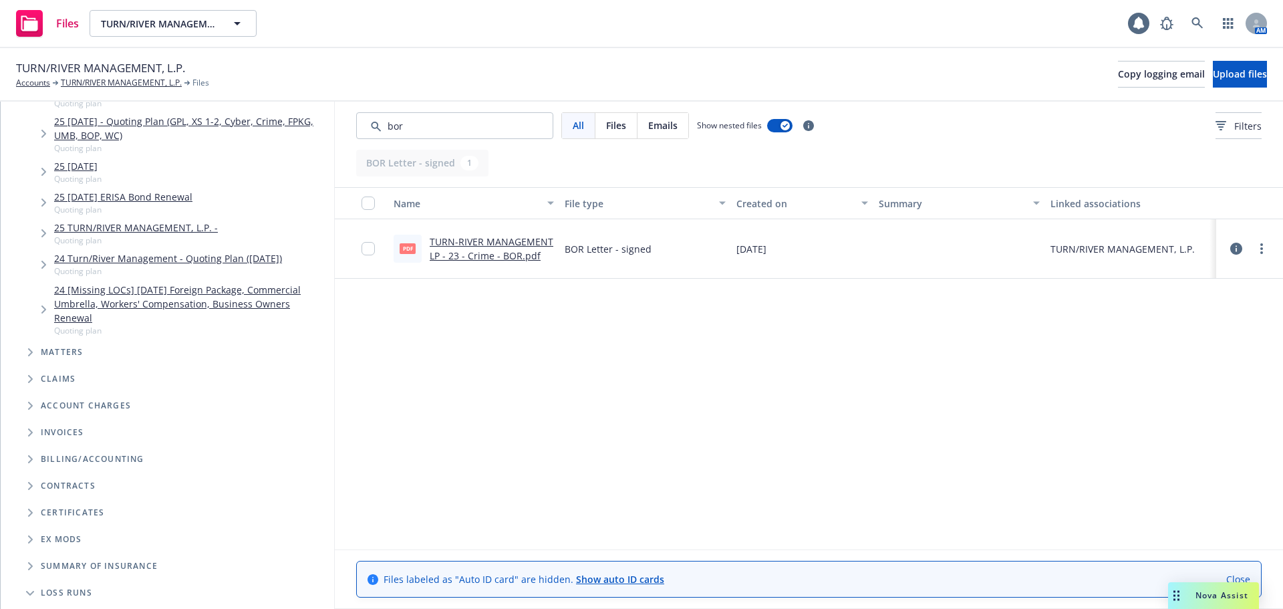
scroll to position [2630, 0]
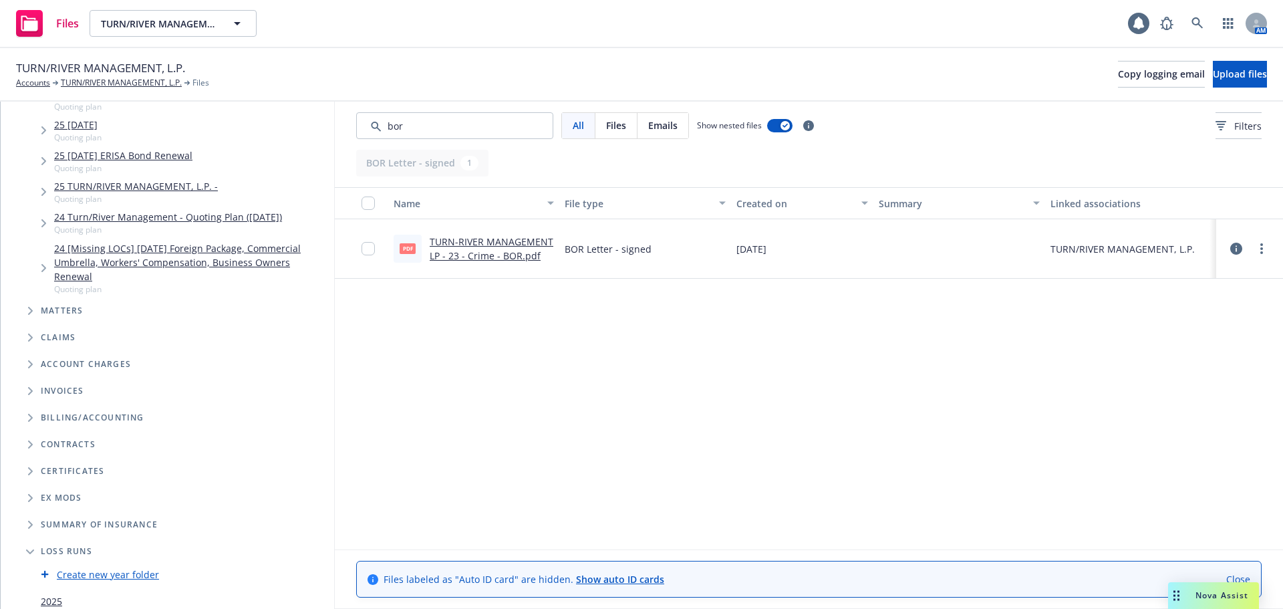
click at [35, 311] on span "Tree Example" at bounding box center [29, 310] width 21 height 21
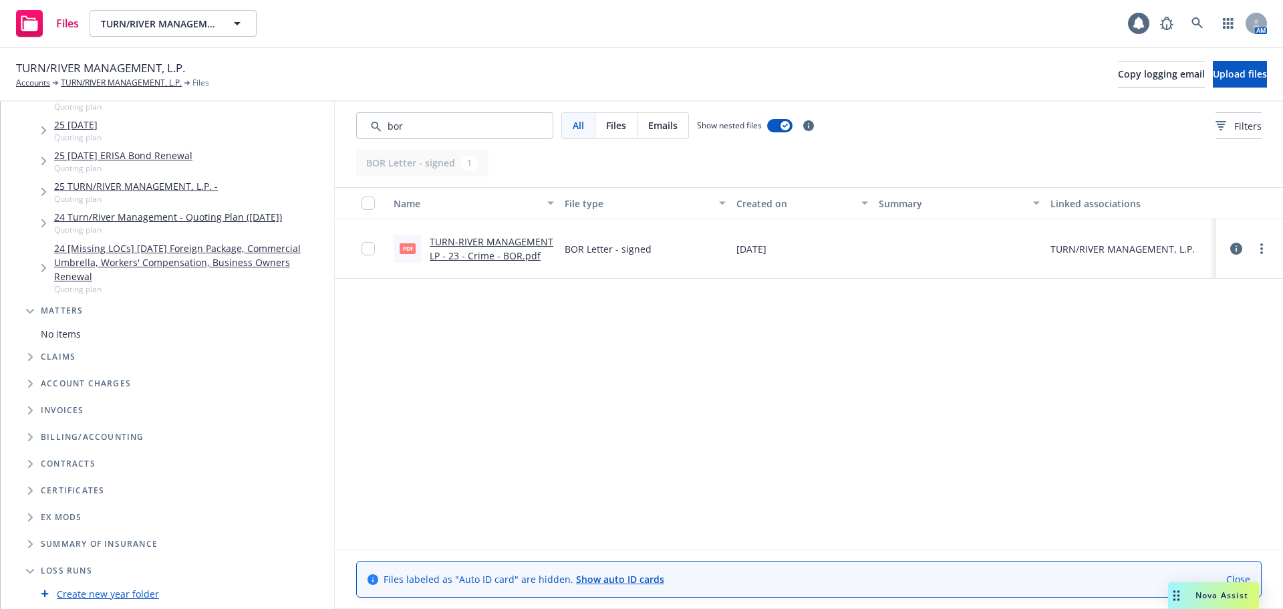
click at [37, 316] on span "Tree Example" at bounding box center [29, 310] width 21 height 21
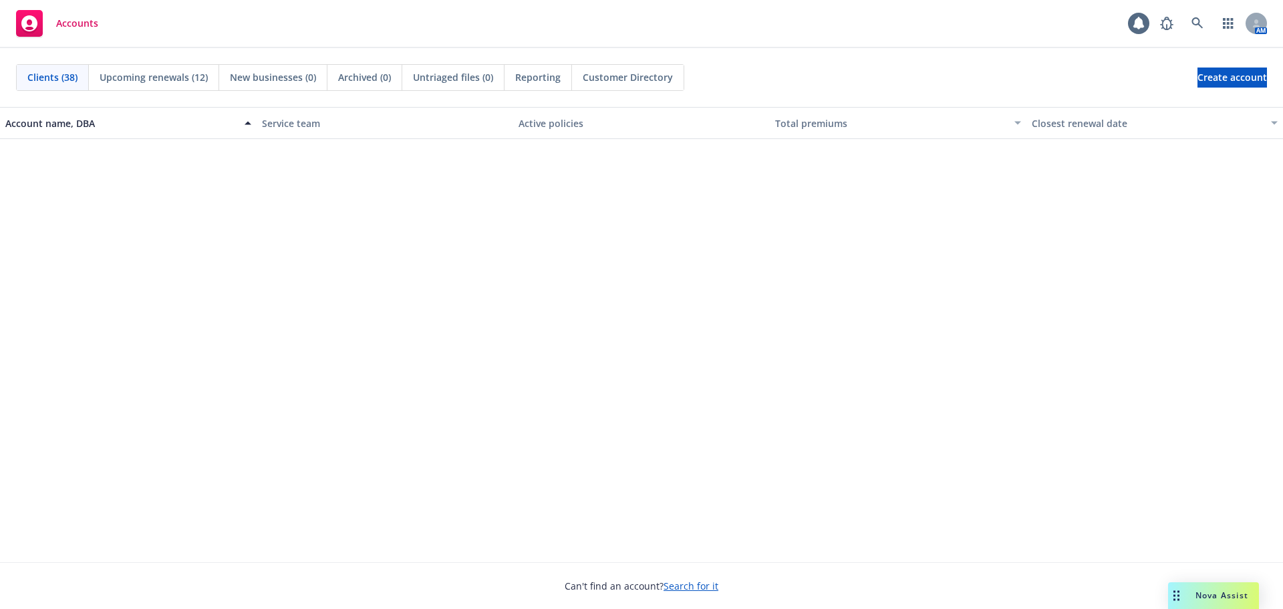
scroll to position [1537, 0]
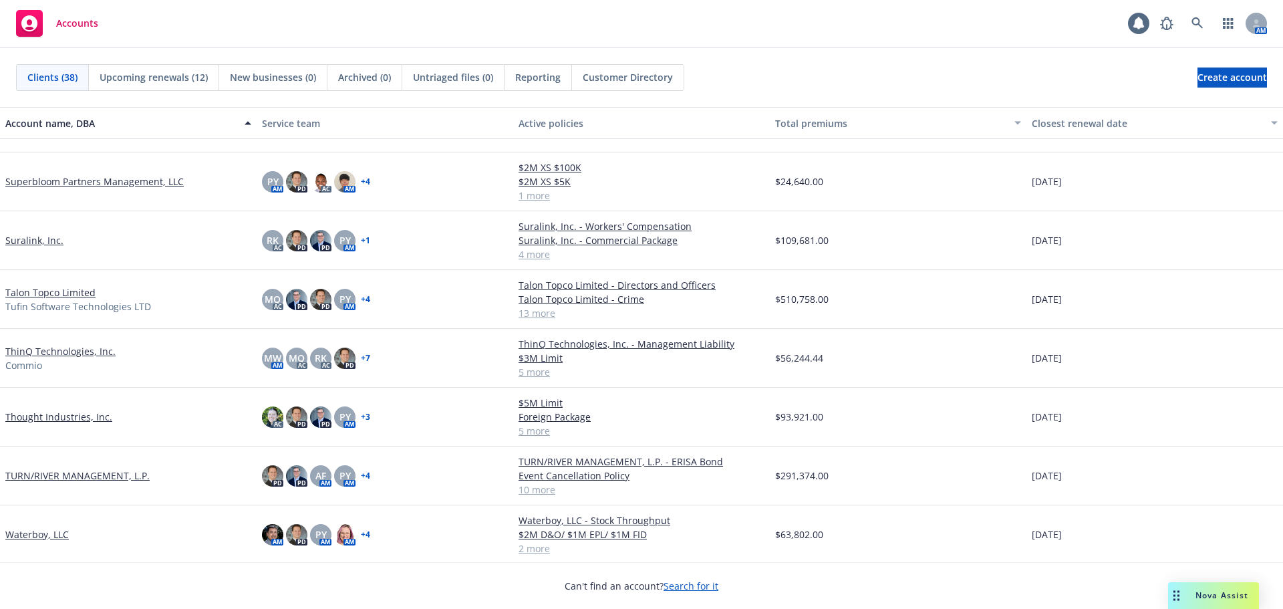
click at [102, 402] on link "TURN/RIVER MANAGEMENT, L.P." at bounding box center [77, 476] width 144 height 14
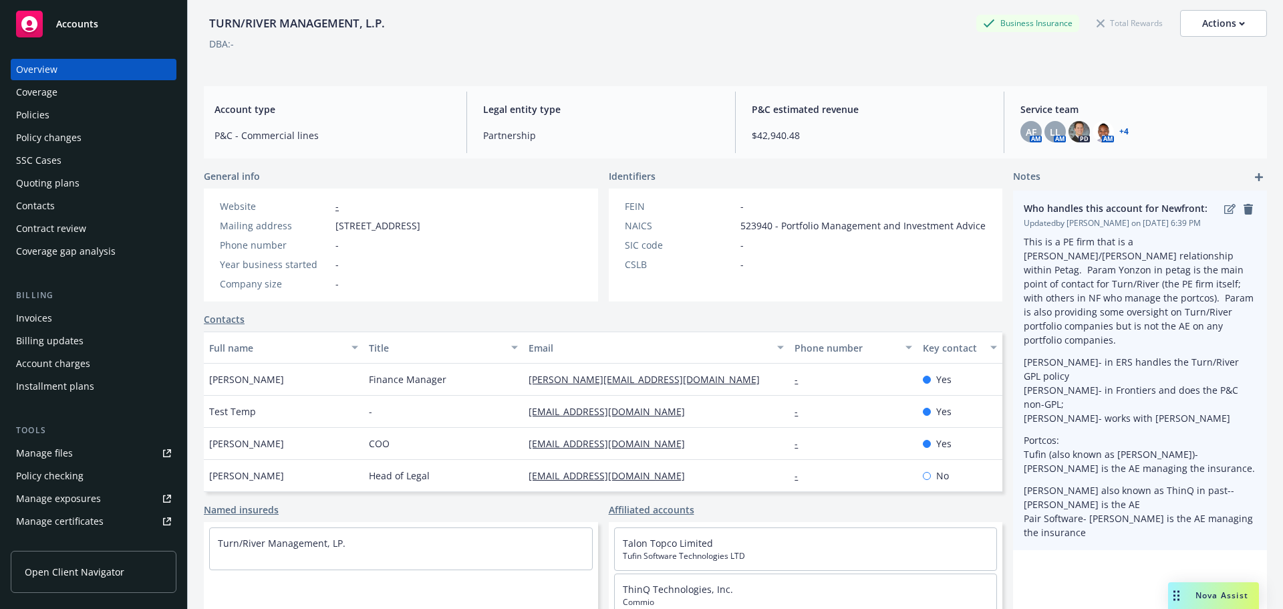
scroll to position [110, 0]
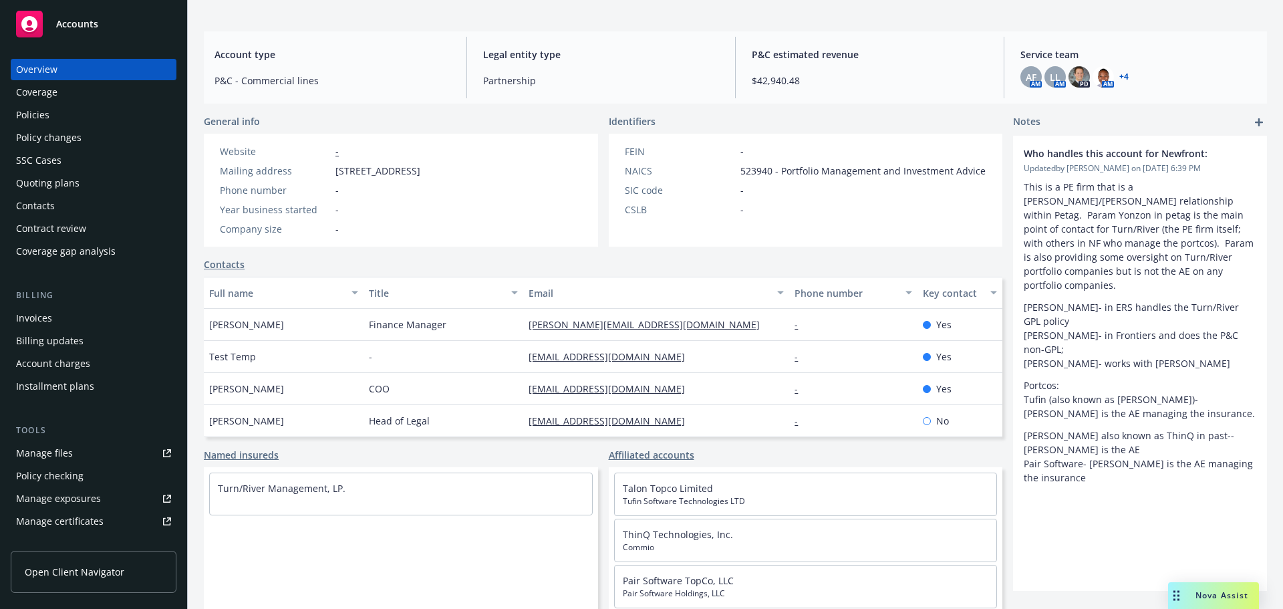
click at [98, 111] on div "Policies" at bounding box center [93, 114] width 155 height 21
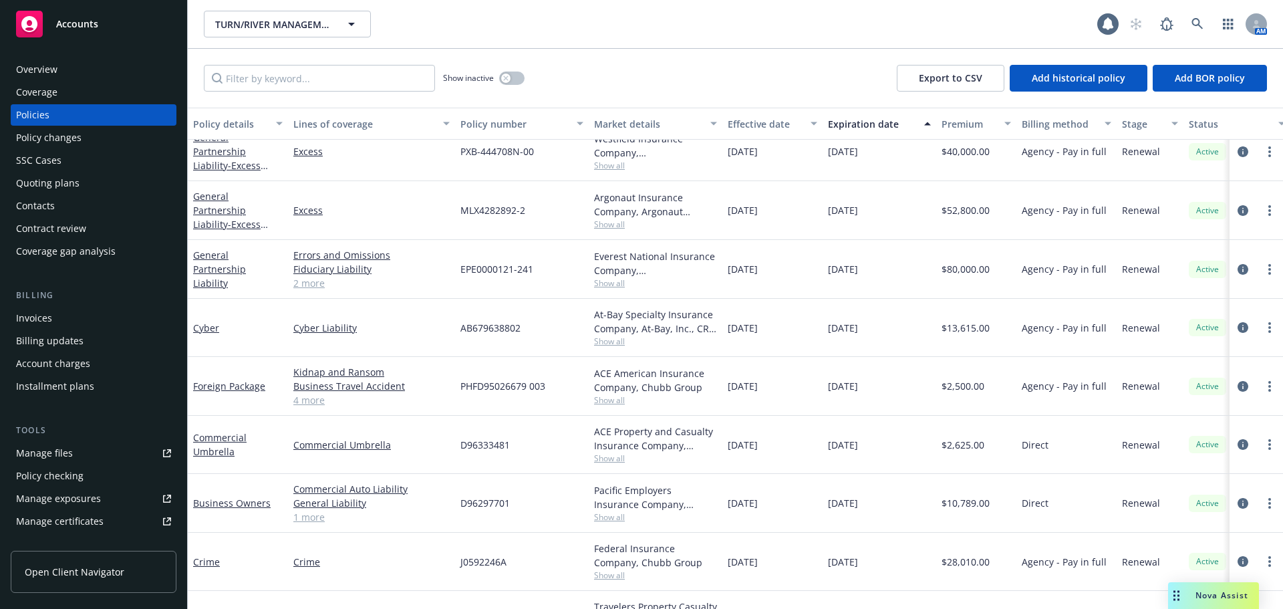
scroll to position [54, 0]
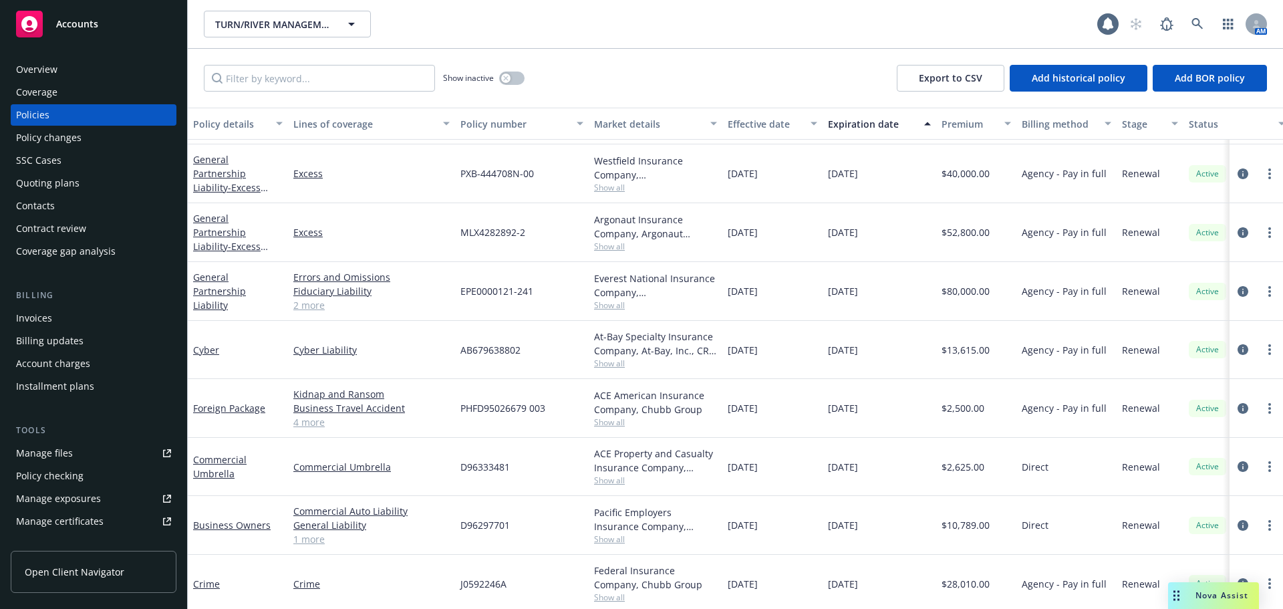
drag, startPoint x: 357, startPoint y: 350, endPoint x: 368, endPoint y: 480, distance: 130.8
click at [367, 402] on div "General Partnership Liability - LAYER 3 | $5x15M Excess - Layer 3 FIX3006973000…" at bounding box center [833, 514] width 1290 height 856
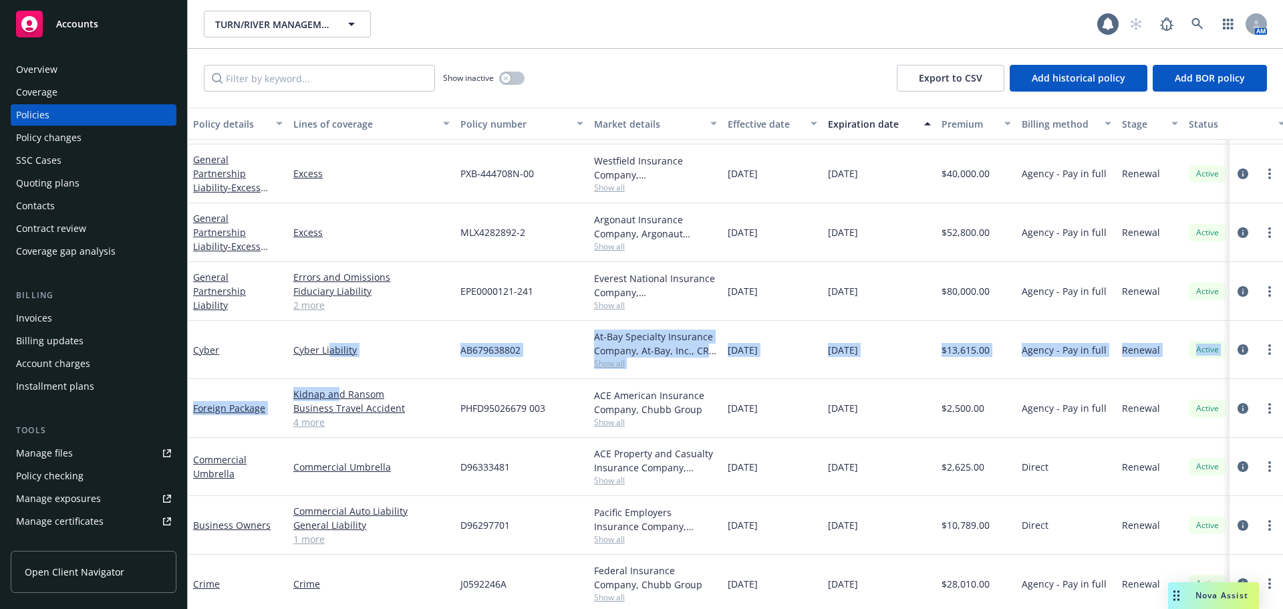
drag, startPoint x: 338, startPoint y: 384, endPoint x: 331, endPoint y: 383, distance: 6.7
click at [338, 386] on div "General Partnership Liability - LAYER 3 | $5x15M Excess - Layer 3 FIX3006973000…" at bounding box center [833, 514] width 1290 height 856
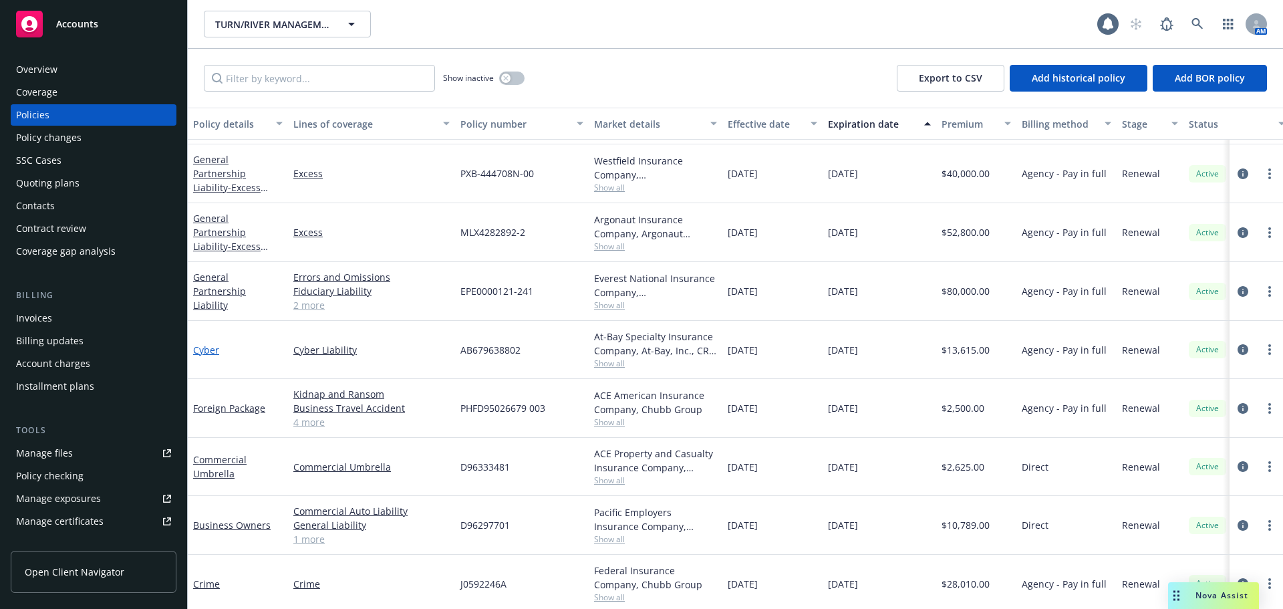
click at [213, 346] on link "Cyber" at bounding box center [206, 350] width 26 height 13
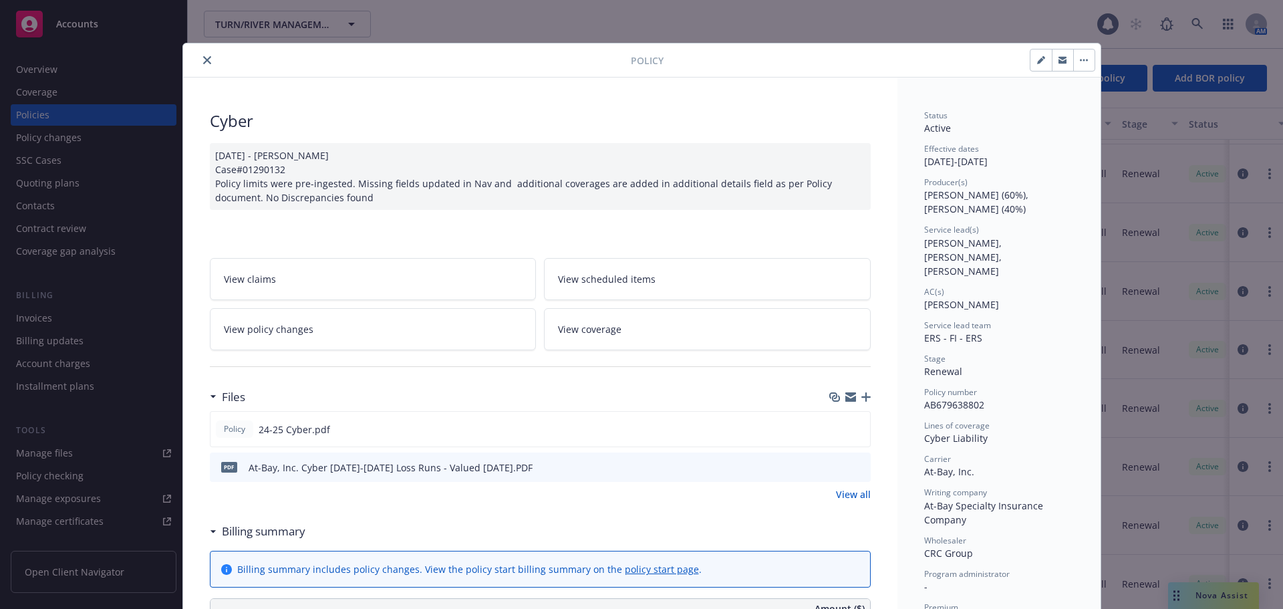
click at [209, 61] on button "close" at bounding box center [207, 60] width 16 height 16
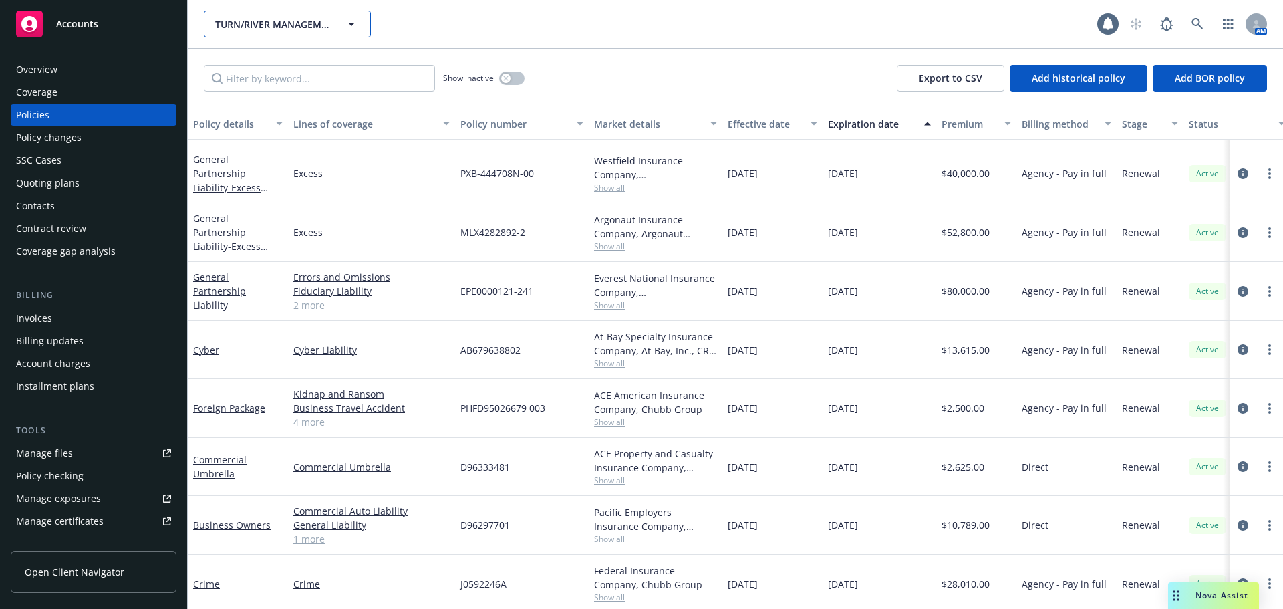
click at [339, 34] on button "TURN/RIVER MANAGEMENT, L.P." at bounding box center [287, 24] width 167 height 27
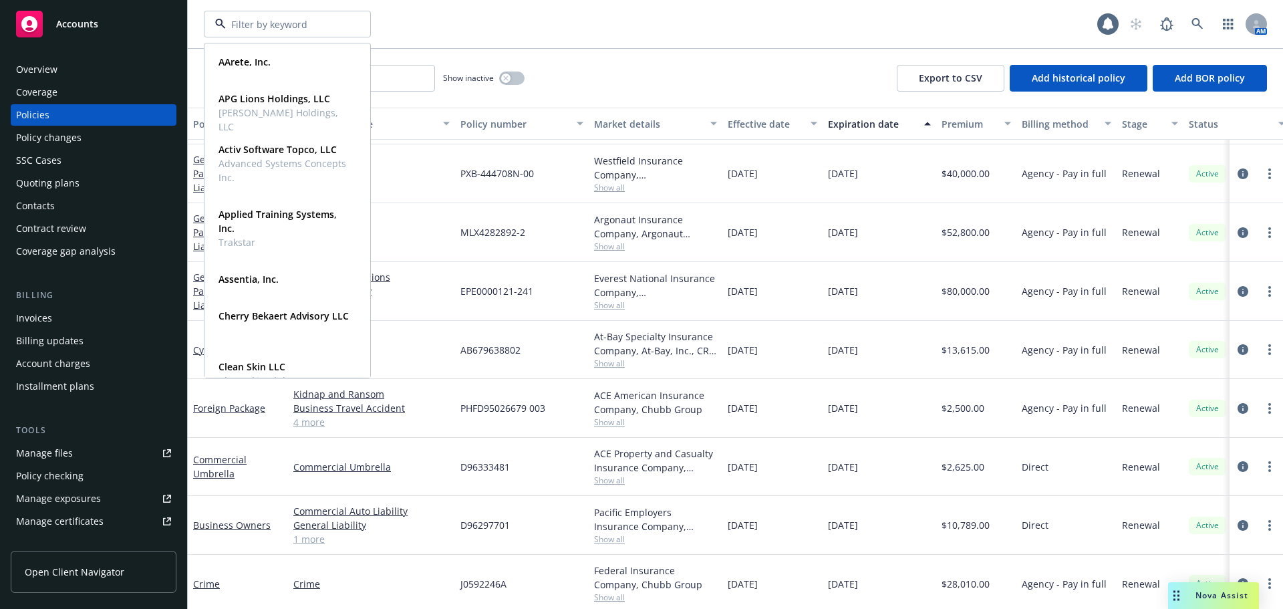
click at [443, 12] on div "AArete, Inc. Type Commercial APG Lions Holdings, LLC Stinson Holdings, LLC Type…" at bounding box center [651, 24] width 894 height 27
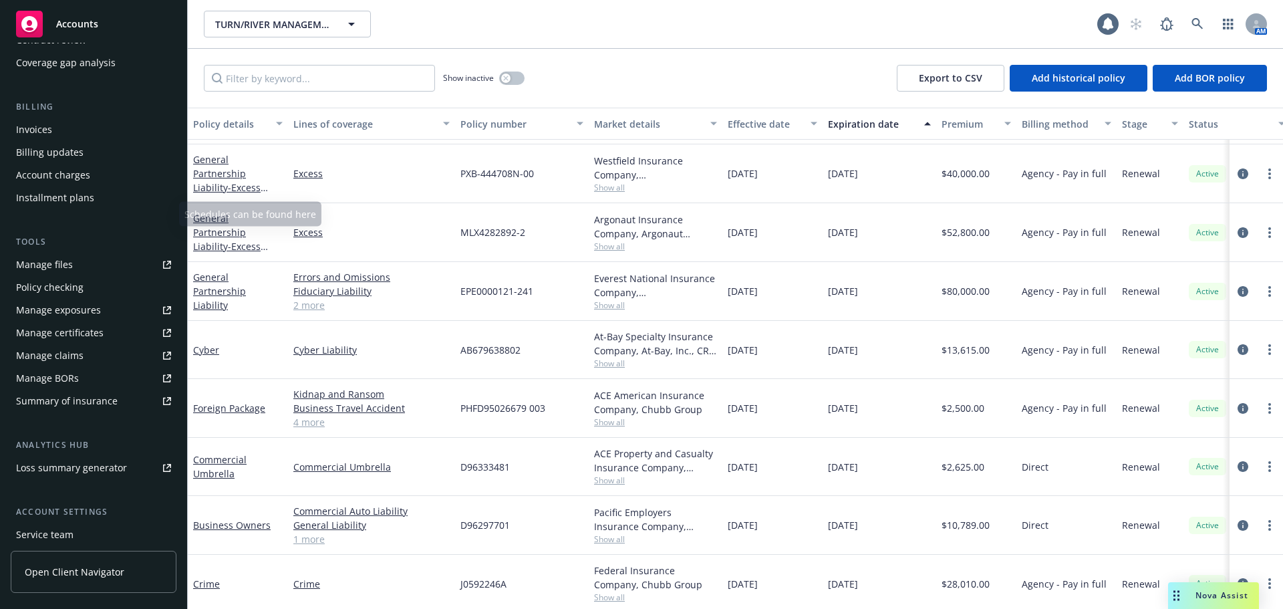
scroll to position [285, 0]
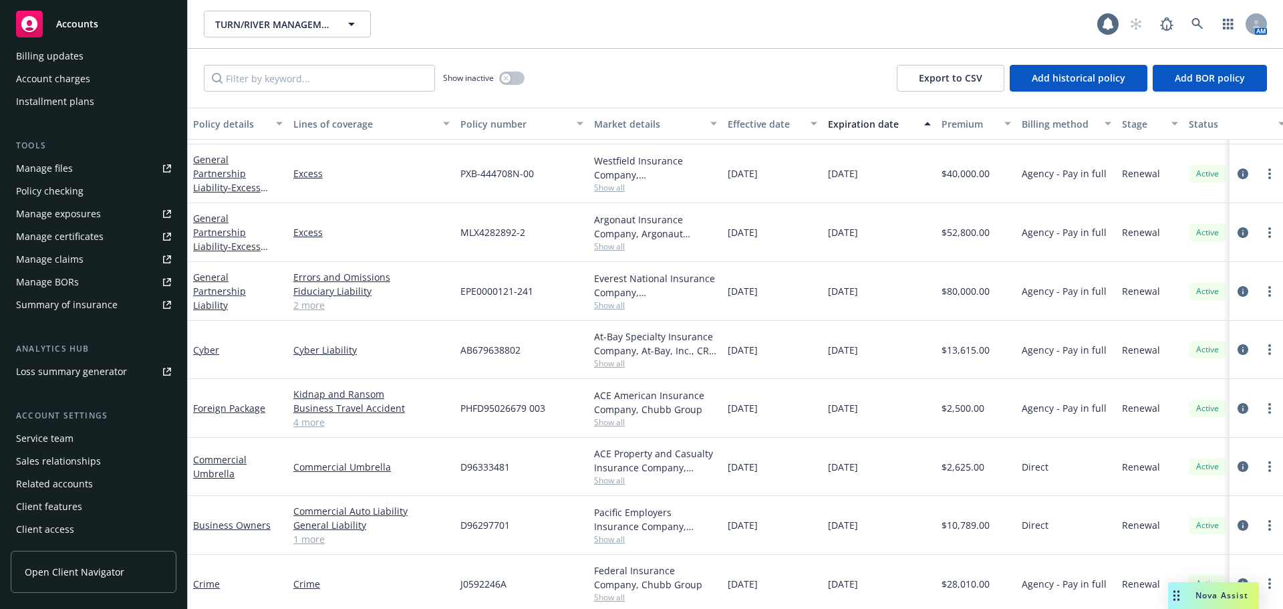
click at [87, 402] on div "Service team" at bounding box center [93, 438] width 155 height 21
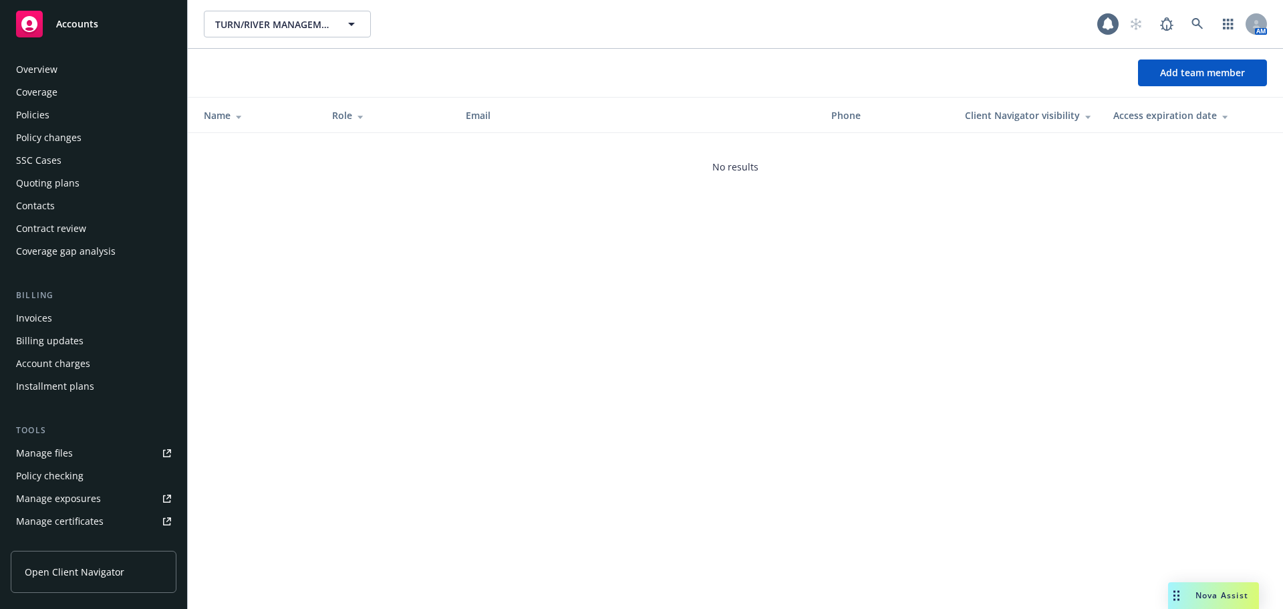
scroll to position [285, 0]
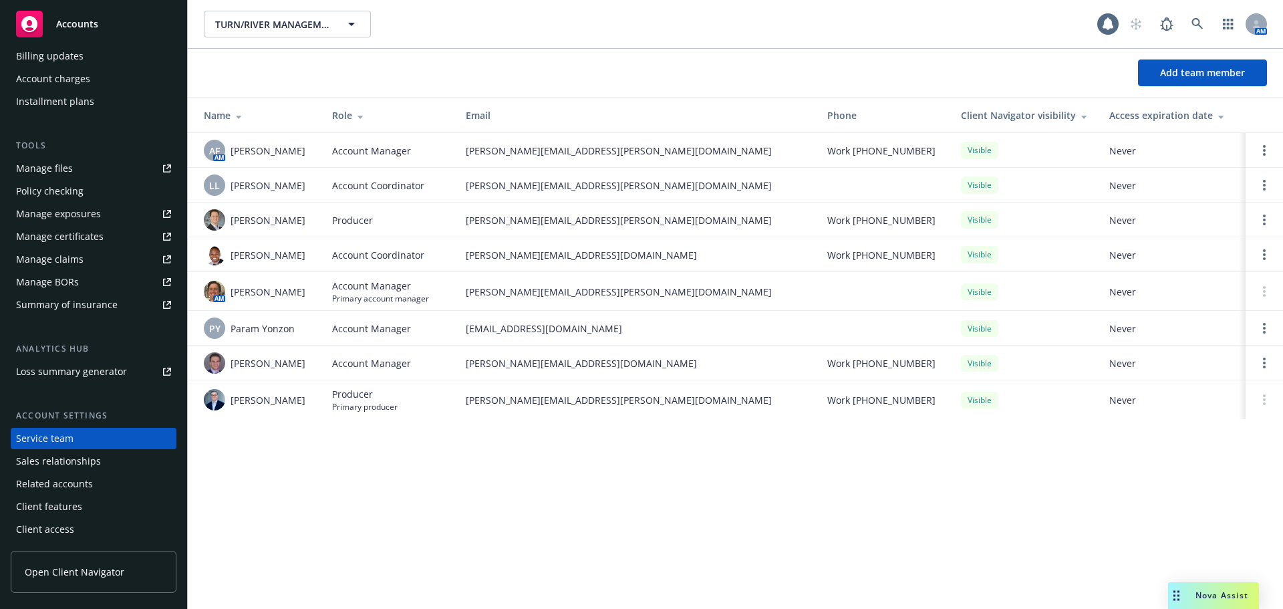
click at [74, 402] on div "Client access" at bounding box center [93, 529] width 155 height 21
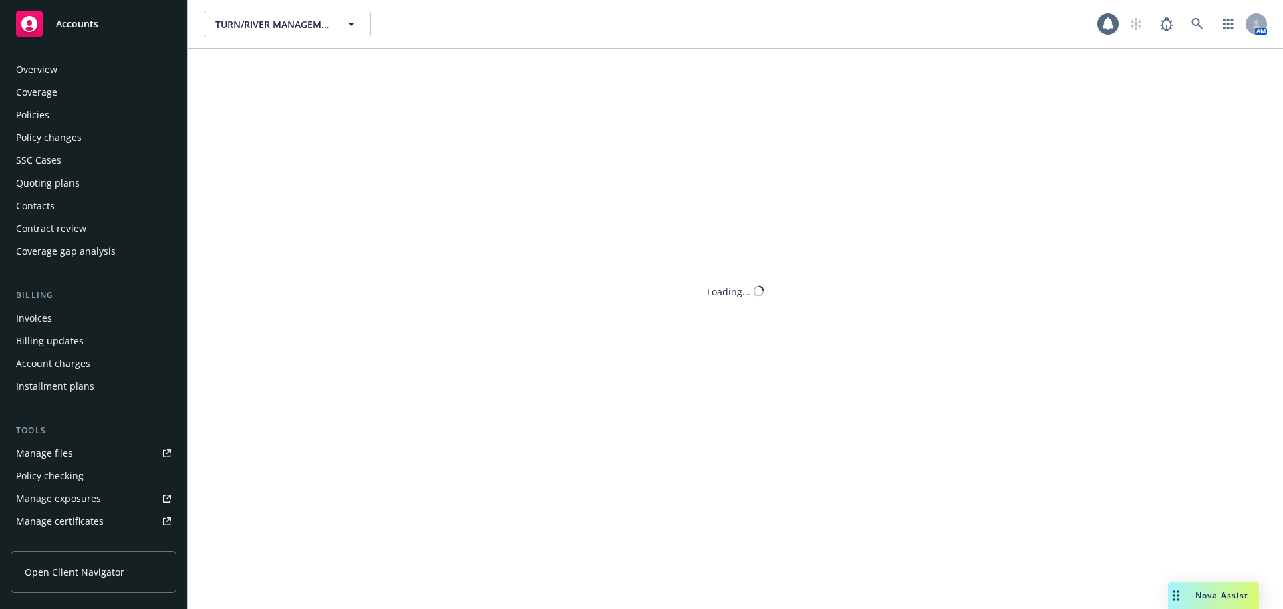
scroll to position [285, 0]
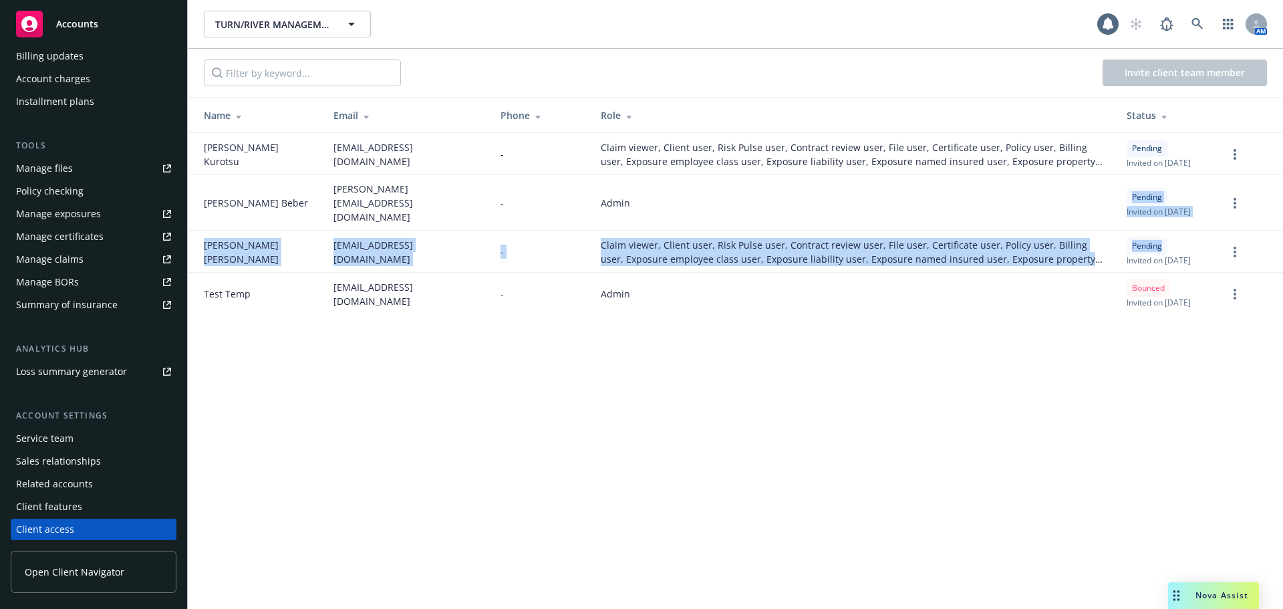
drag, startPoint x: 1106, startPoint y: 223, endPoint x: 1095, endPoint y: 214, distance: 14.2
click at [852, 215] on tbody "Emiko Kurotsu ekurotsu@turnriver.com - Claim viewer, Client user, Risk Pulse us…" at bounding box center [735, 224] width 1095 height 182
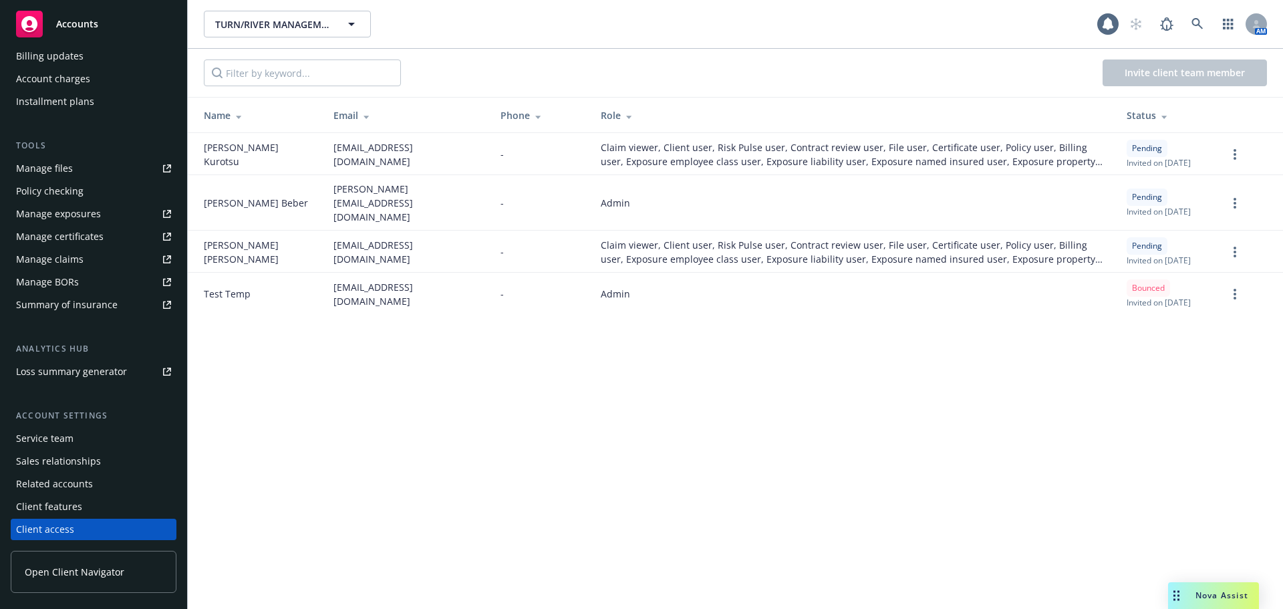
click at [852, 266] on span "Invited on September 16, 2025" at bounding box center [1159, 260] width 64 height 11
click at [389, 257] on td "evan@turnriver.com" at bounding box center [406, 252] width 166 height 42
drag, startPoint x: 301, startPoint y: 317, endPoint x: 424, endPoint y: 325, distance: 123.2
click at [424, 315] on tr "Test Temp turnrivertemp@test.com - Admin Bounced Invited on March 19, 2025" at bounding box center [735, 294] width 1095 height 42
click at [398, 308] on span "turnrivertemp@test.com" at bounding box center [406, 294] width 145 height 28
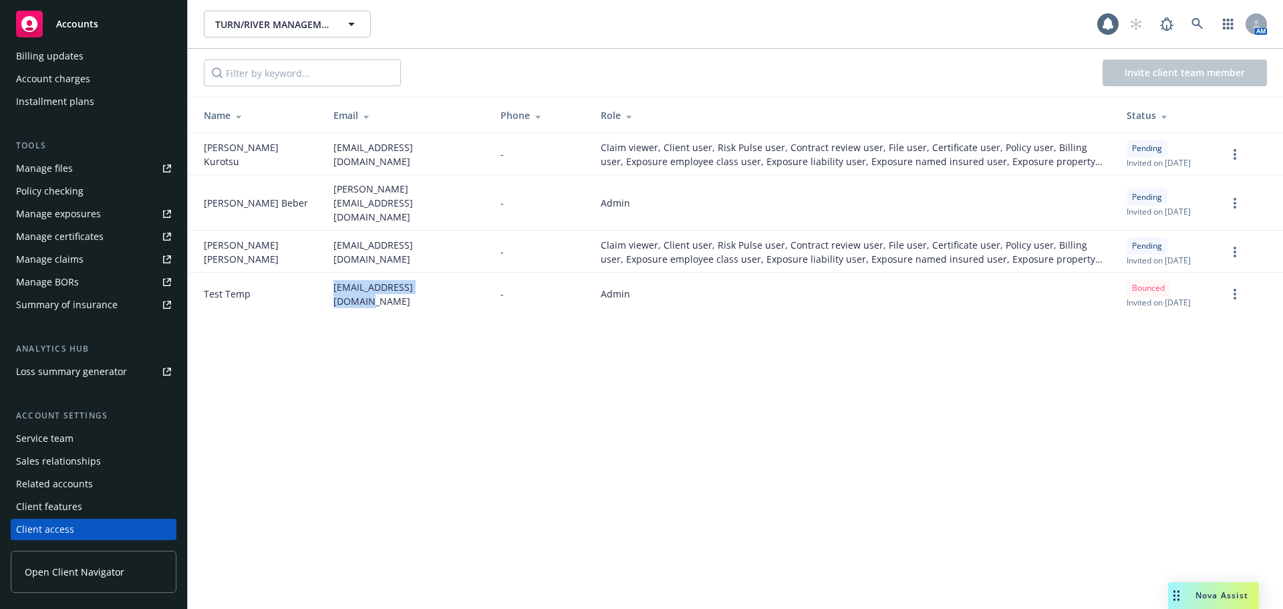
drag, startPoint x: 384, startPoint y: 319, endPoint x: 280, endPoint y: 317, distance: 104.3
click at [280, 315] on tr "Test Temp turnrivertemp@test.com - Admin Bounced Invited on March 19, 2025" at bounding box center [735, 294] width 1095 height 42
click at [852, 299] on circle "more" at bounding box center [1235, 298] width 3 height 3
drag, startPoint x: 850, startPoint y: 376, endPoint x: 815, endPoint y: 367, distance: 36.5
click at [850, 376] on div "TURN/RIVER MANAGEMENT, L.P. TURN/RIVER MANAGEMENT, L.P. 1 AM Invite client team…" at bounding box center [735, 304] width 1095 height 609
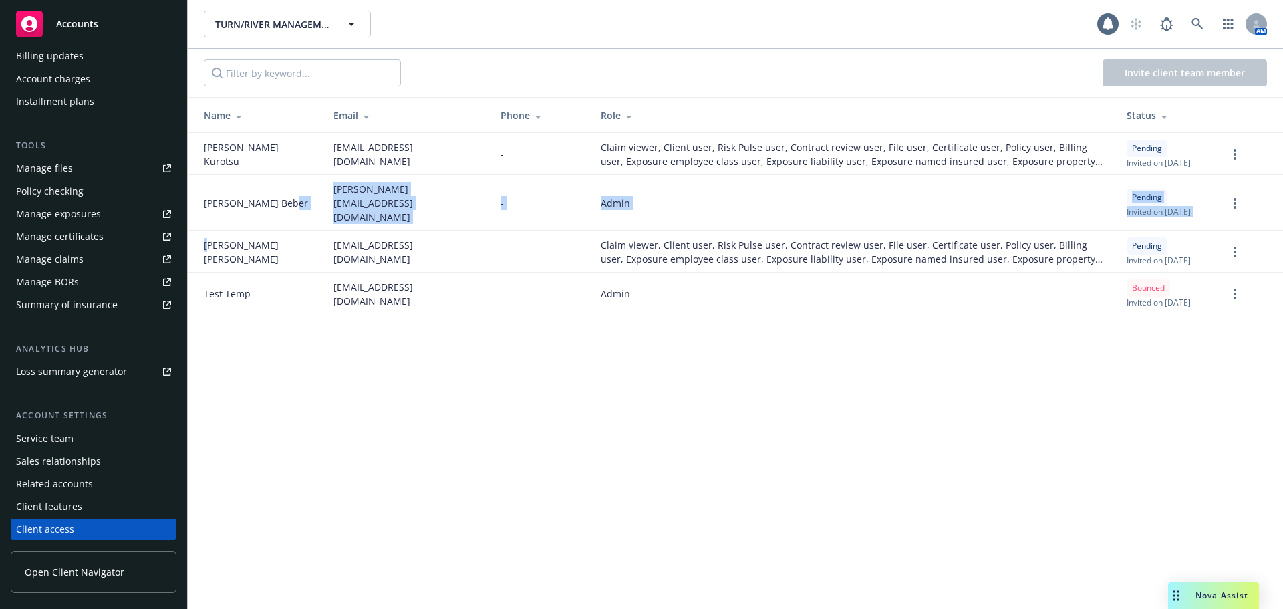
drag, startPoint x: 209, startPoint y: 266, endPoint x: 238, endPoint y: 224, distance: 51.0
click at [238, 224] on tbody "Emiko Kurotsu ekurotsu@turnriver.com - Claim viewer, Client user, Risk Pulse us…" at bounding box center [735, 224] width 1095 height 182
click at [230, 210] on span "Erin Beber" at bounding box center [256, 203] width 104 height 14
drag, startPoint x: 219, startPoint y: 212, endPoint x: 859, endPoint y: 223, distance: 640.4
click at [833, 223] on tr "Erin Beber erin@turnriver.com - Admin Pending Invited on September 16, 2025" at bounding box center [735, 202] width 1095 height 55
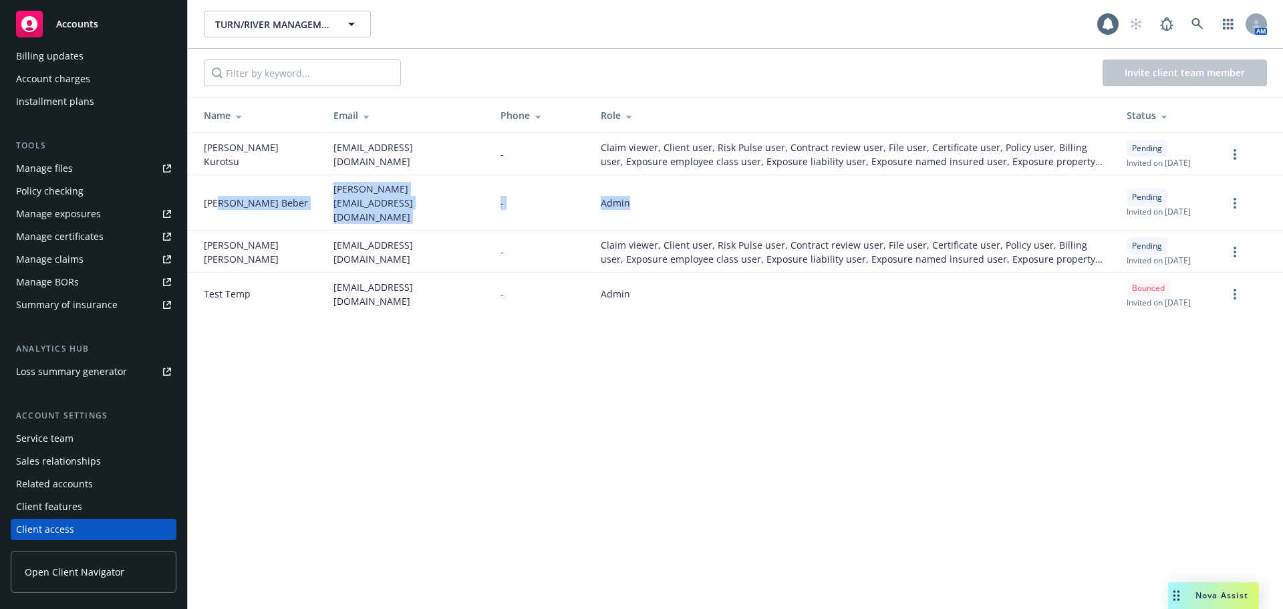
click at [852, 210] on div "Admin" at bounding box center [853, 203] width 505 height 14
click at [254, 175] on td "Emiko Kurotsu" at bounding box center [255, 154] width 135 height 42
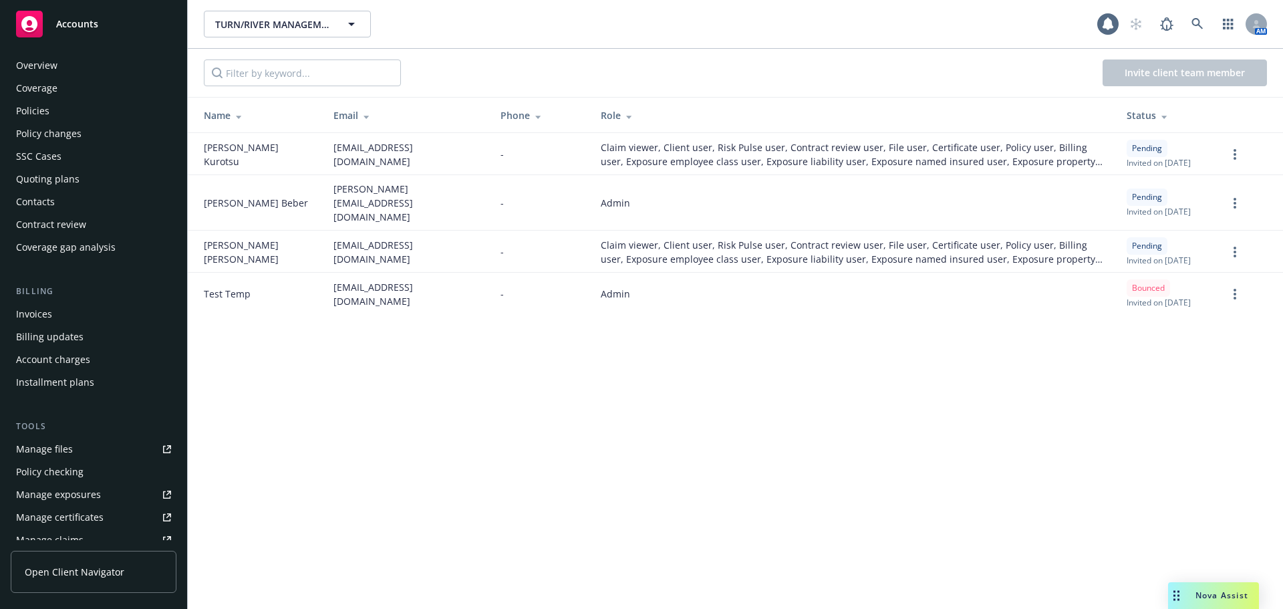
scroll to position [0, 0]
click at [68, 70] on div "Overview" at bounding box center [93, 69] width 155 height 21
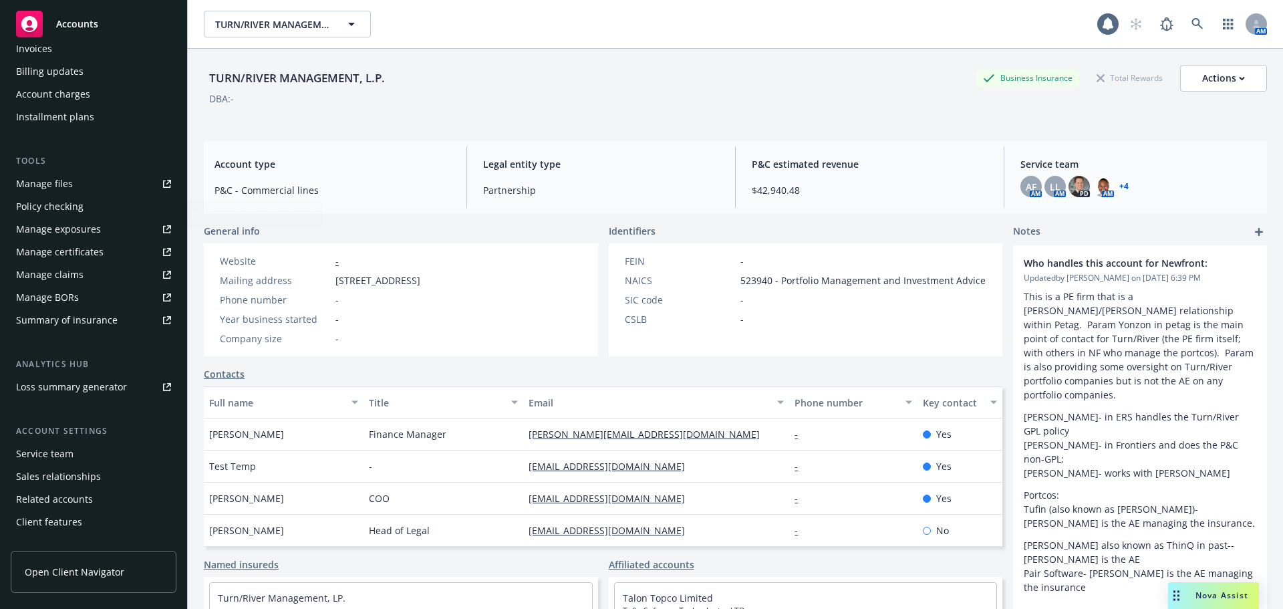
scroll to position [285, 0]
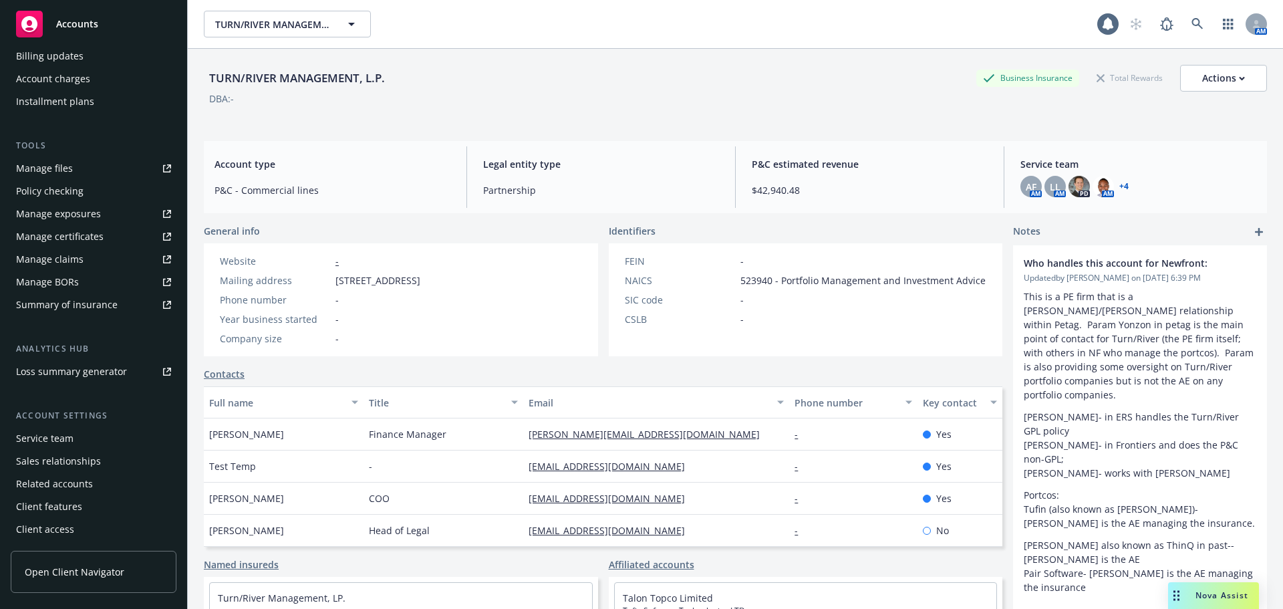
click at [73, 402] on div "Client features" at bounding box center [49, 506] width 66 height 21
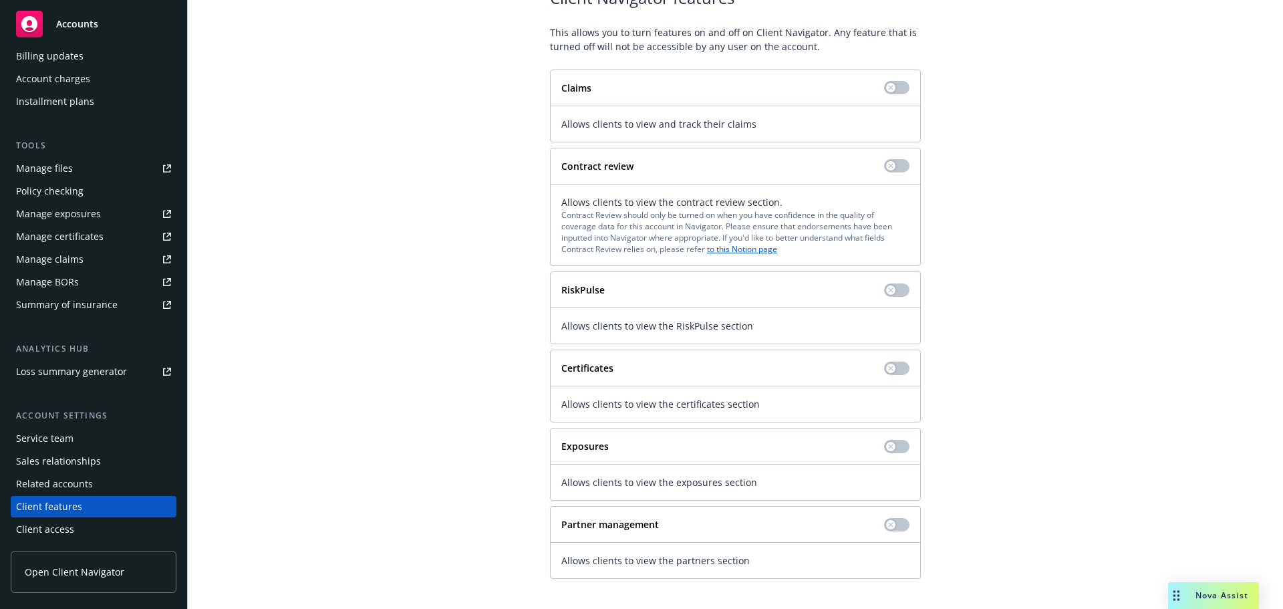
scroll to position [96, 0]
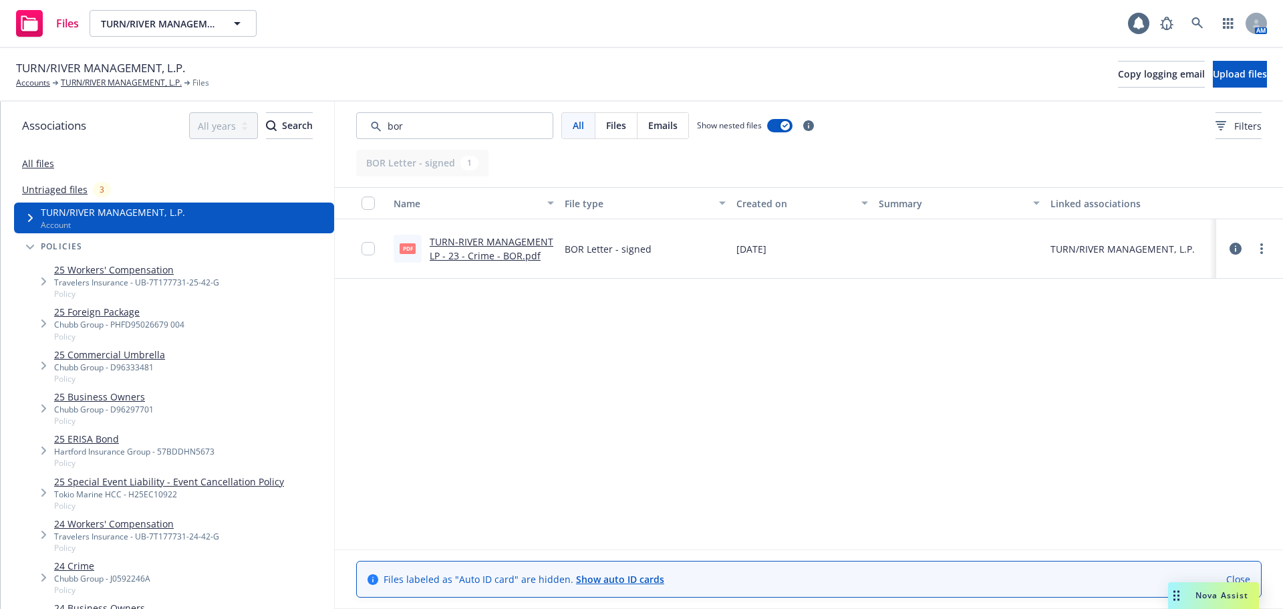
scroll to position [2630, 0]
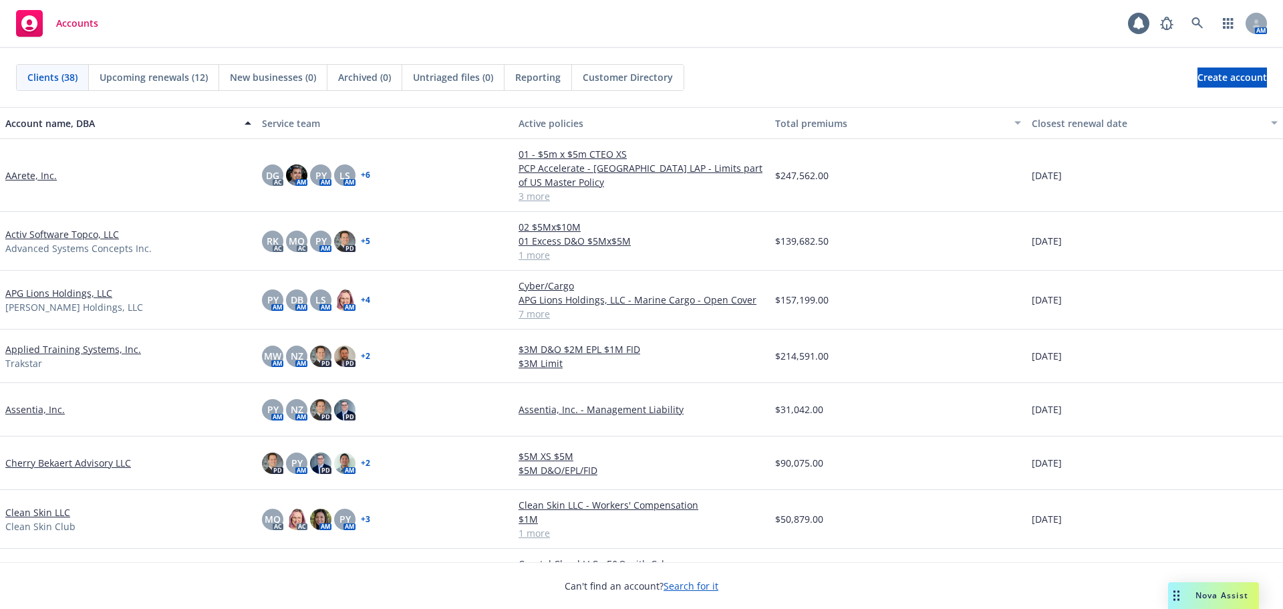
click at [298, 80] on span "New businesses (0)" at bounding box center [273, 77] width 86 height 14
